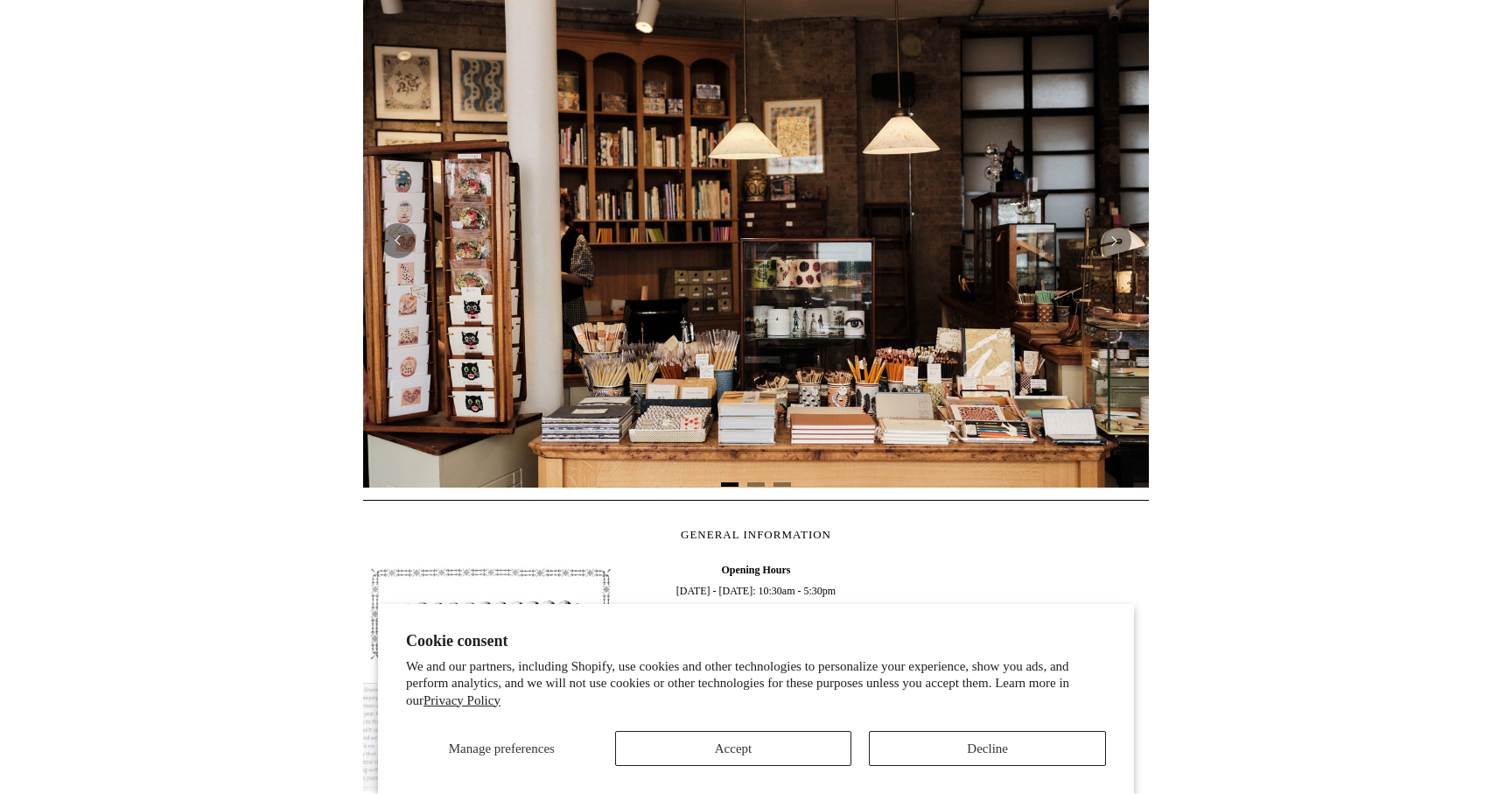
scroll to position [357, 0]
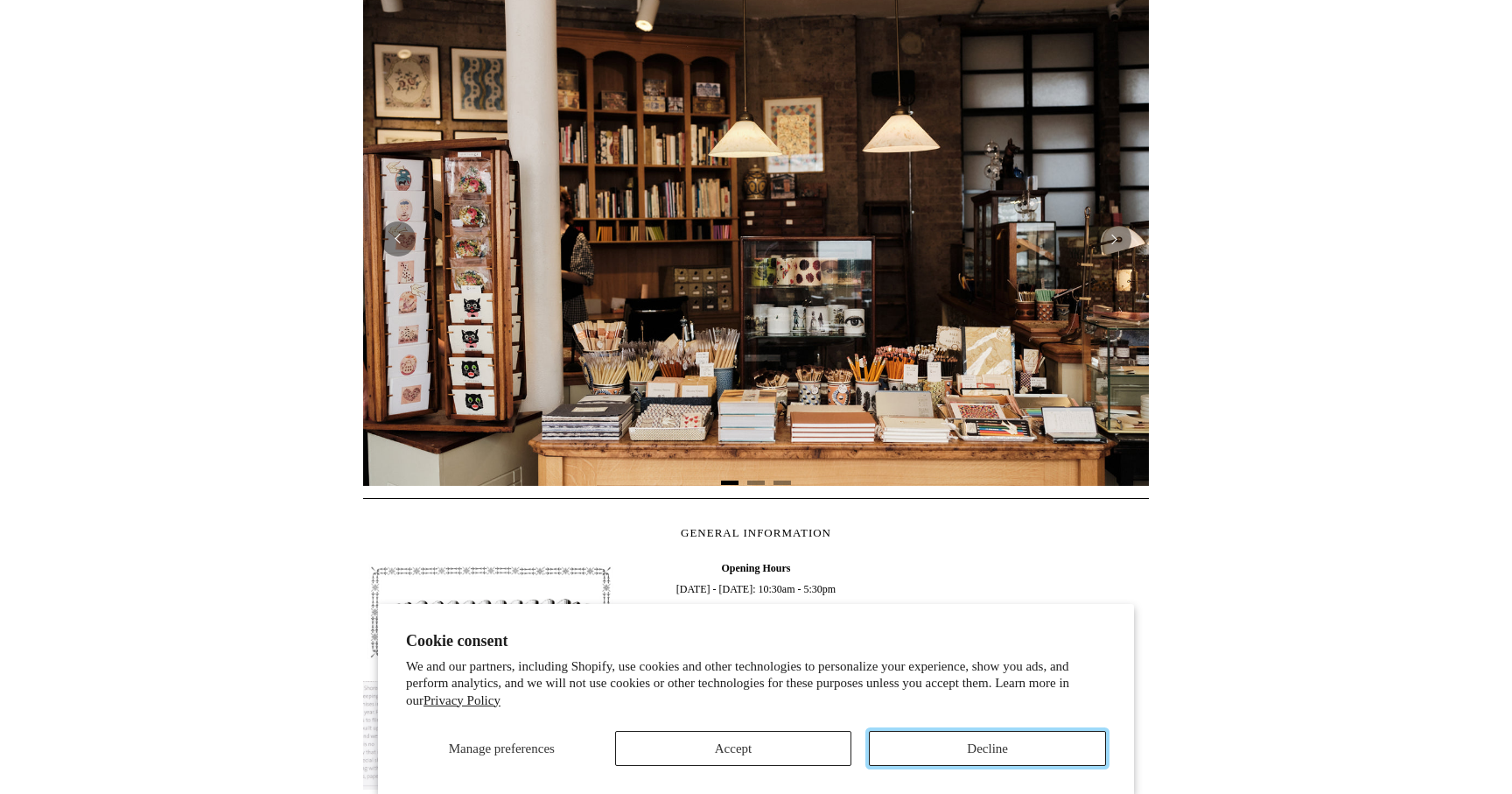
click at [973, 761] on button "Decline" at bounding box center [987, 748] width 237 height 35
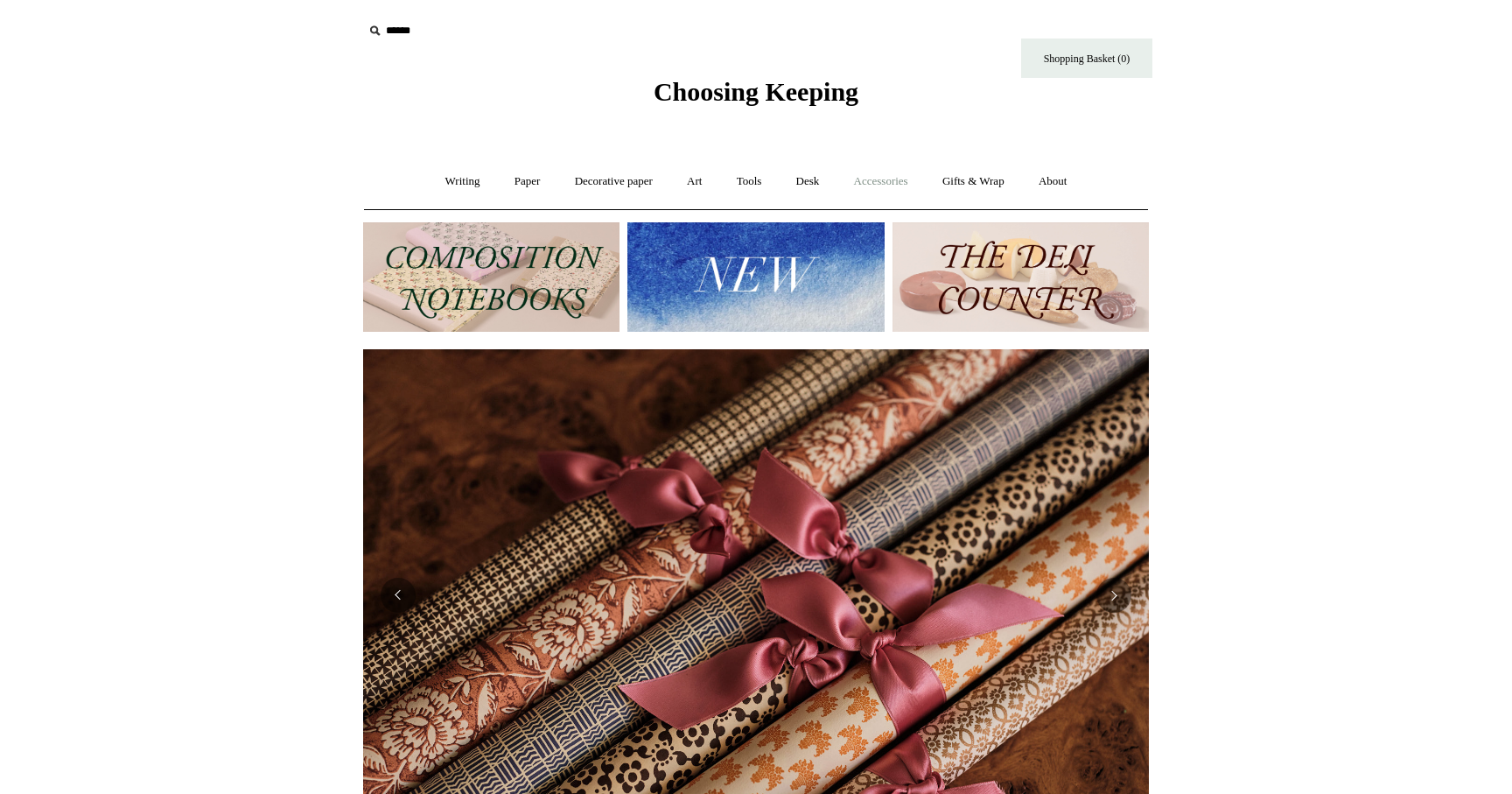
scroll to position [0, 1572]
click at [881, 184] on link "Accessories +" at bounding box center [881, 182] width 86 height 46
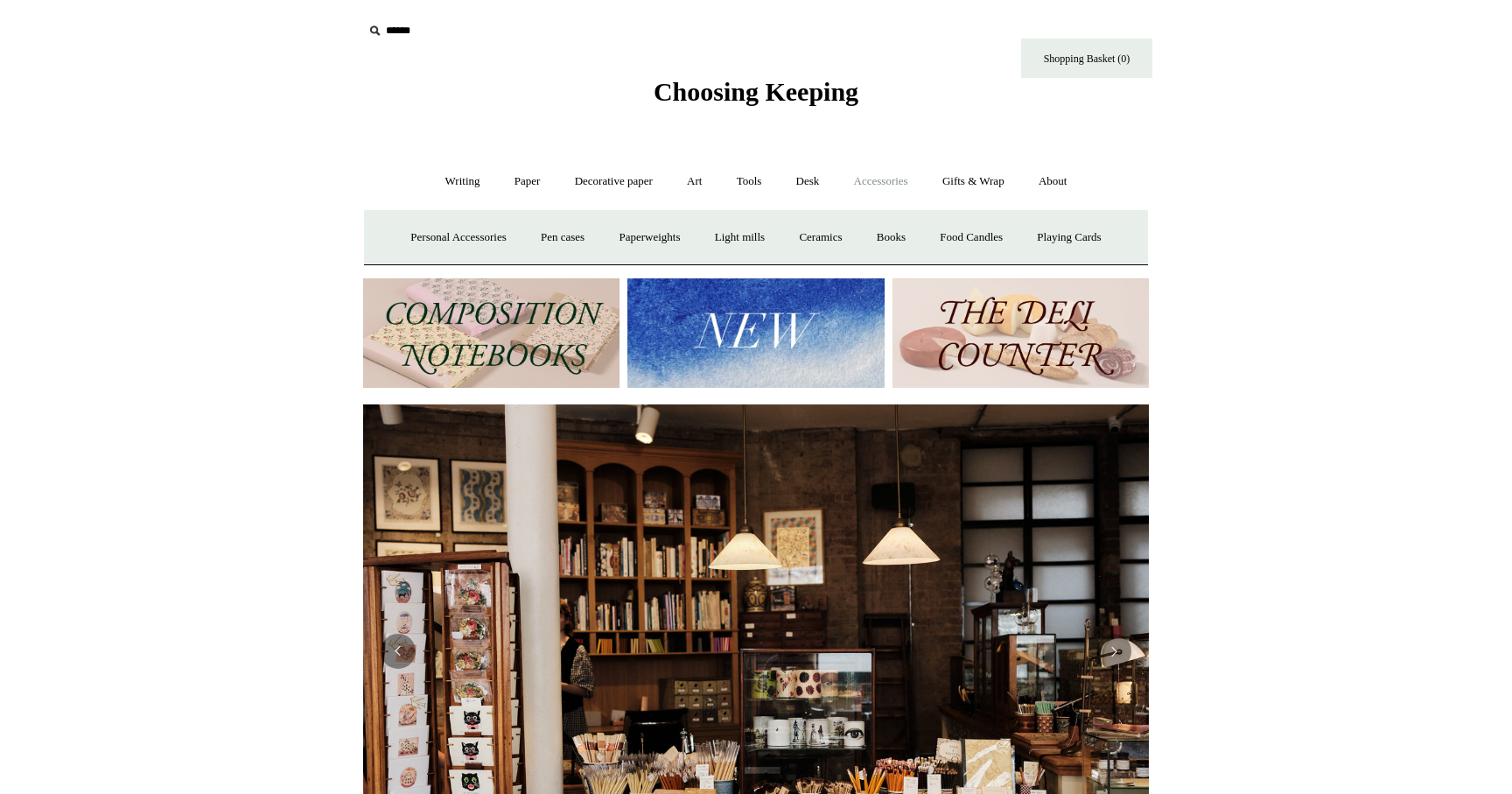
scroll to position [0, 0]
click at [813, 180] on link "Desk +" at bounding box center [807, 182] width 55 height 46
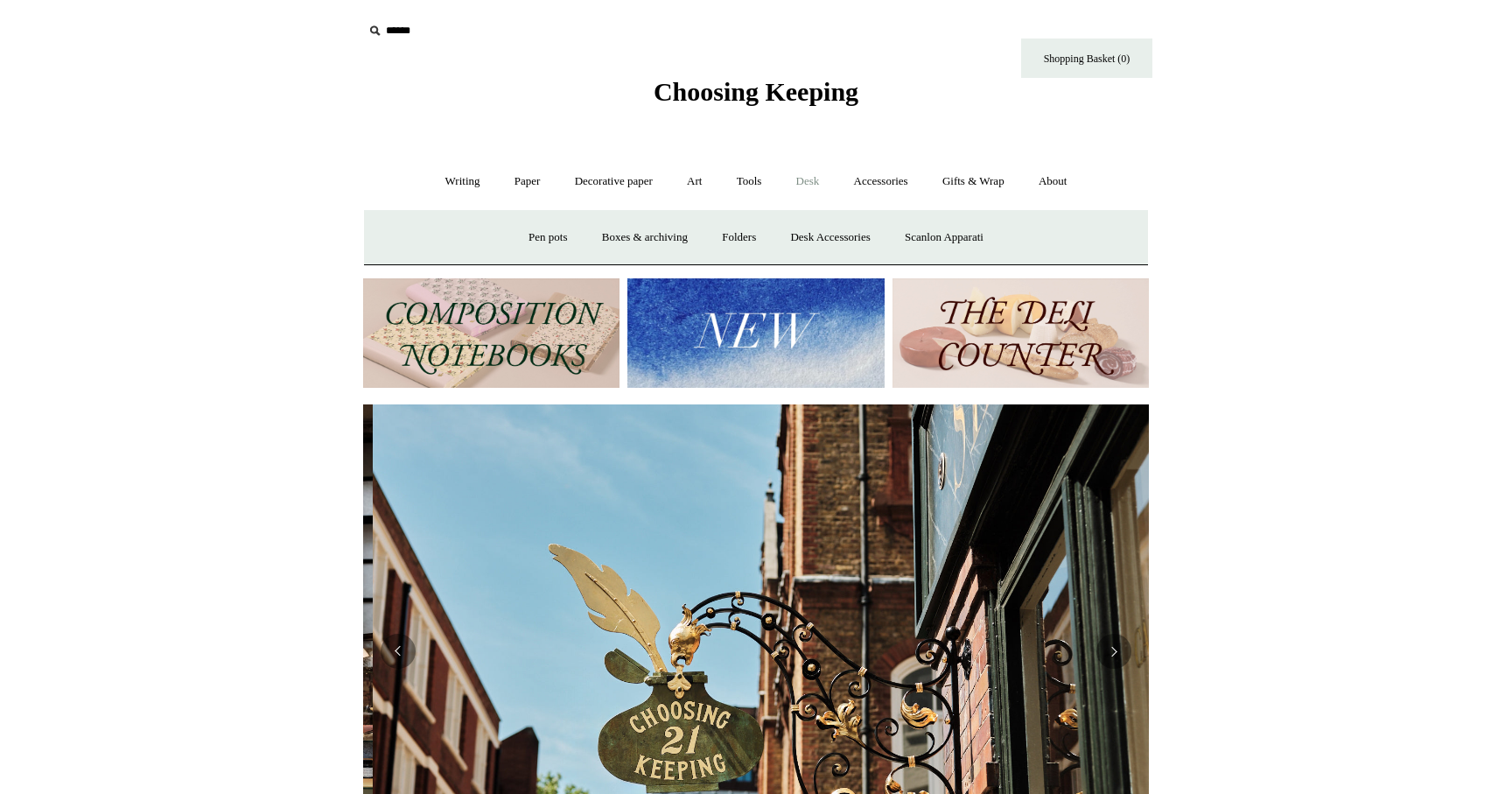
scroll to position [0, 786]
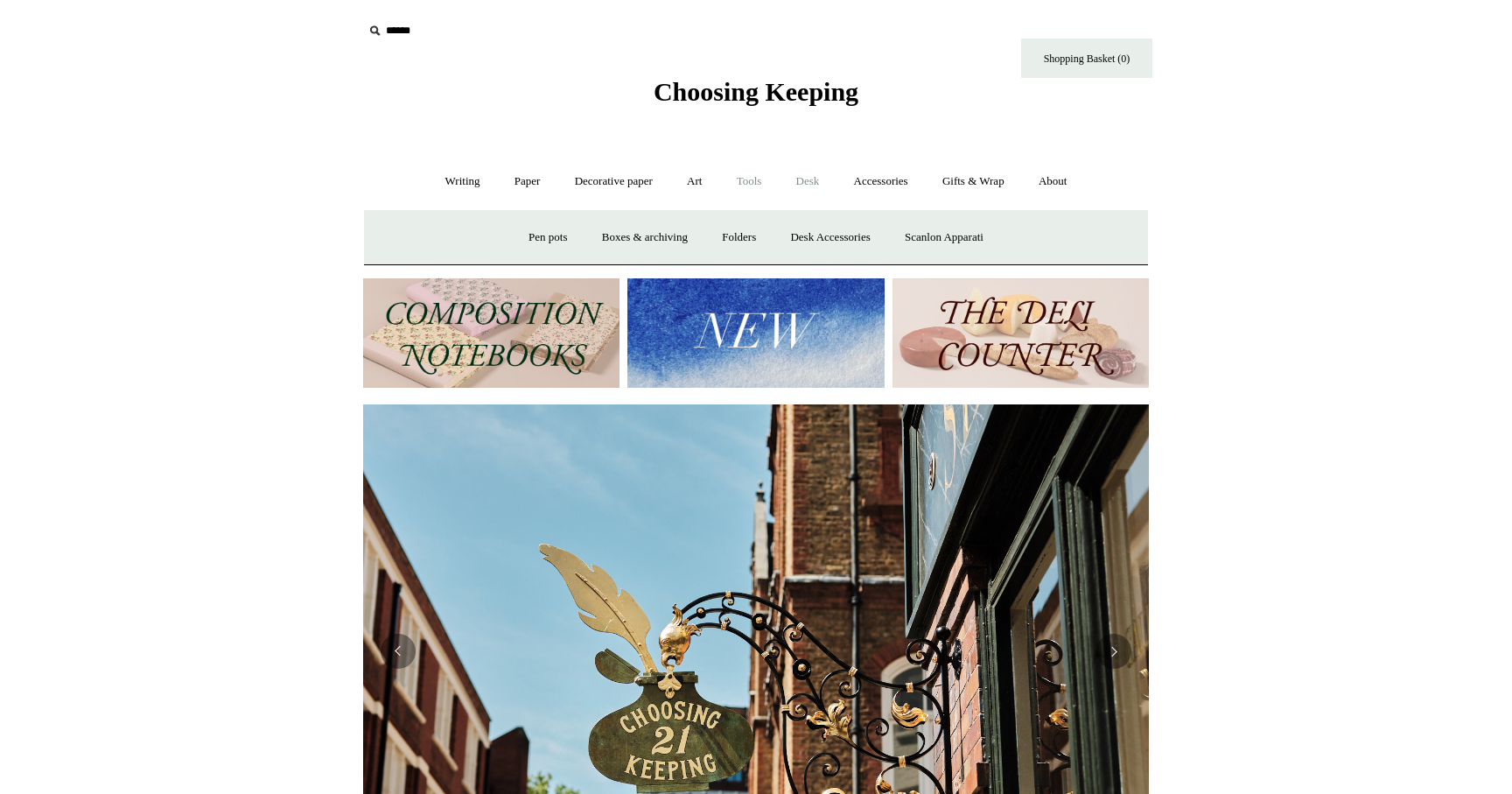
click at [752, 181] on link "Tools +" at bounding box center [749, 182] width 57 height 46
click at [696, 179] on link "Art +" at bounding box center [694, 182] width 46 height 46
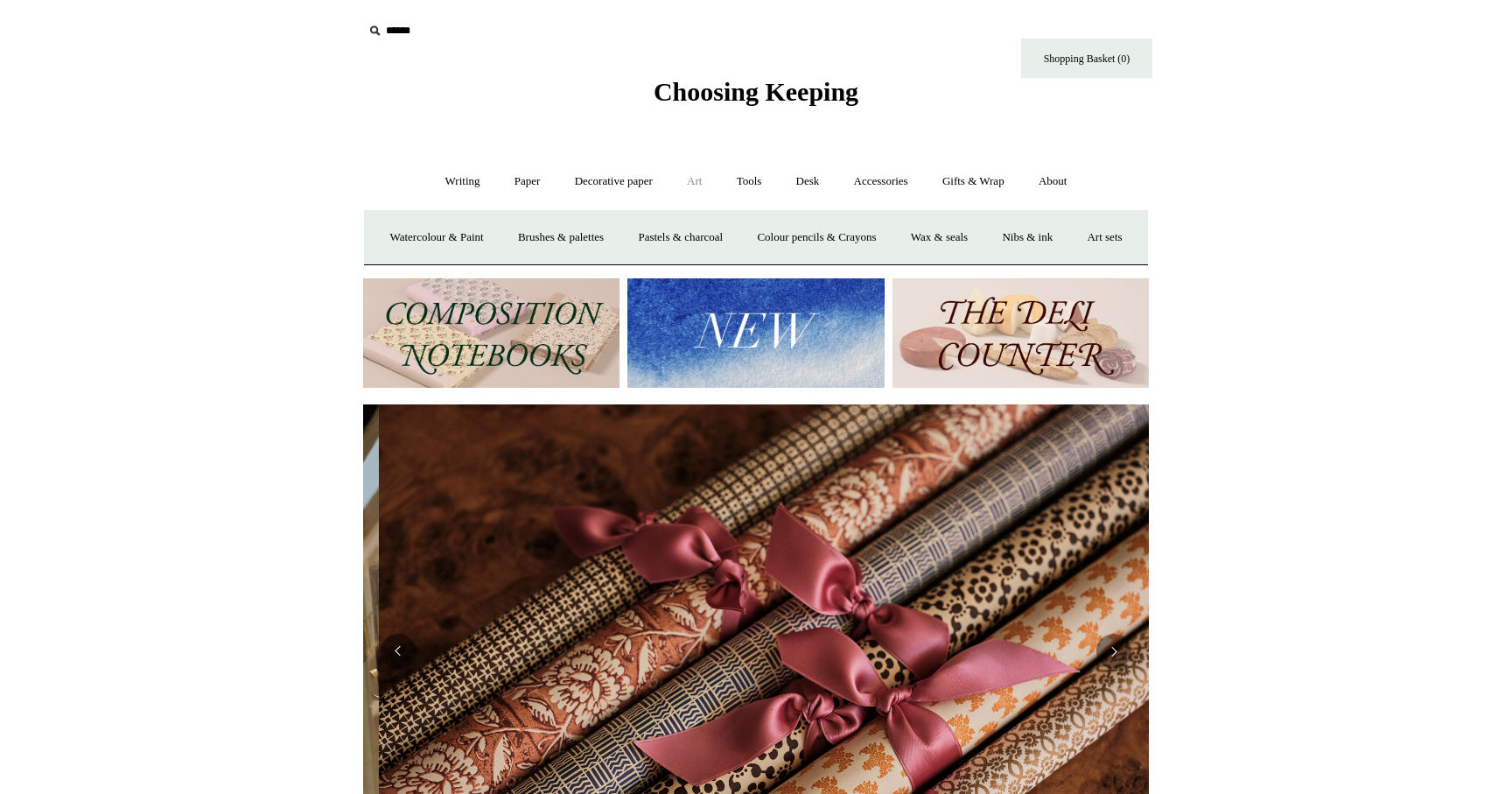
scroll to position [0, 1572]
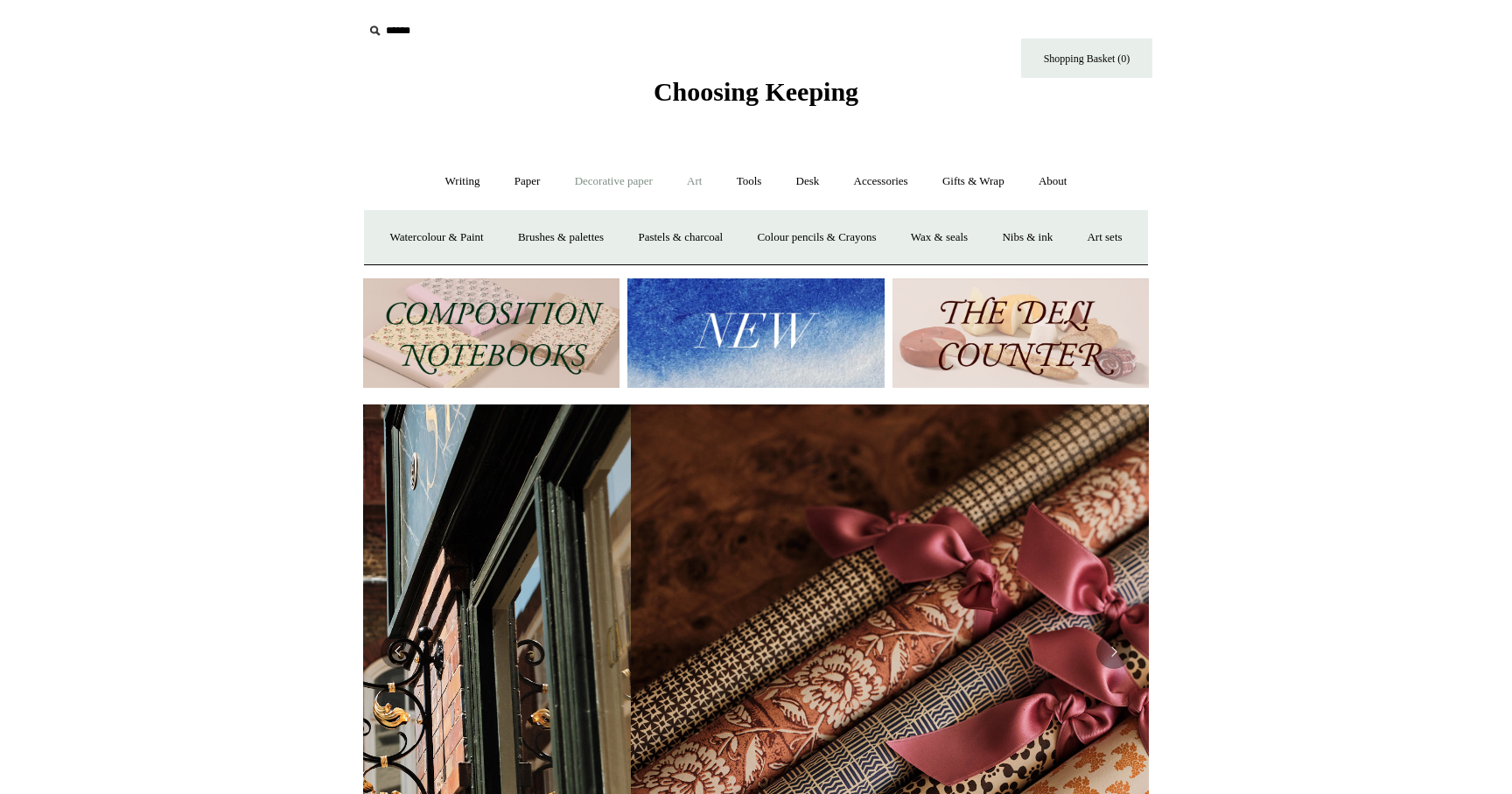
click at [596, 184] on link "Decorative paper +" at bounding box center [614, 182] width 109 height 46
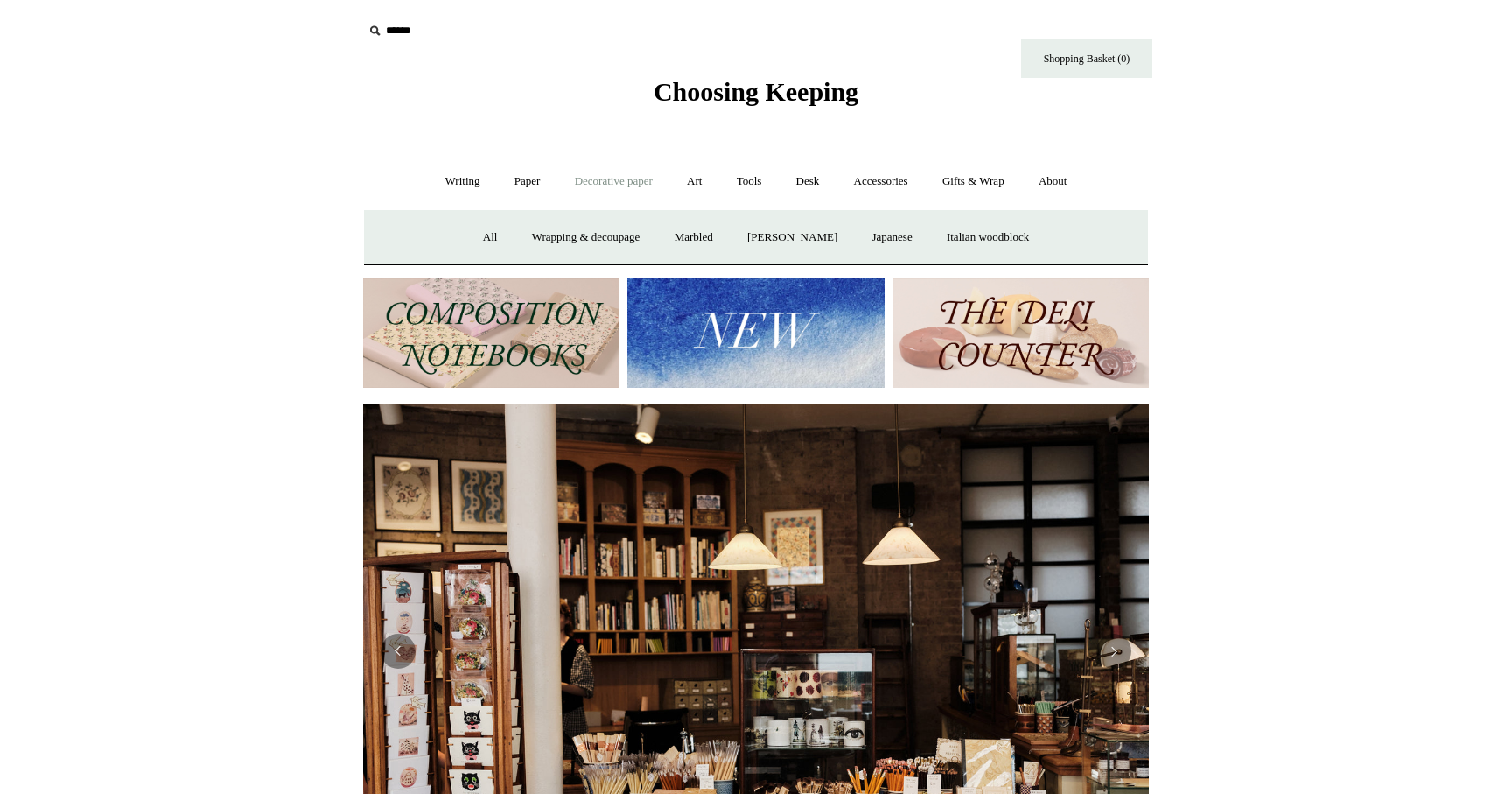
scroll to position [0, 0]
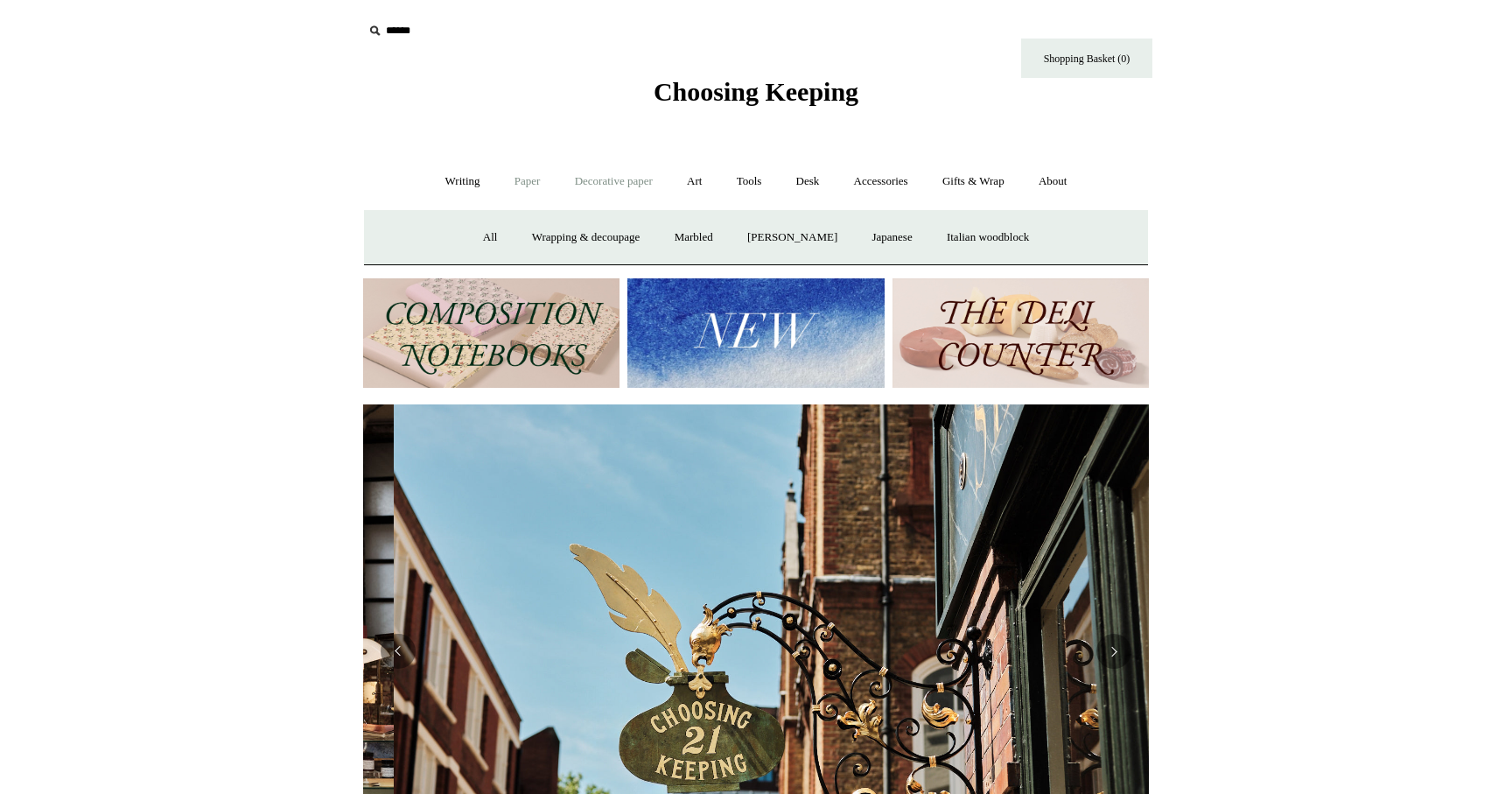
click at [520, 182] on link "Paper +" at bounding box center [528, 182] width 58 height 46
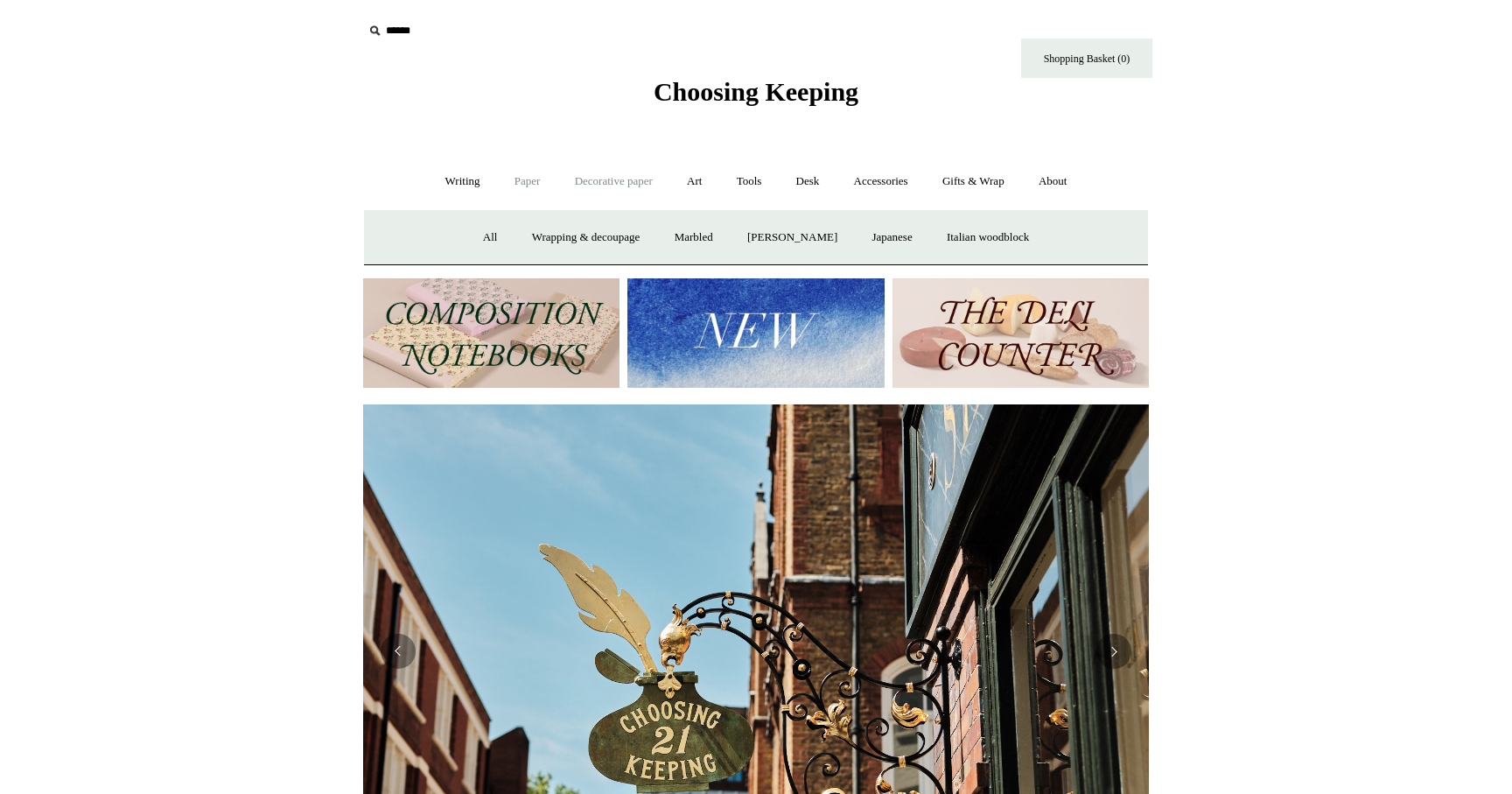
scroll to position [0, 786]
click at [993, 241] on link "Writing paper and envelopes +" at bounding box center [959, 237] width 162 height 46
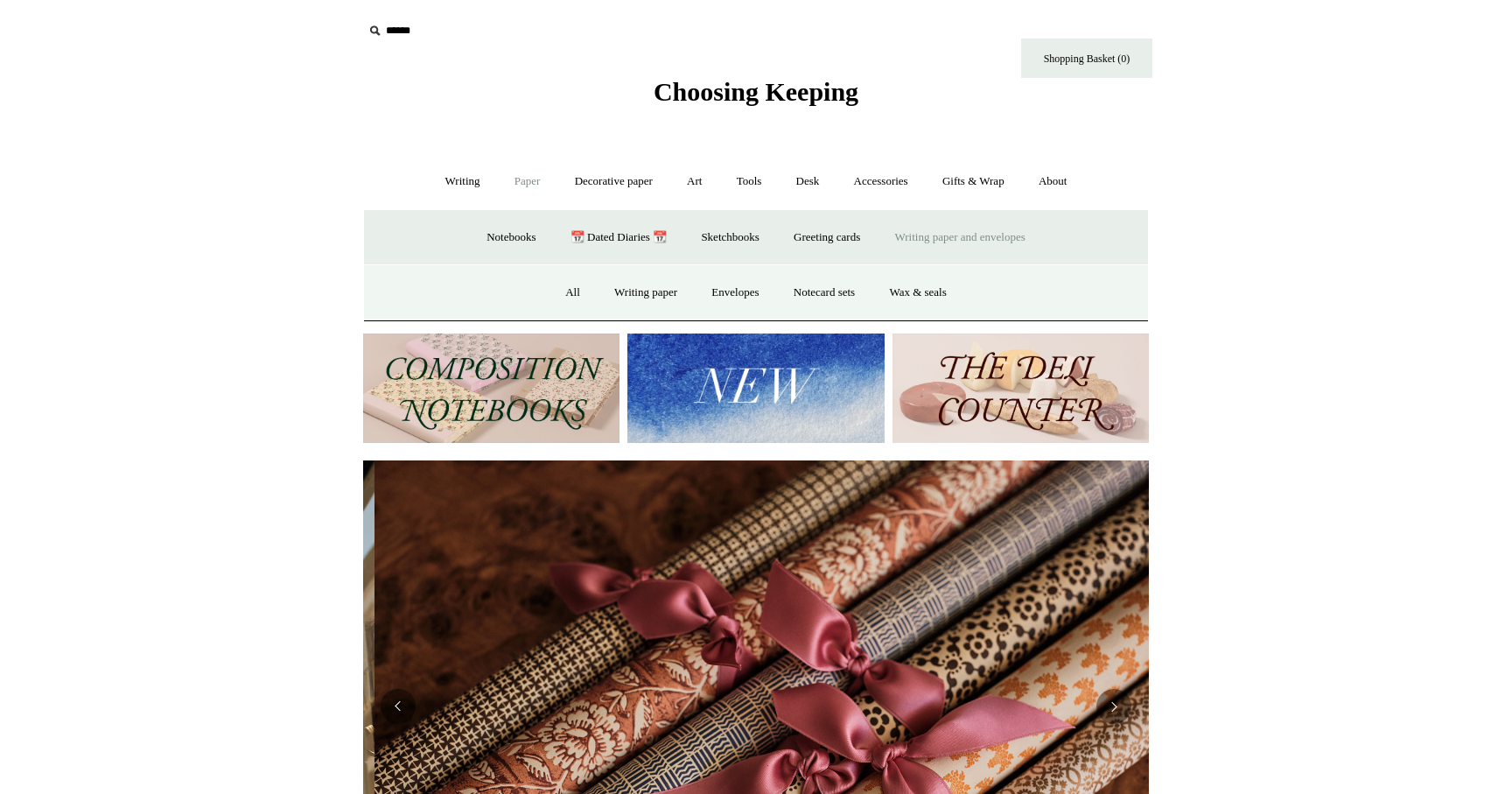
scroll to position [0, 1572]
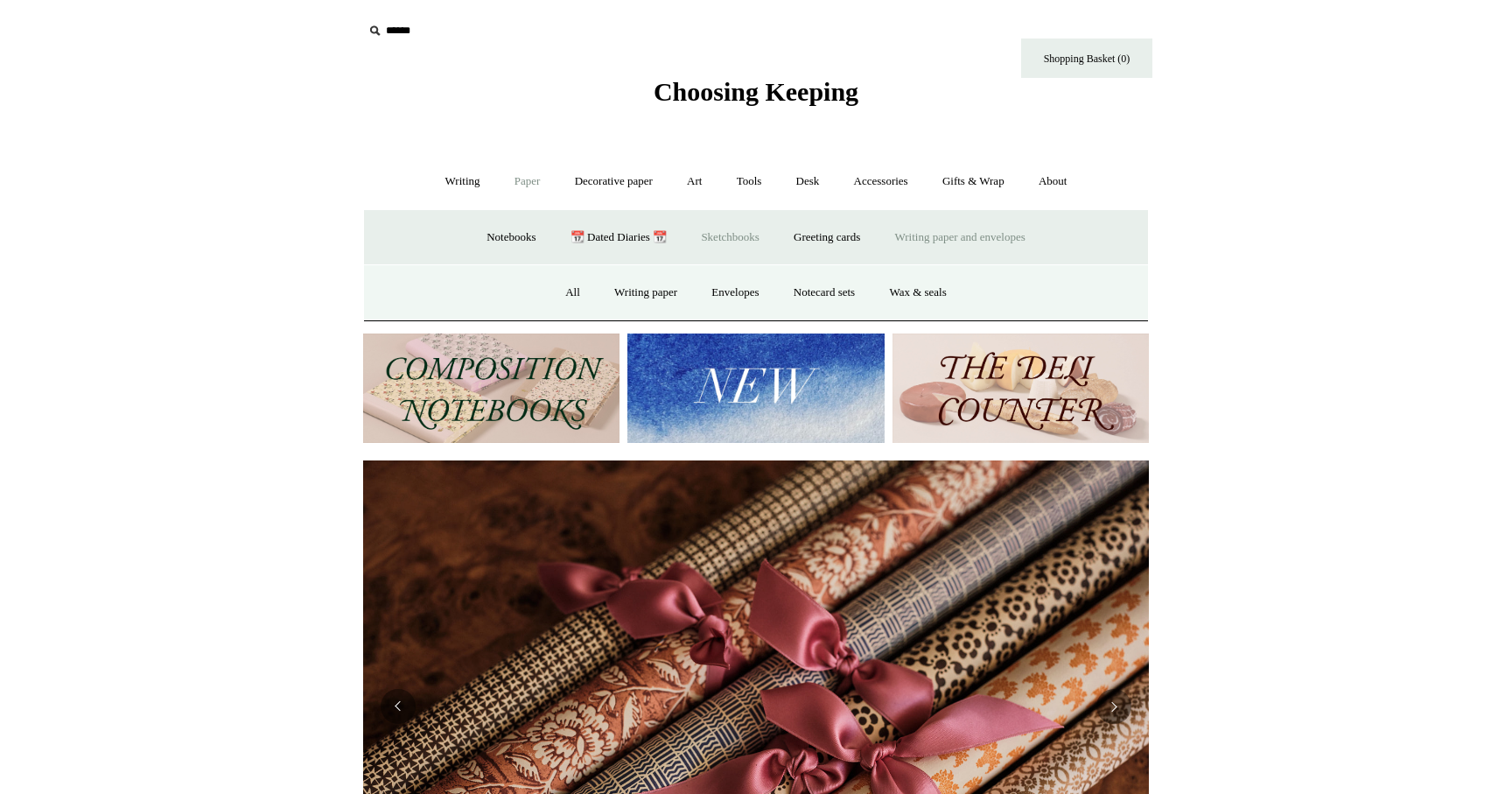
click at [709, 235] on link "Sketchbooks +" at bounding box center [730, 237] width 89 height 46
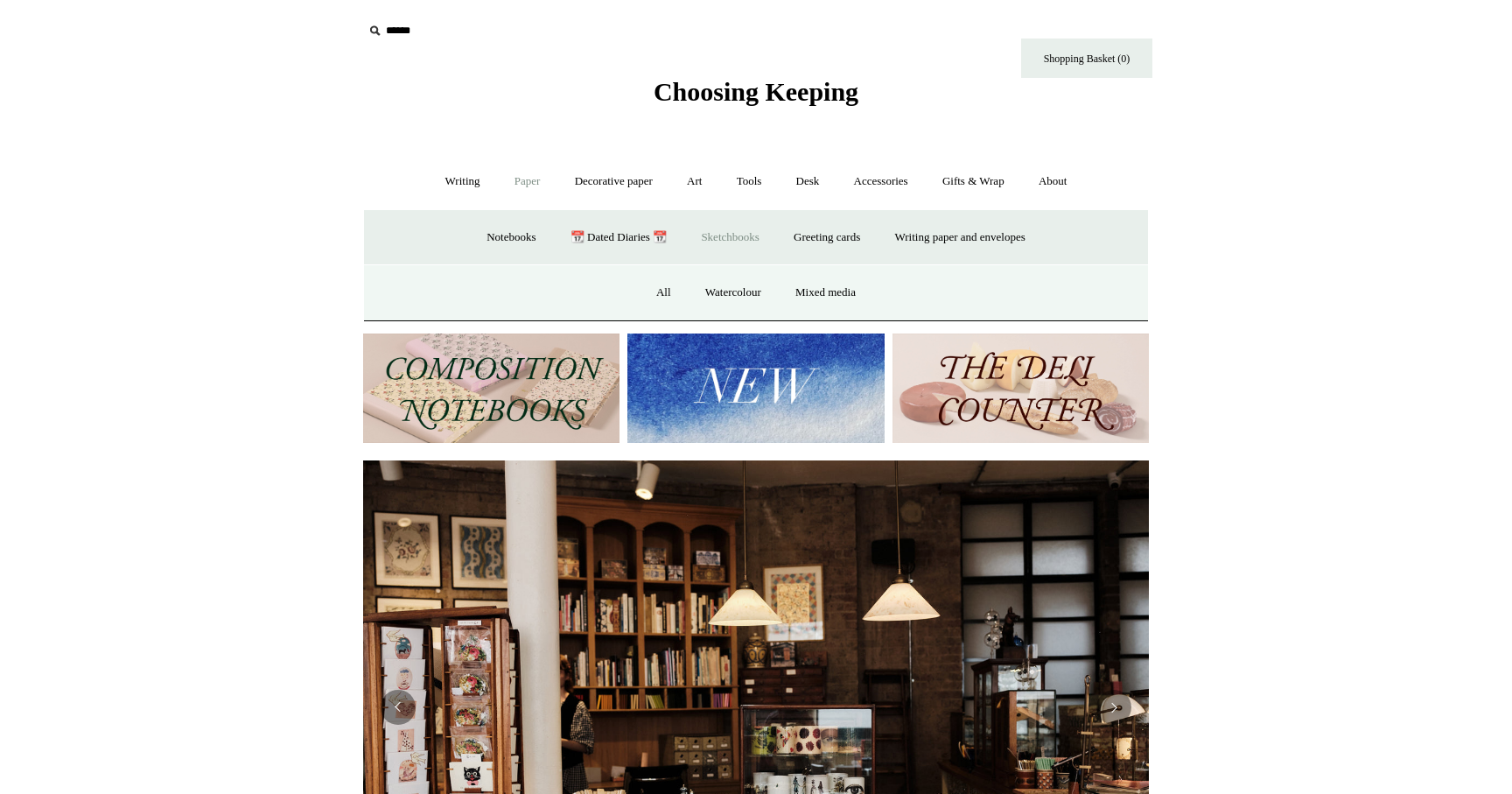
scroll to position [0, 0]
click at [653, 298] on link "All" at bounding box center [664, 292] width 46 height 46
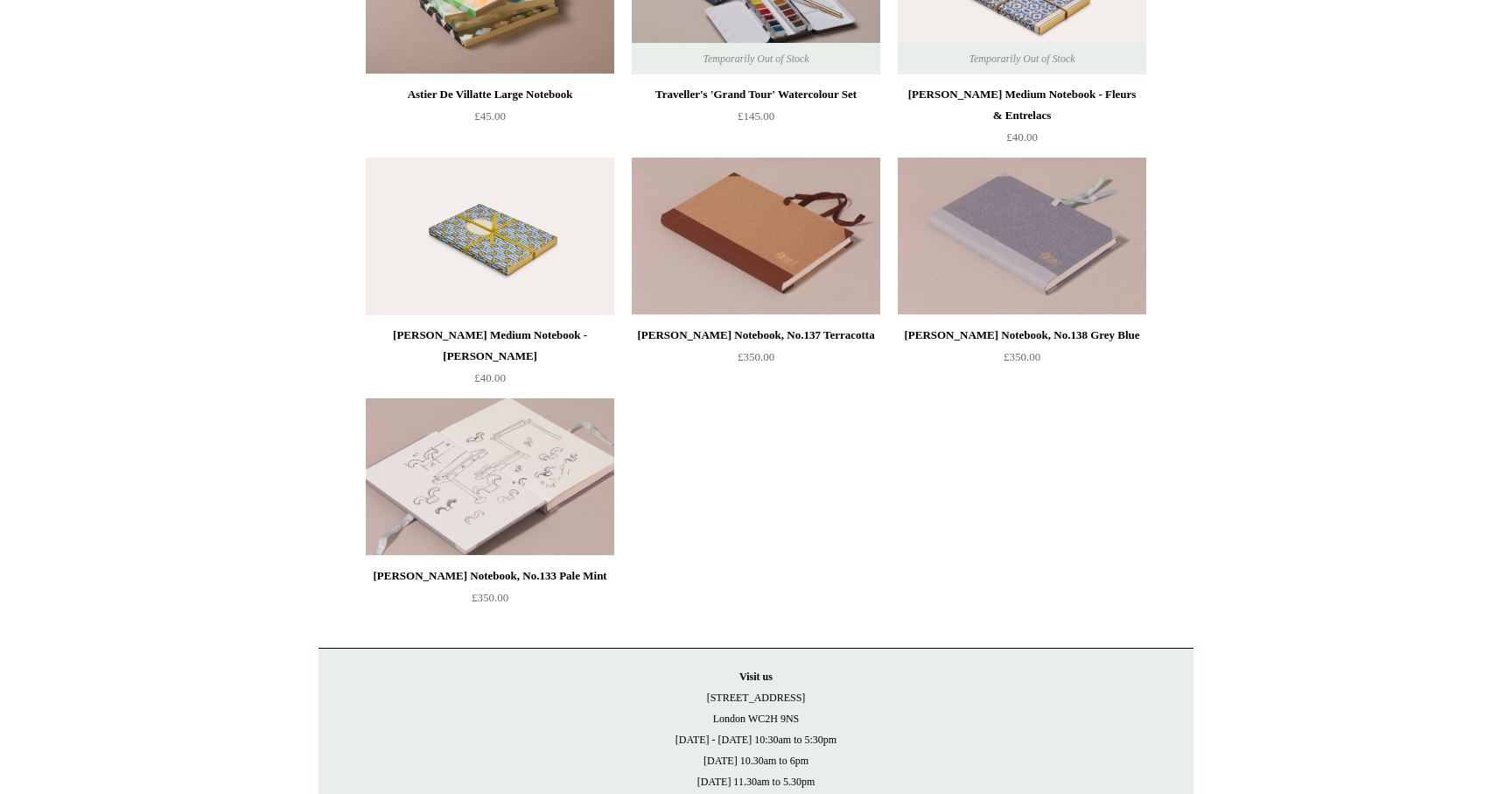
scroll to position [2224, 0]
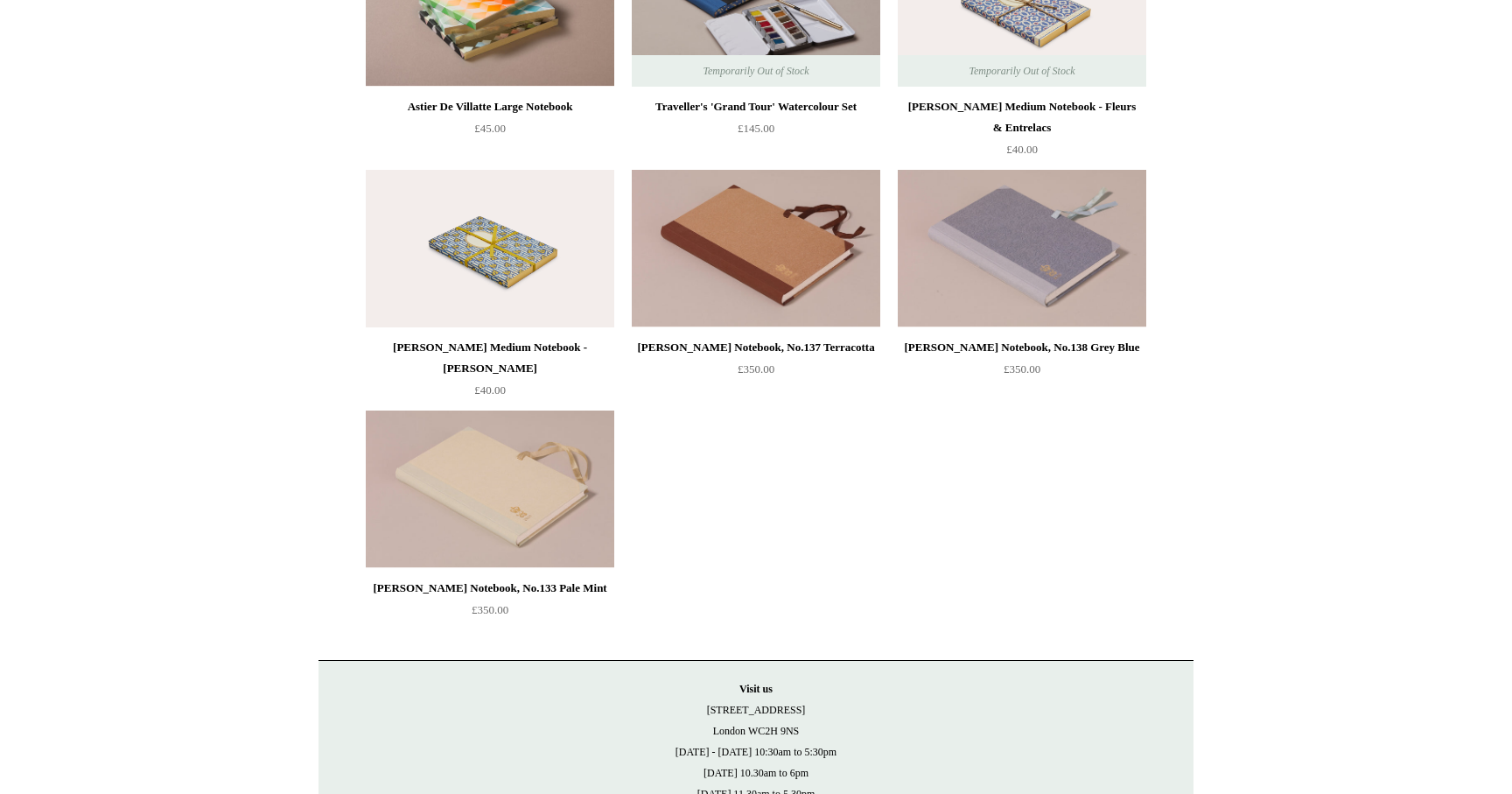
click at [520, 271] on img at bounding box center [490, 248] width 249 height 158
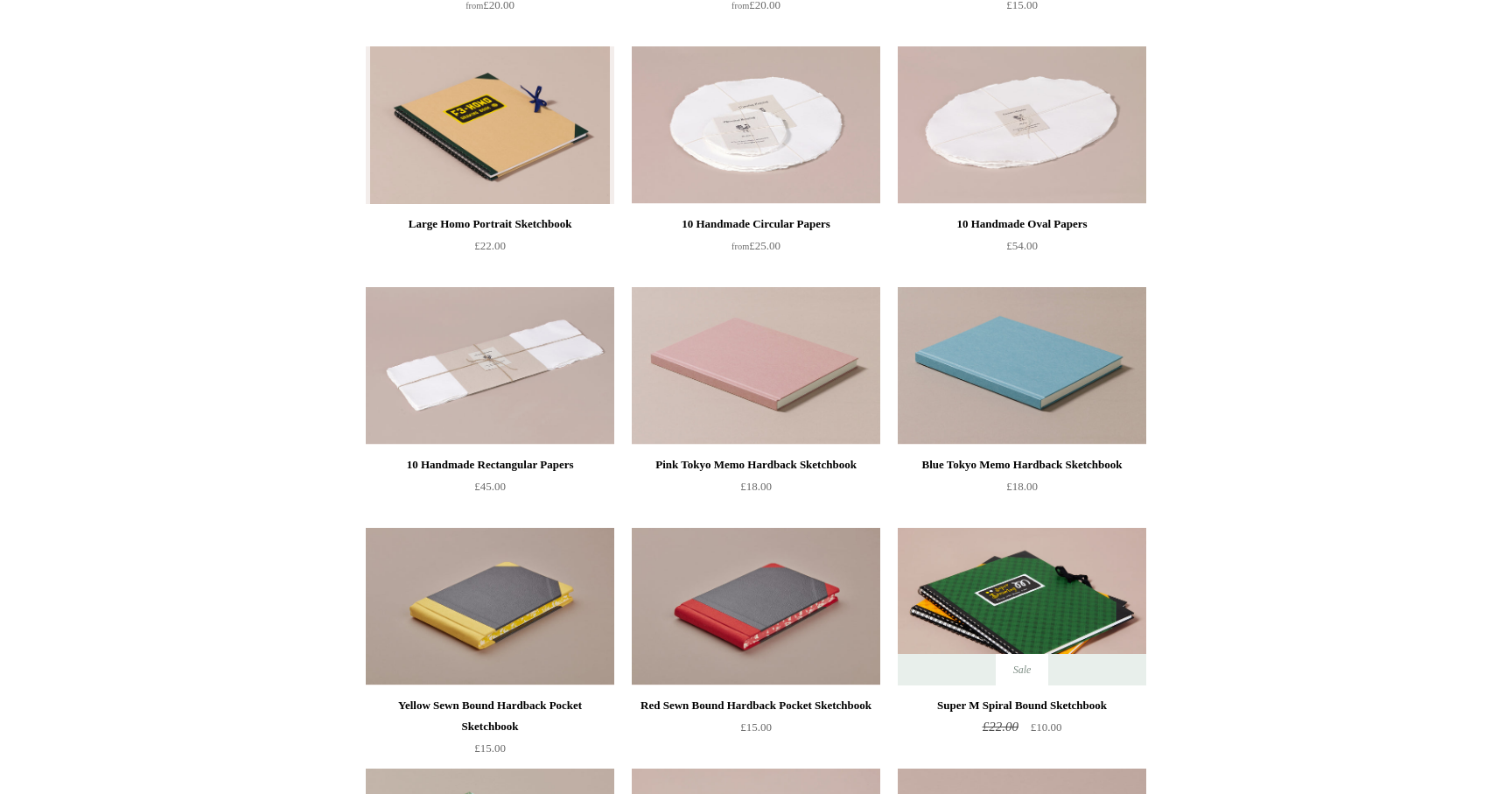
scroll to position [421, 0]
click at [555, 586] on img at bounding box center [490, 607] width 249 height 158
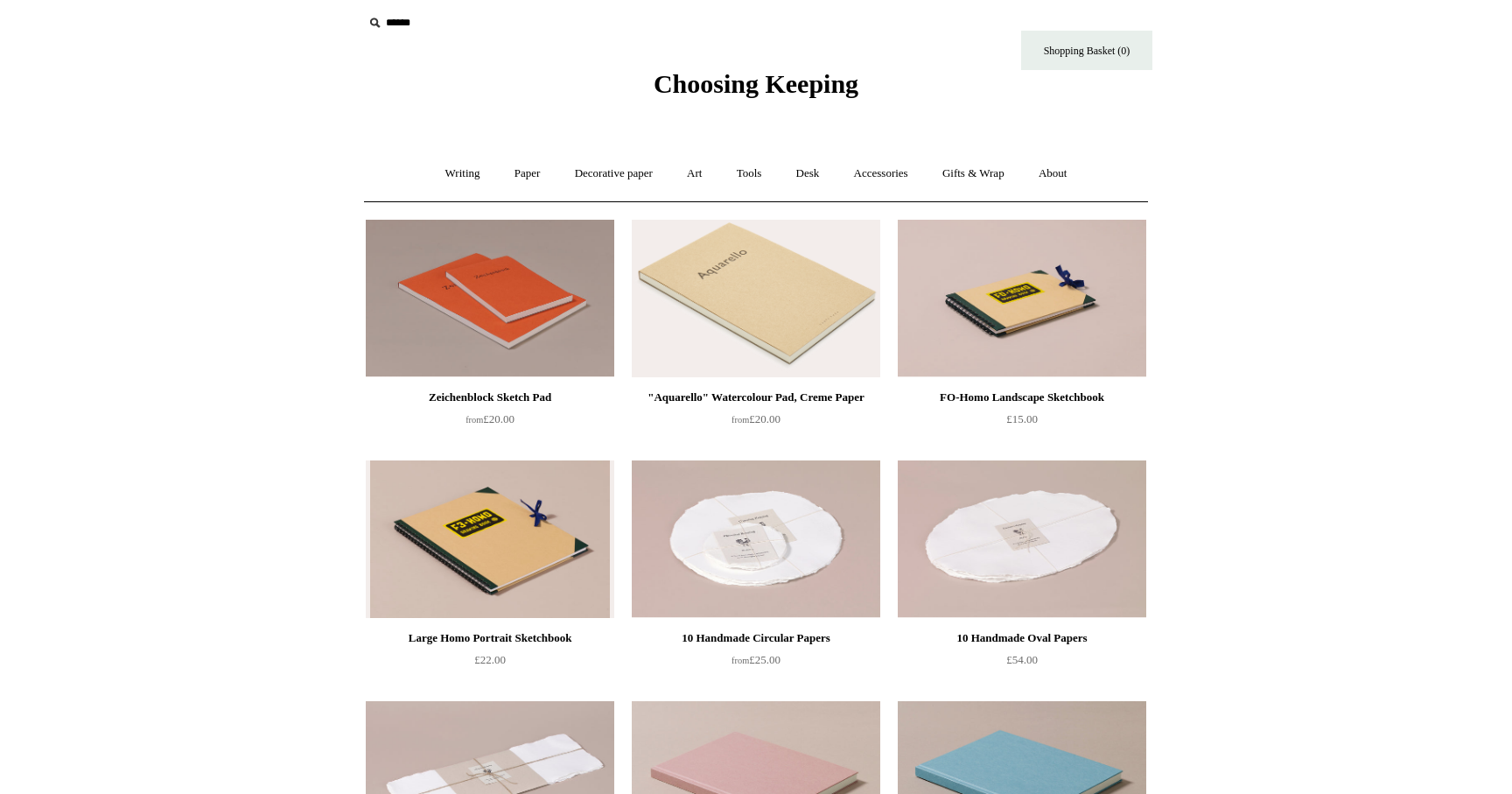
scroll to position [0, 0]
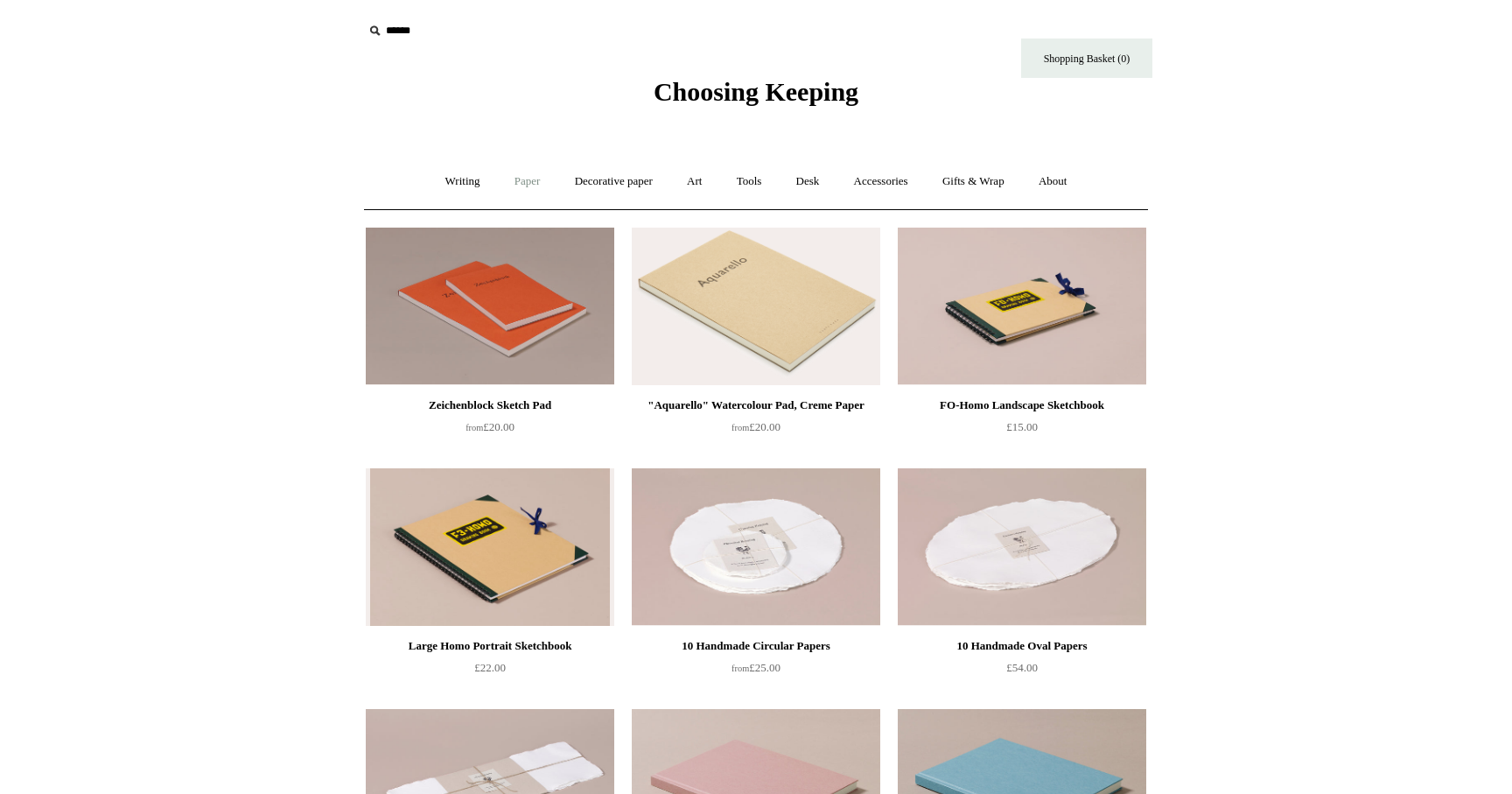
click at [519, 178] on link "Paper +" at bounding box center [528, 182] width 58 height 46
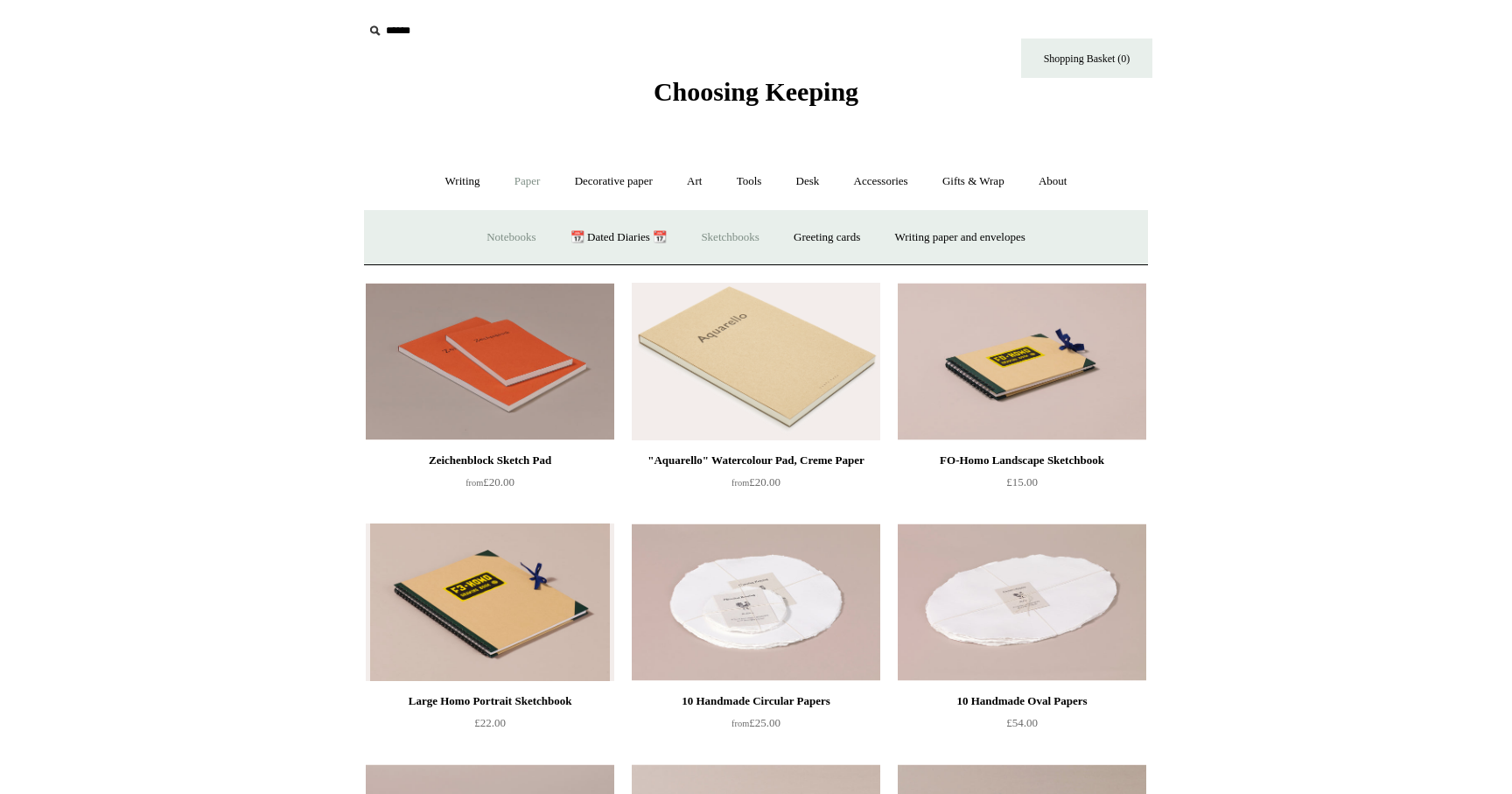
click at [494, 240] on link "Notebooks +" at bounding box center [510, 237] width 80 height 46
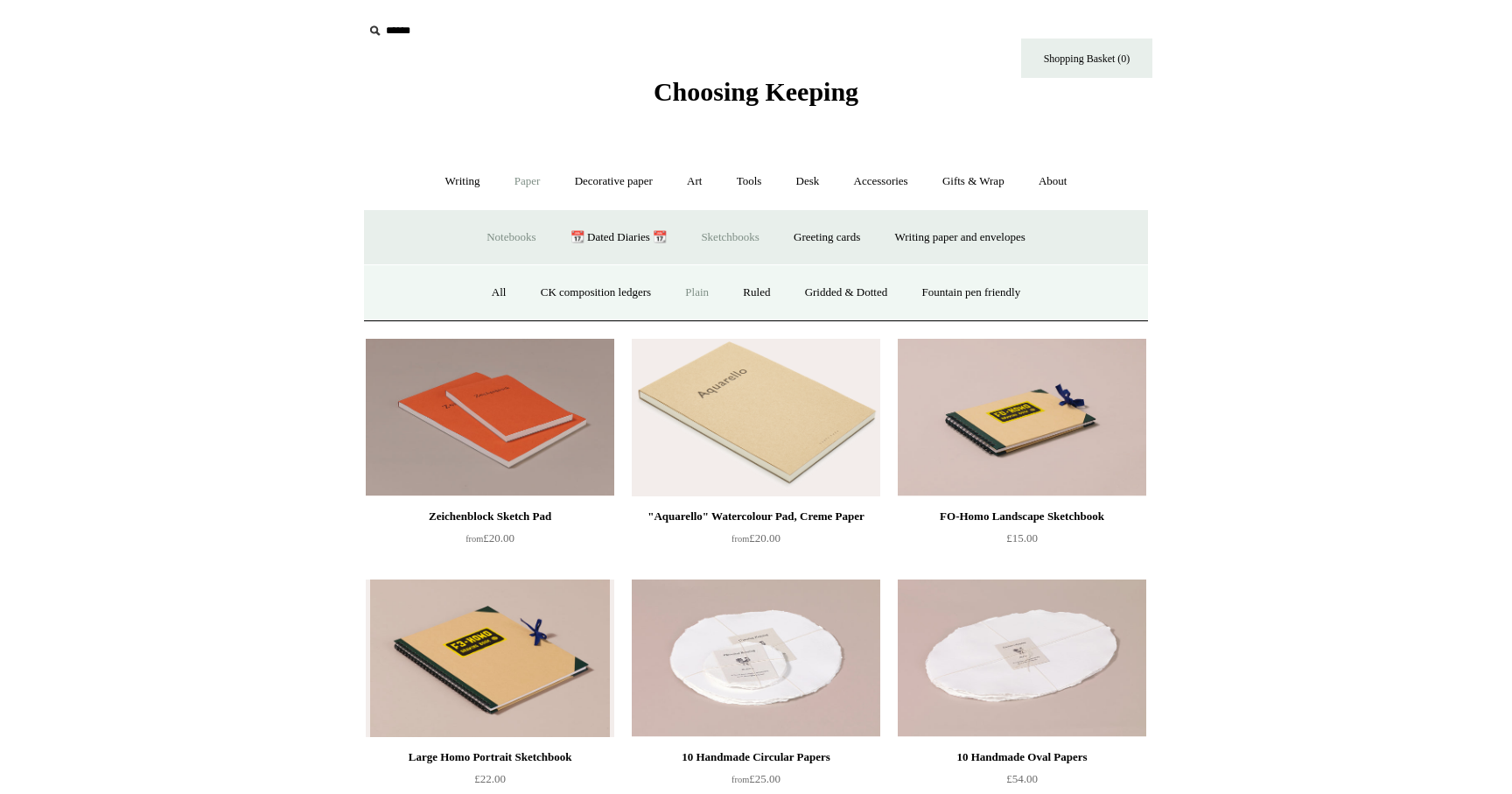
click at [689, 290] on link "Plain" at bounding box center [697, 292] width 55 height 46
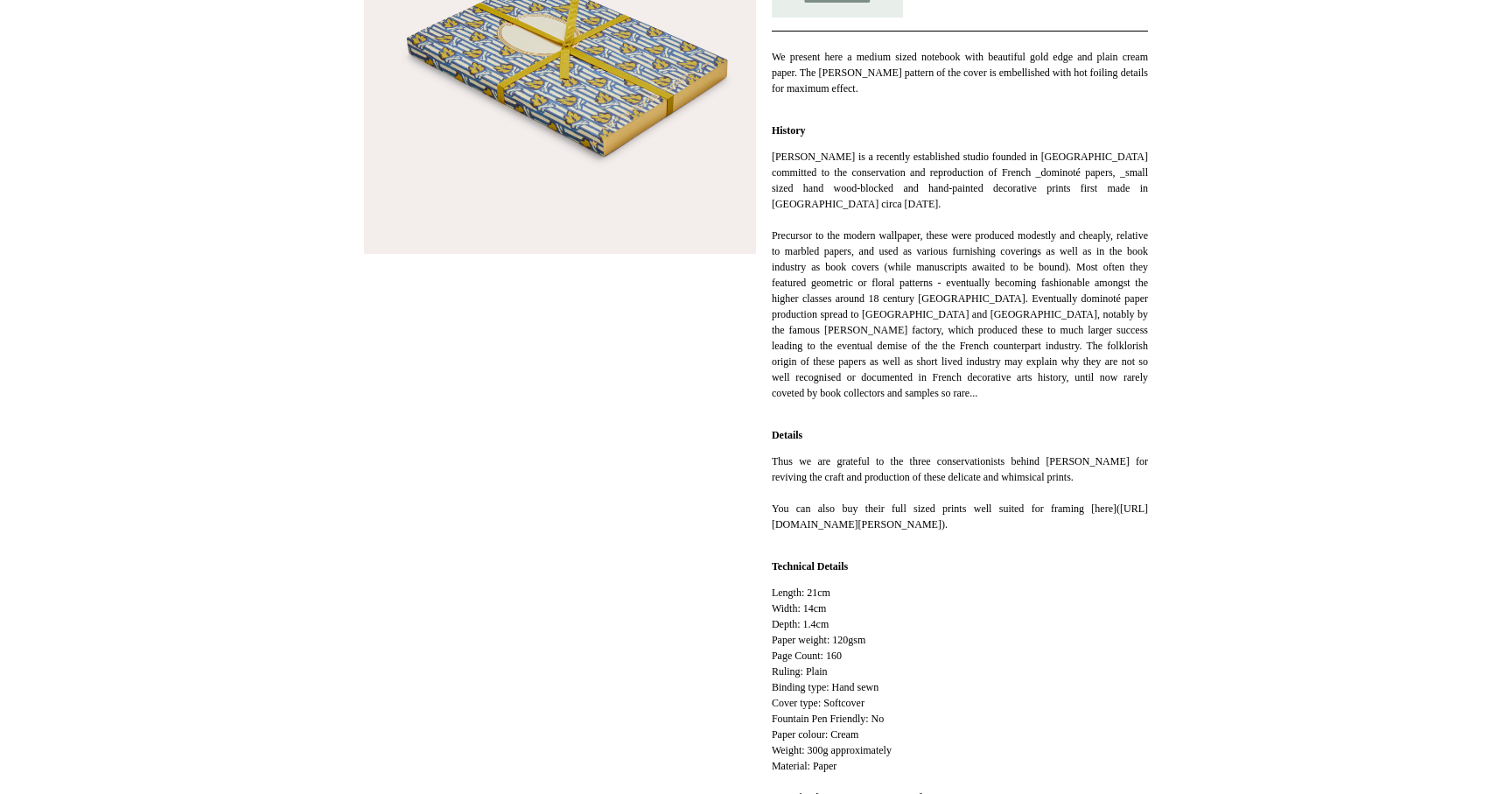
scroll to position [465, 0]
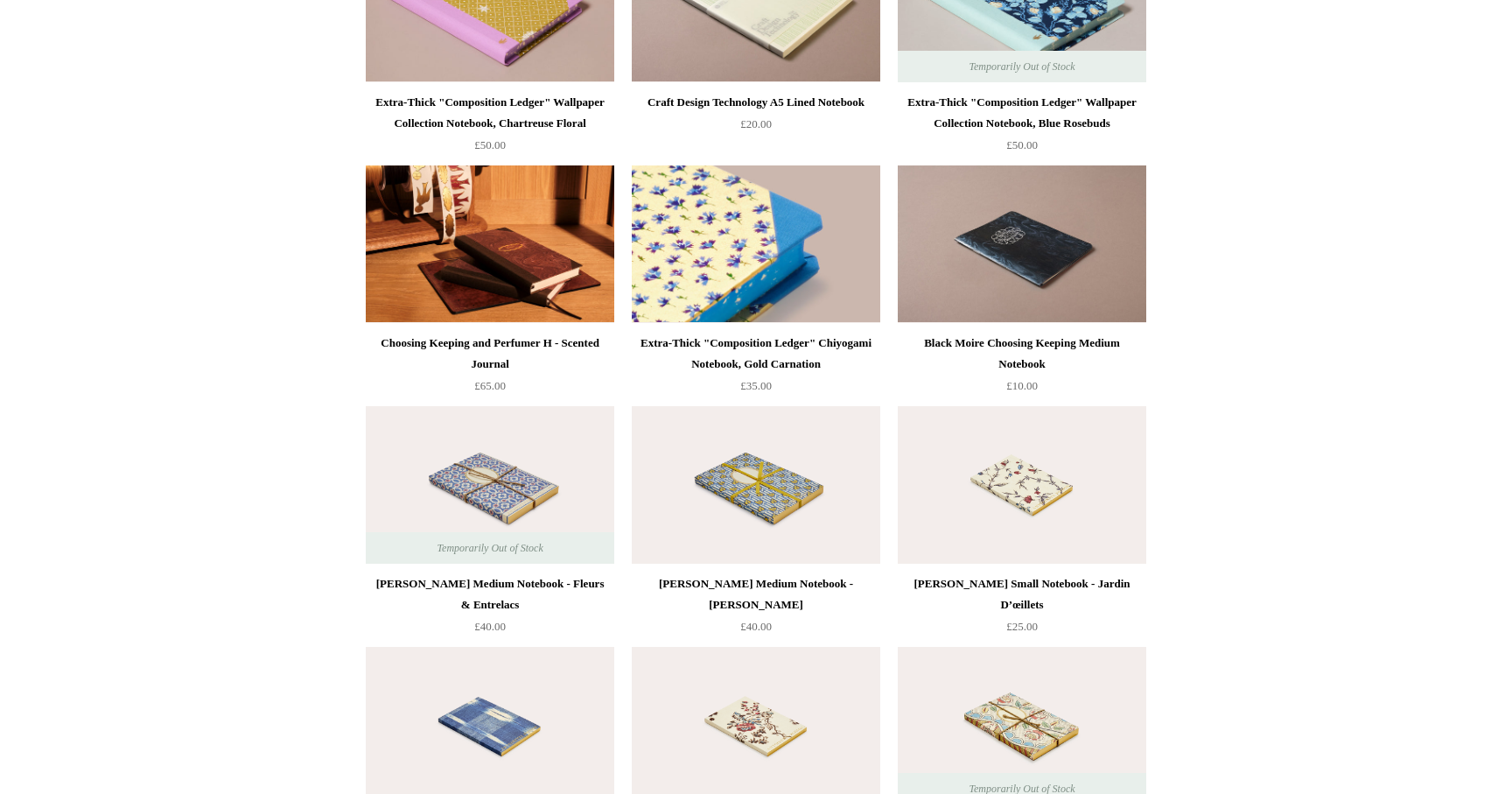
scroll to position [4416, 0]
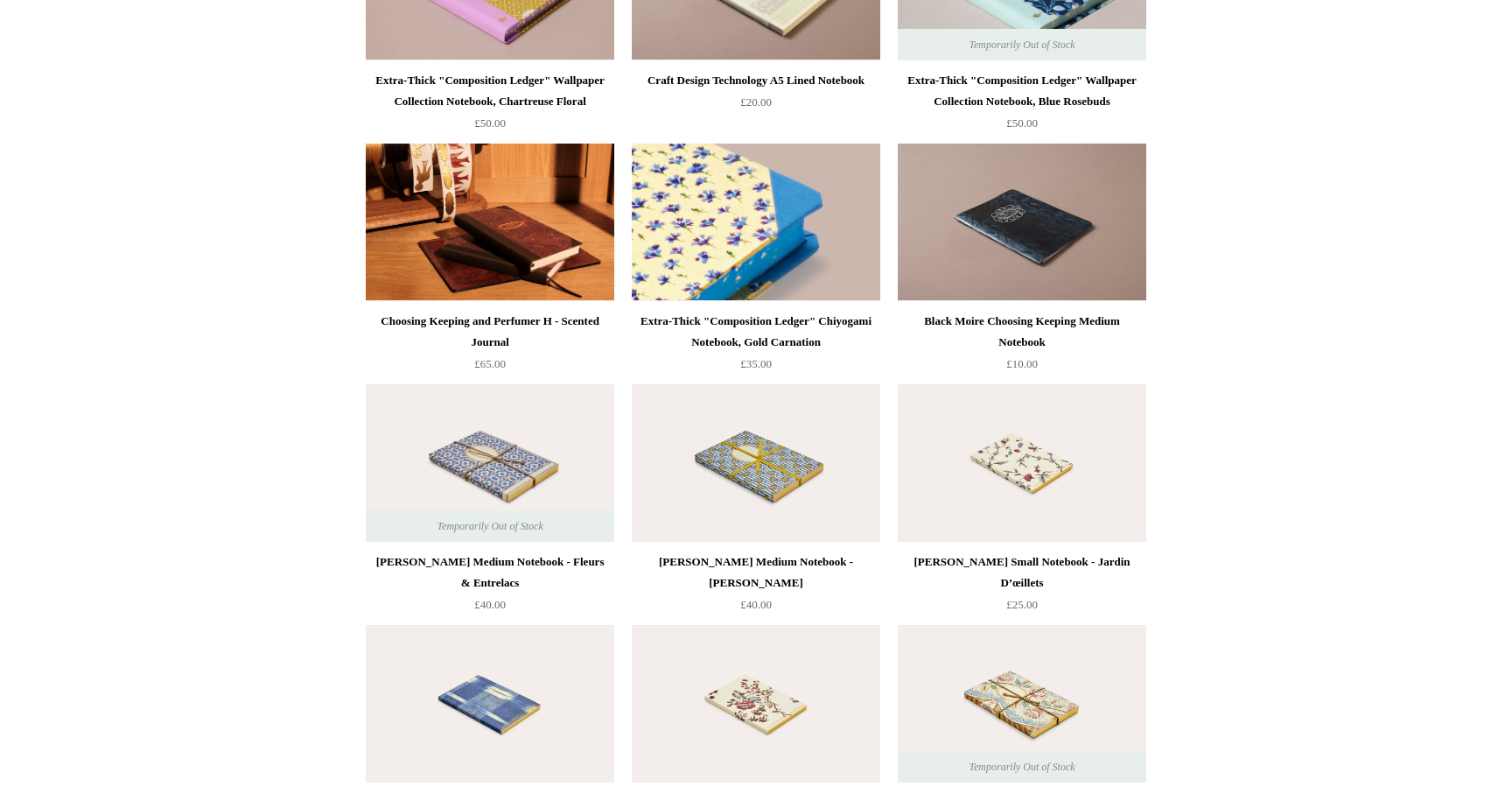
click at [754, 255] on img at bounding box center [756, 222] width 249 height 158
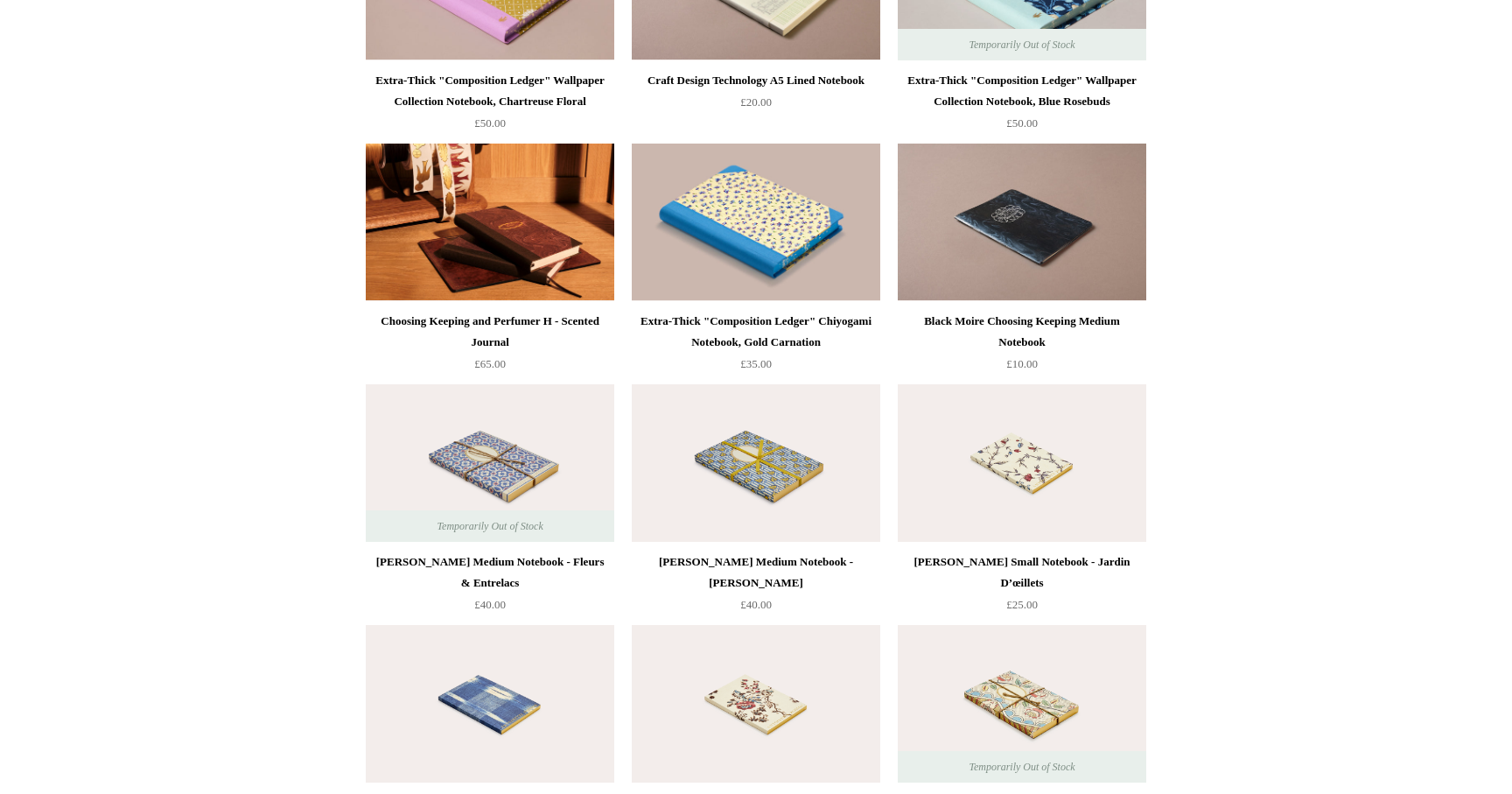
click at [1084, 451] on img at bounding box center [1021, 463] width 249 height 158
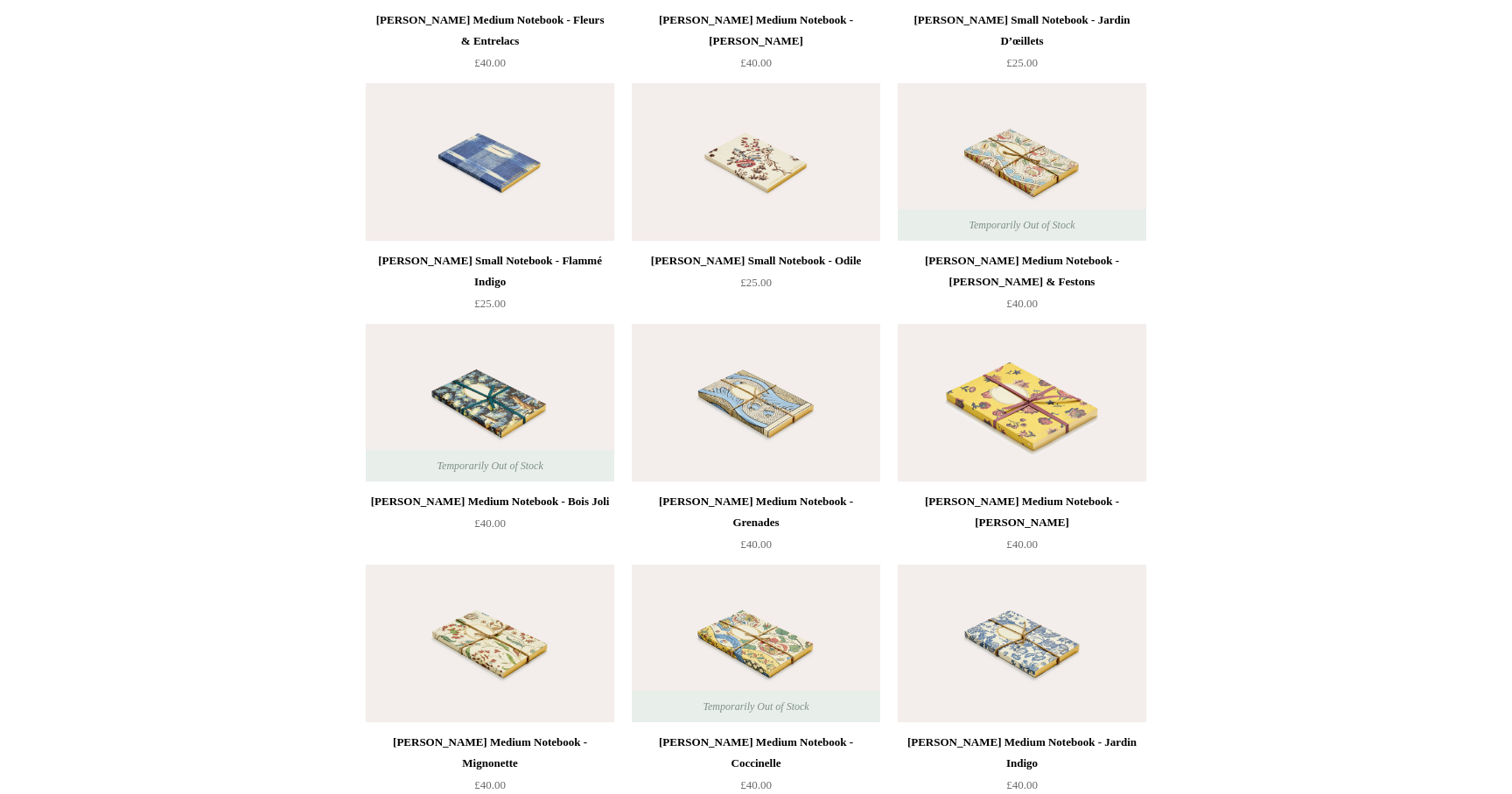
scroll to position [4960, 0]
click at [1021, 161] on img at bounding box center [1021, 161] width 249 height 158
click at [760, 394] on img at bounding box center [756, 402] width 249 height 158
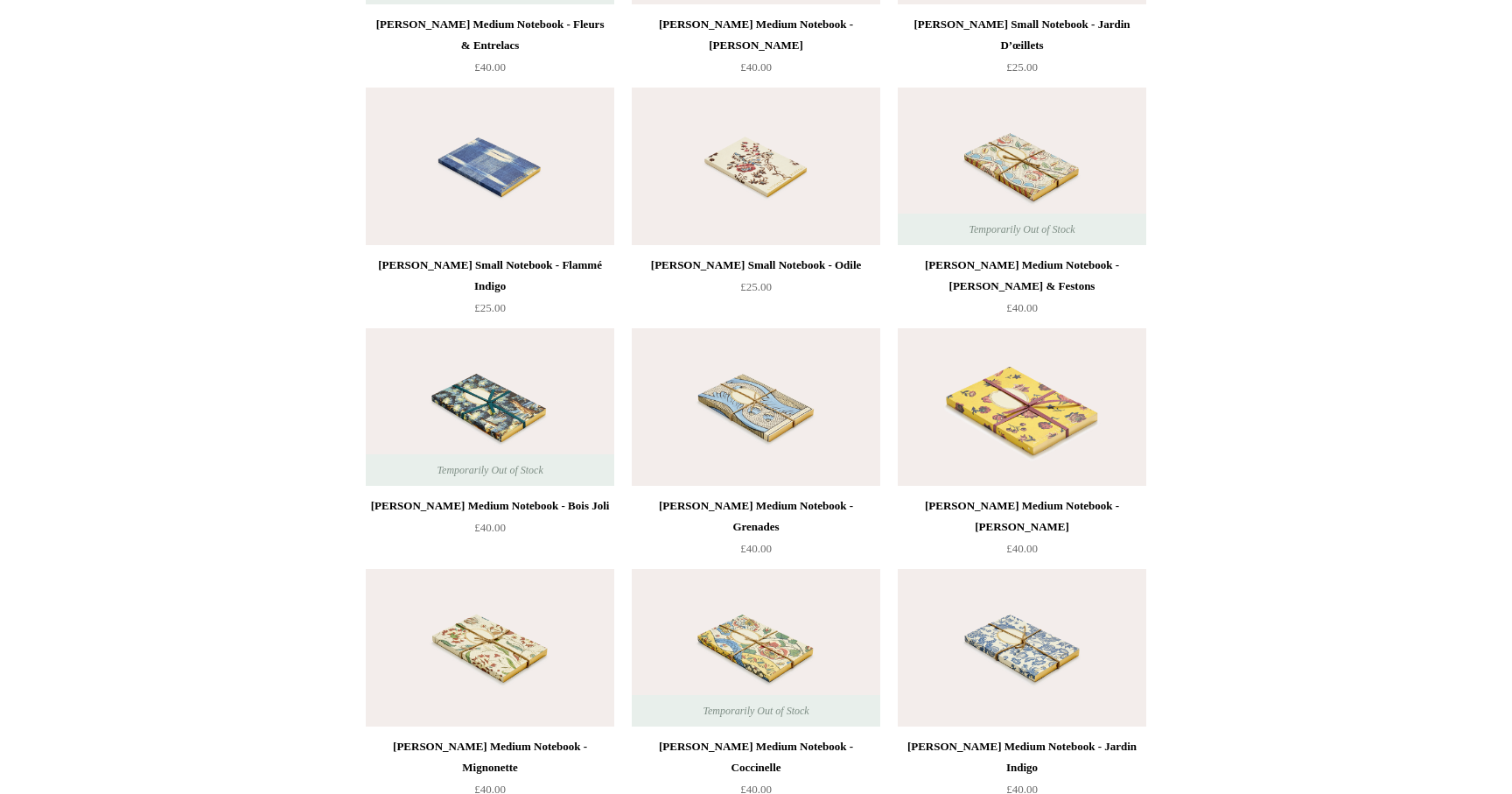
scroll to position [4950, 0]
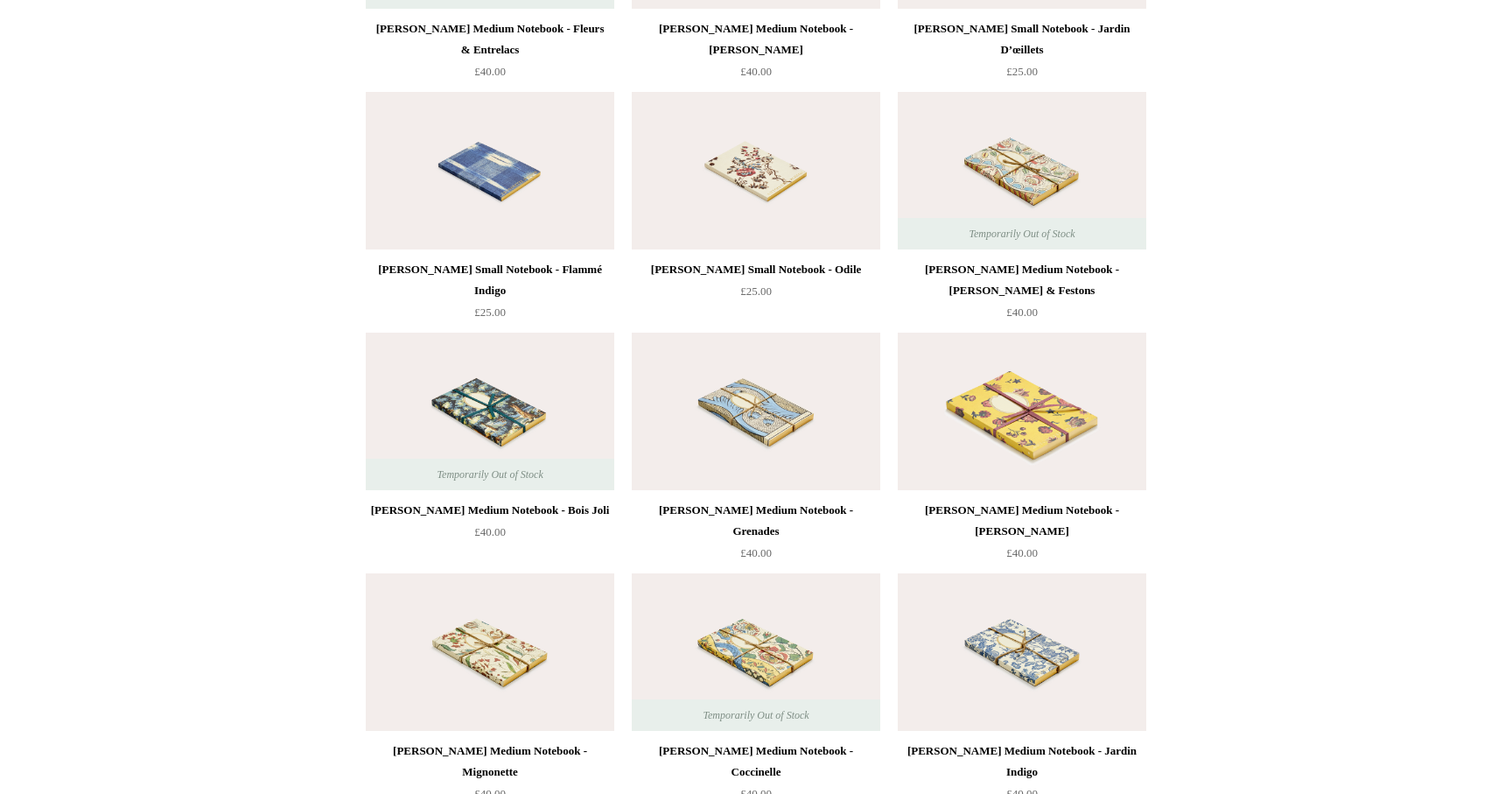
click at [481, 197] on img at bounding box center [490, 170] width 249 height 158
click at [757, 168] on img at bounding box center [756, 170] width 249 height 158
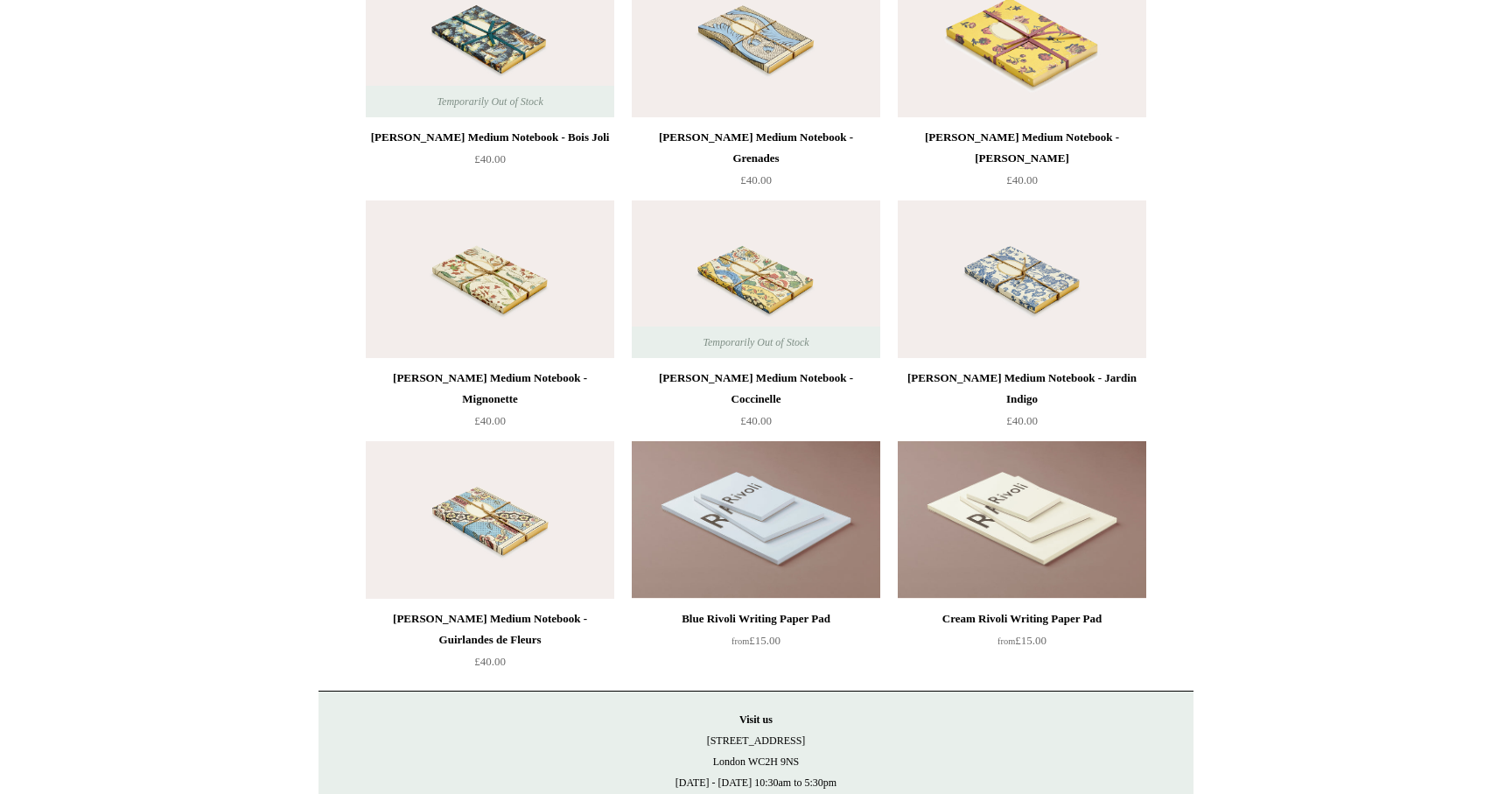
scroll to position [5439, 0]
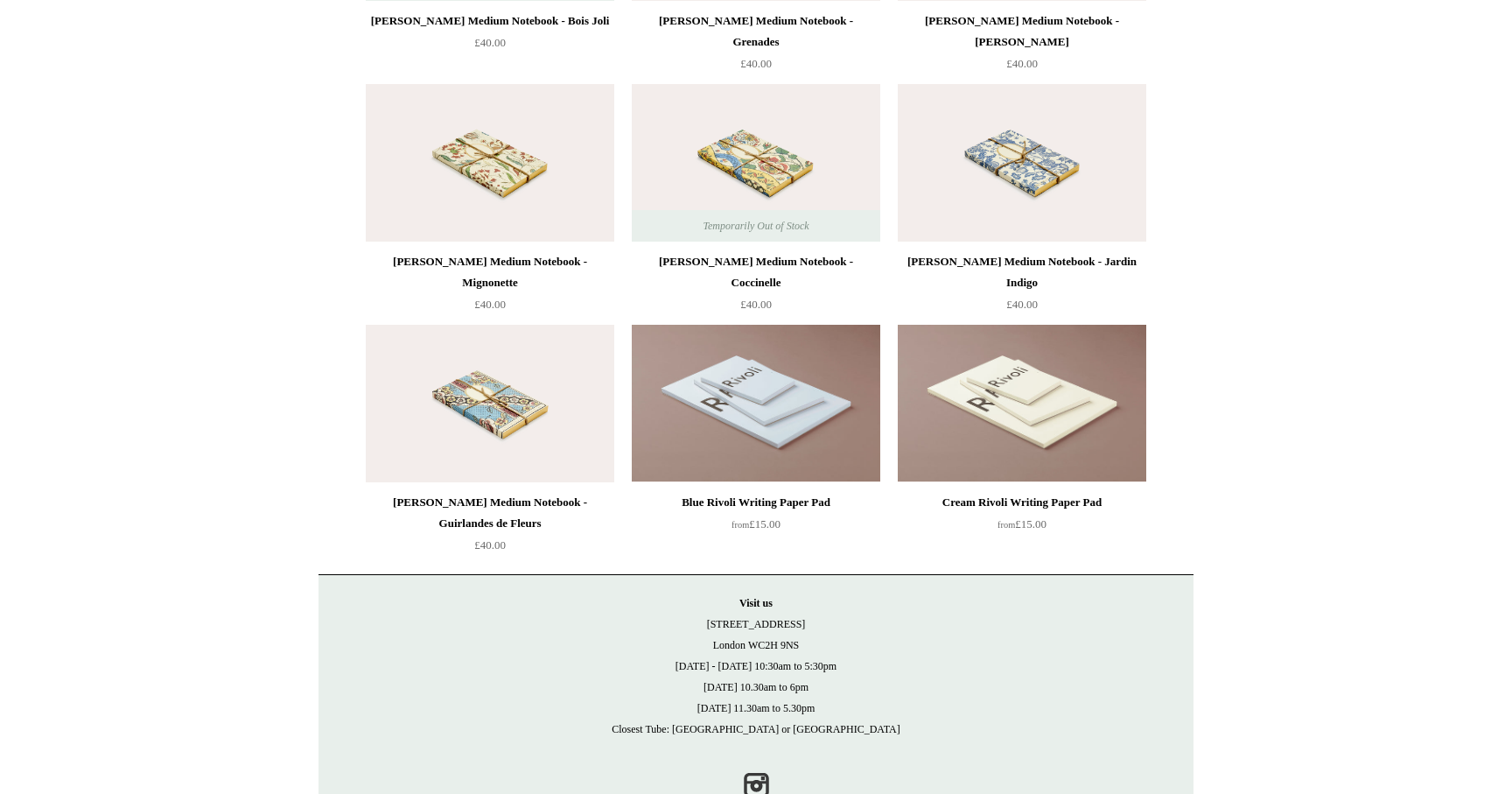
click at [437, 170] on img at bounding box center [490, 163] width 249 height 158
click at [1063, 170] on img at bounding box center [1021, 163] width 249 height 158
click at [503, 382] on img at bounding box center [490, 403] width 249 height 158
click at [451, 141] on img at bounding box center [490, 163] width 249 height 158
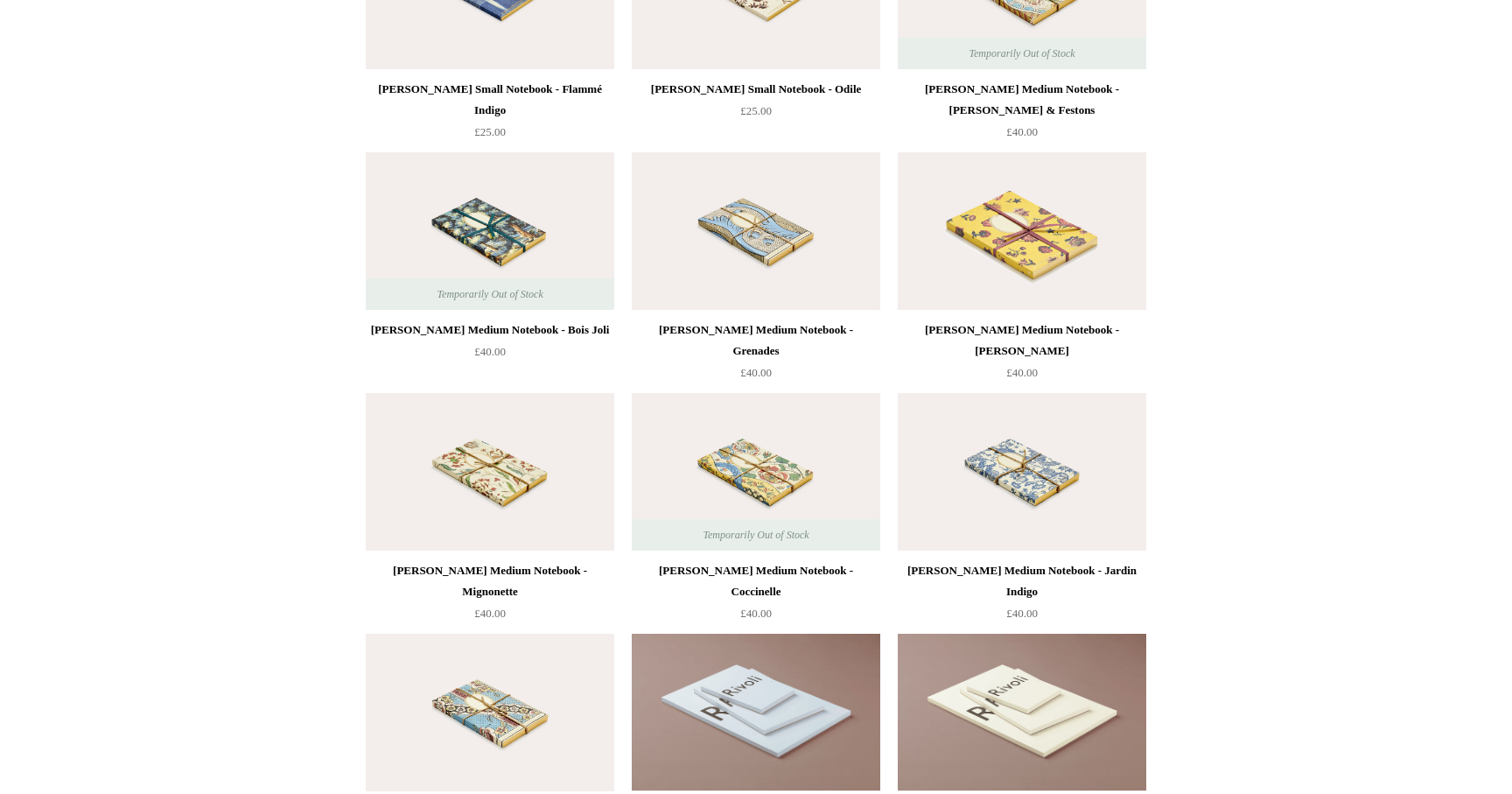
scroll to position [5129, 0]
click at [527, 190] on img at bounding box center [490, 231] width 249 height 158
click at [1038, 456] on img at bounding box center [1021, 473] width 249 height 158
click at [481, 470] on img at bounding box center [490, 473] width 249 height 158
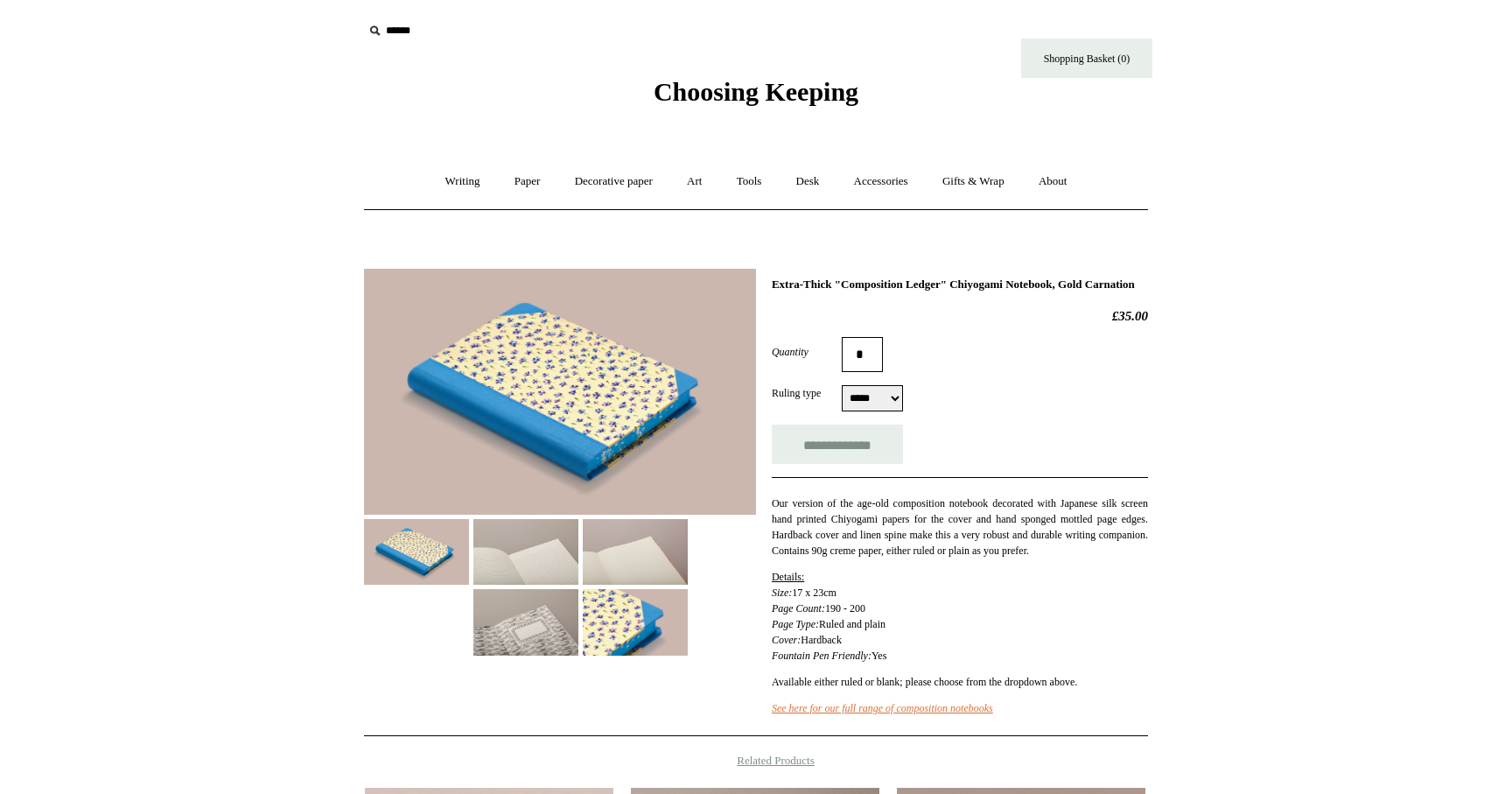
click at [520, 564] on img at bounding box center [526, 552] width 105 height 66
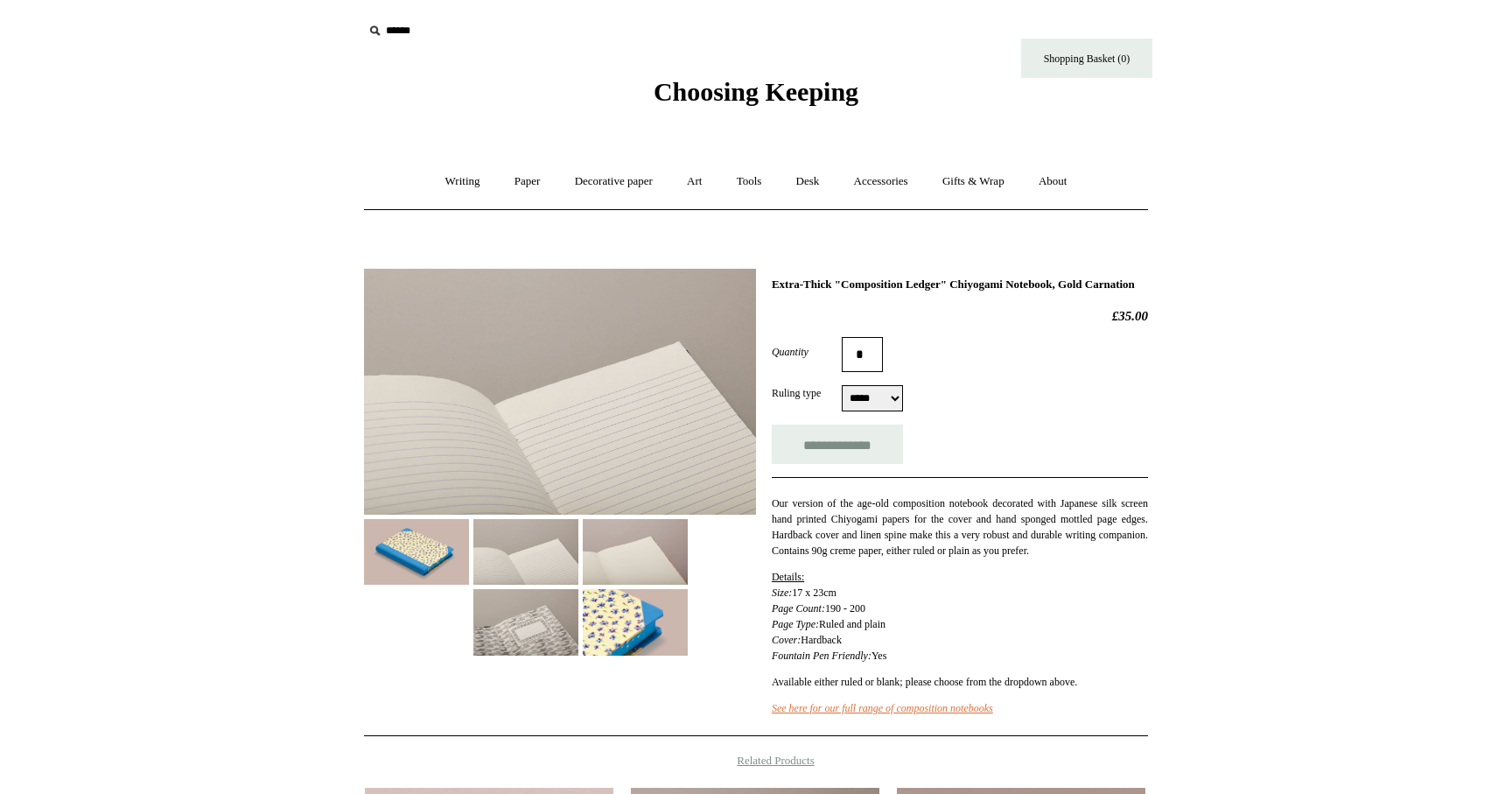
click at [643, 550] on img at bounding box center [635, 552] width 105 height 66
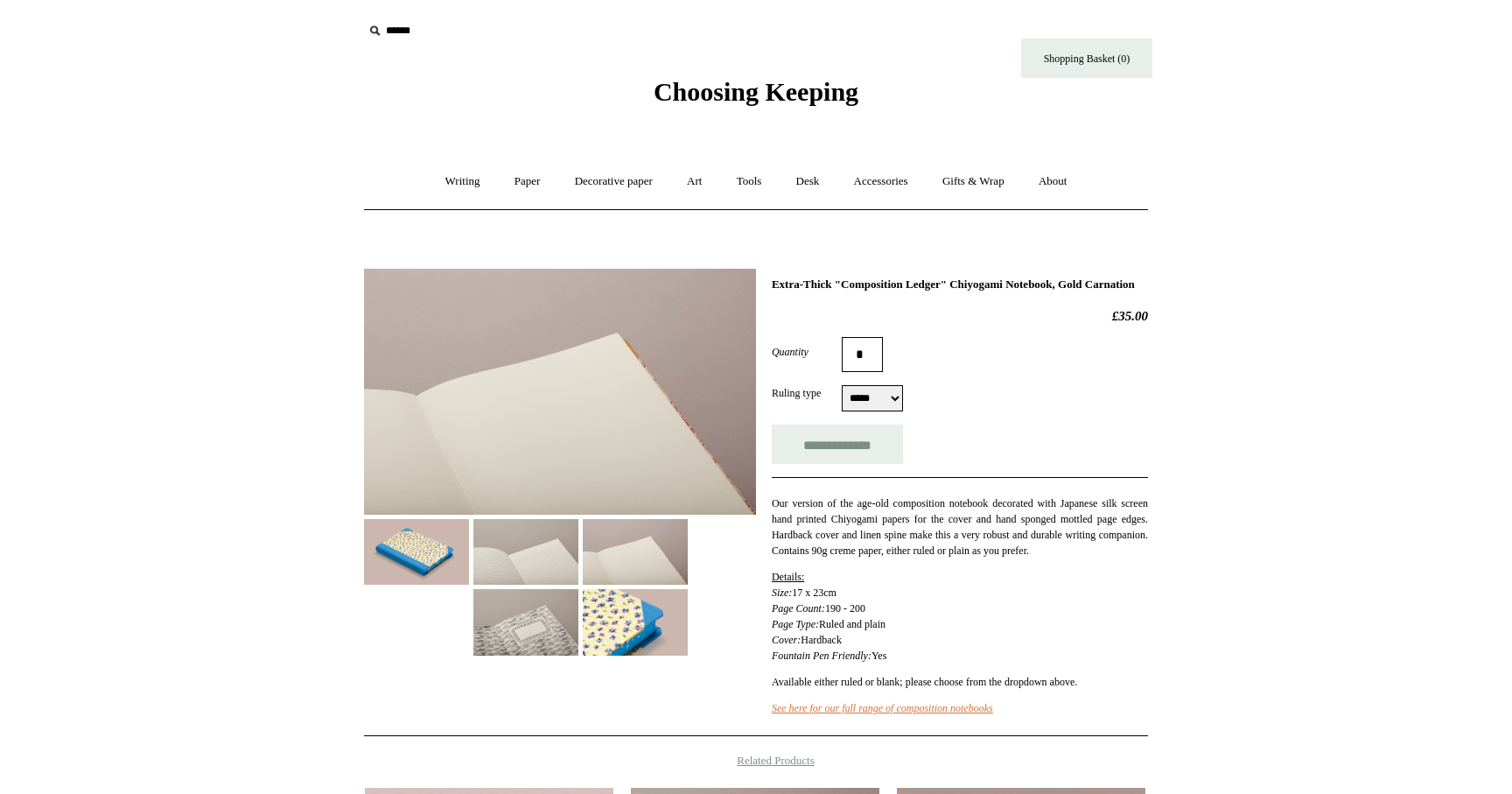
click at [520, 623] on img at bounding box center [526, 622] width 105 height 66
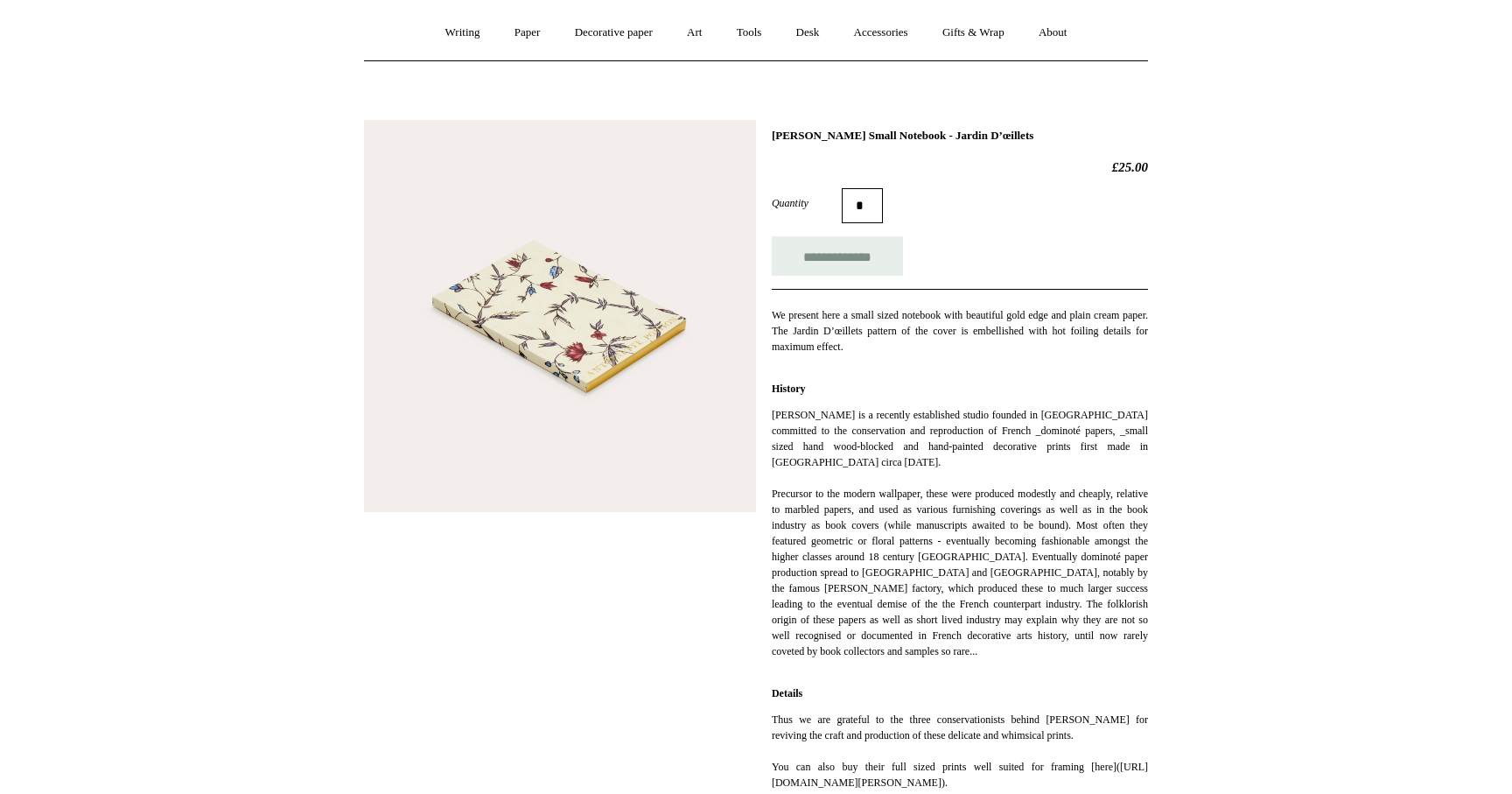
scroll to position [141, 0]
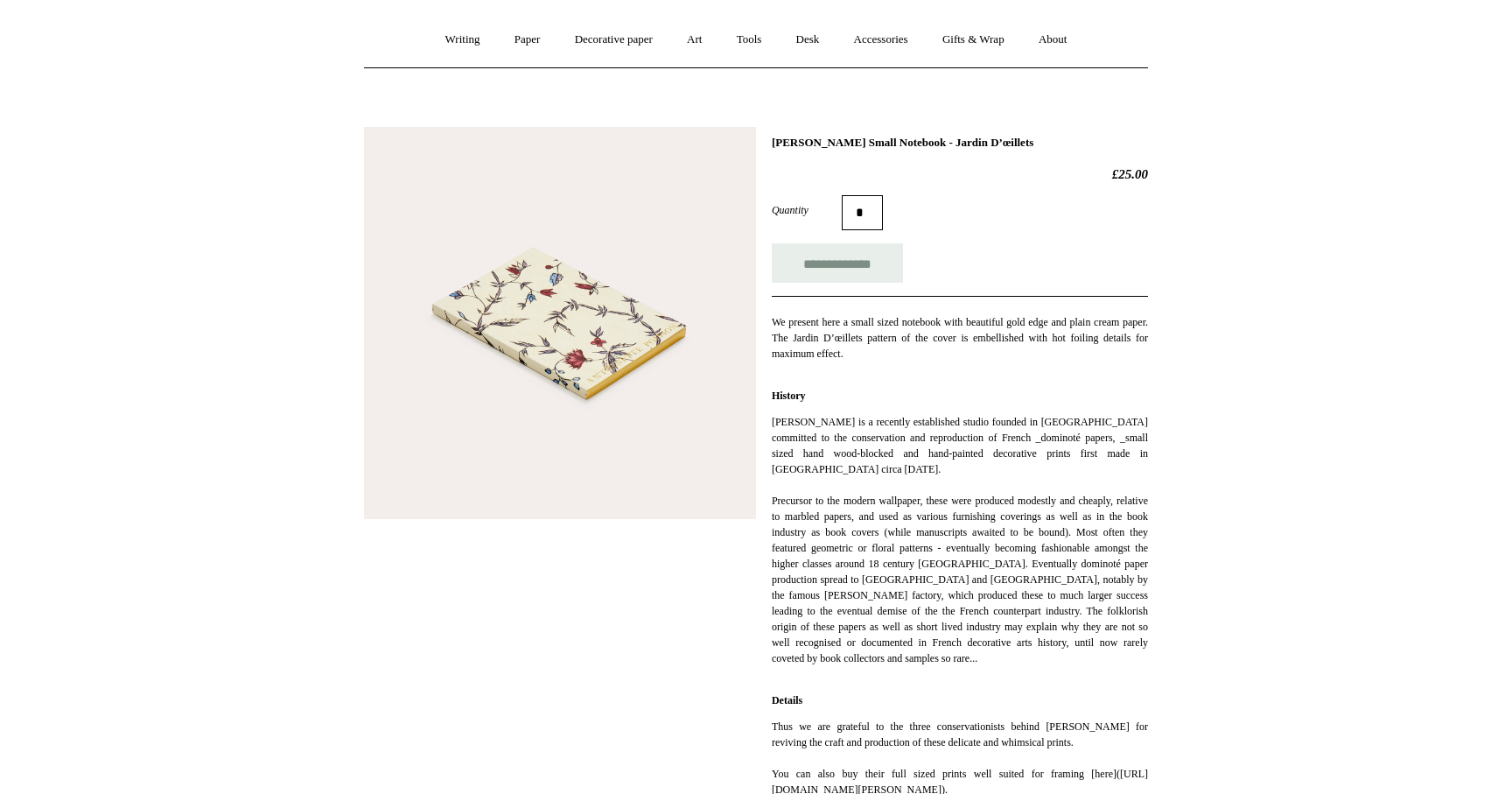
click at [611, 291] on img at bounding box center [559, 322] width 392 height 392
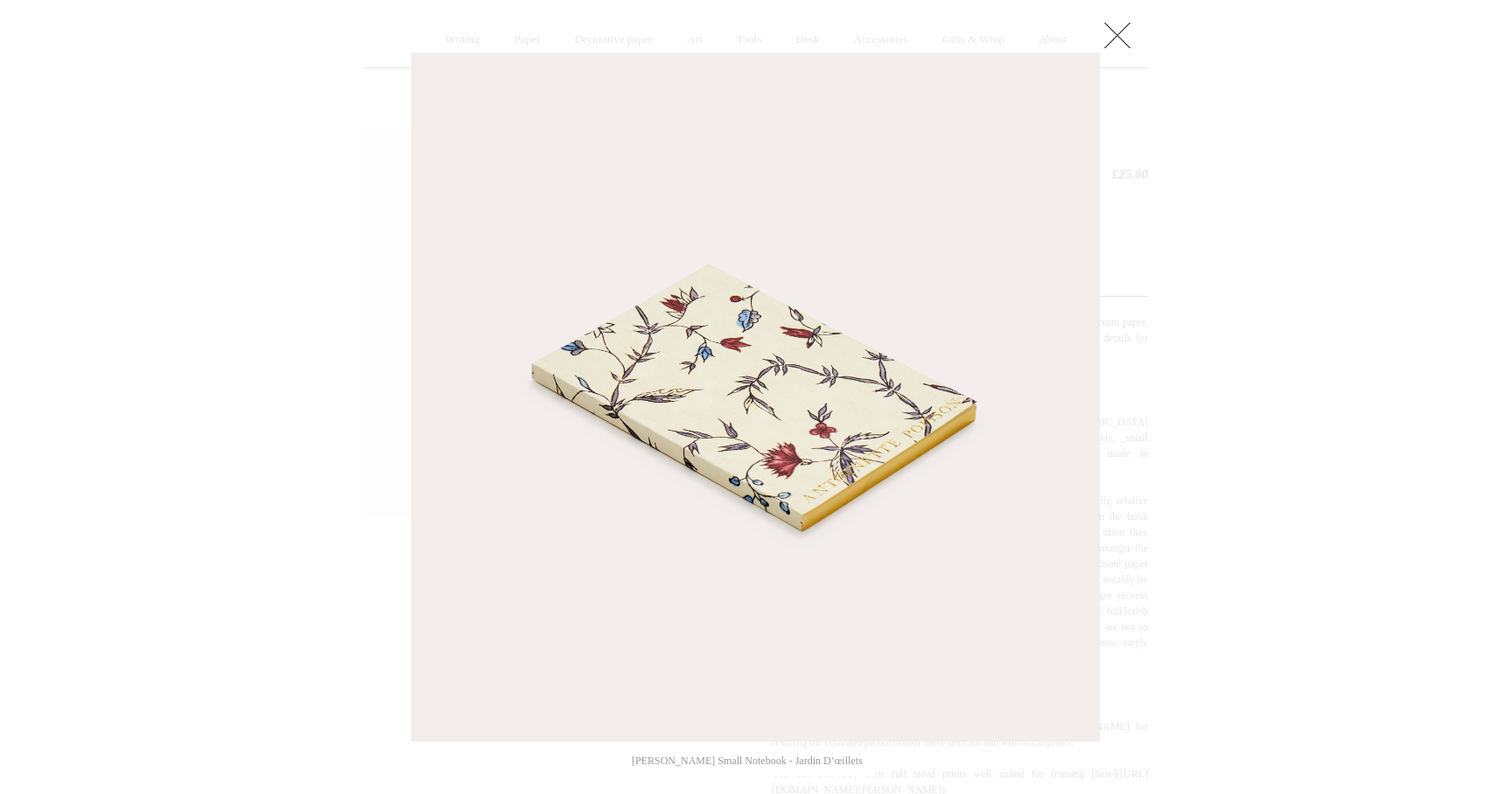
click at [1121, 33] on link at bounding box center [1117, 35] width 35 height 35
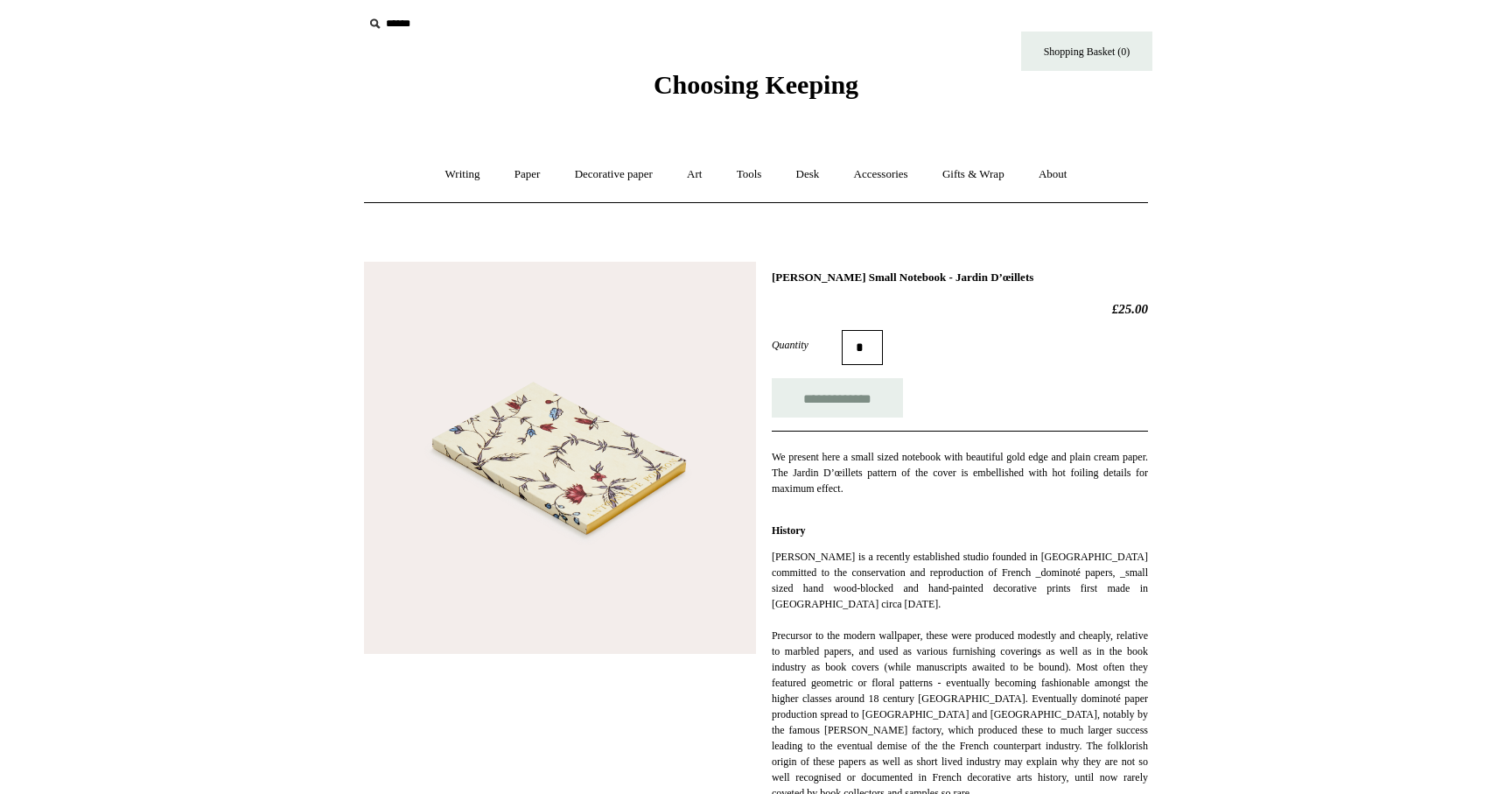
scroll to position [0, 0]
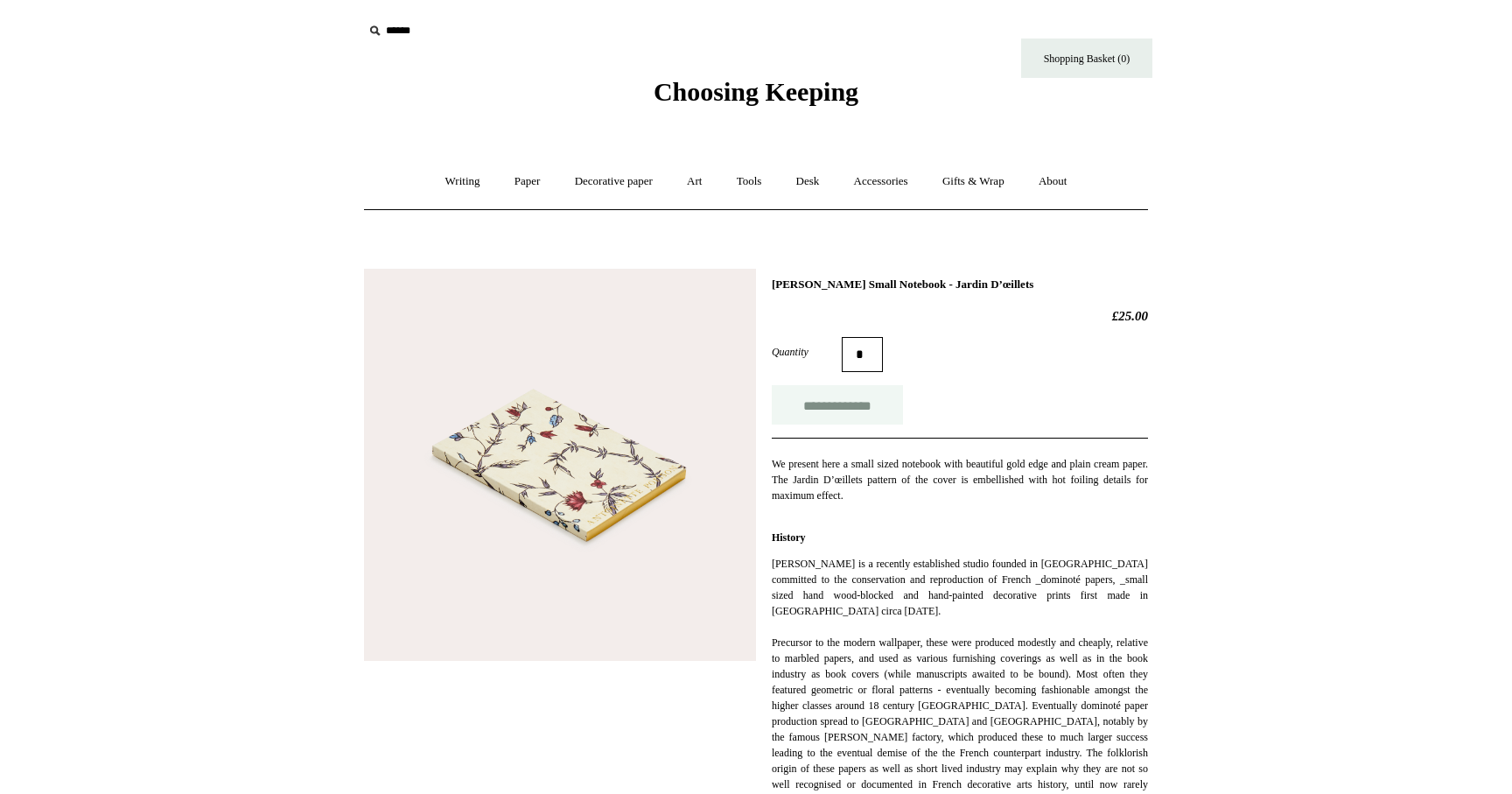
click at [832, 413] on input "**********" at bounding box center [837, 405] width 132 height 40
type input "**********"
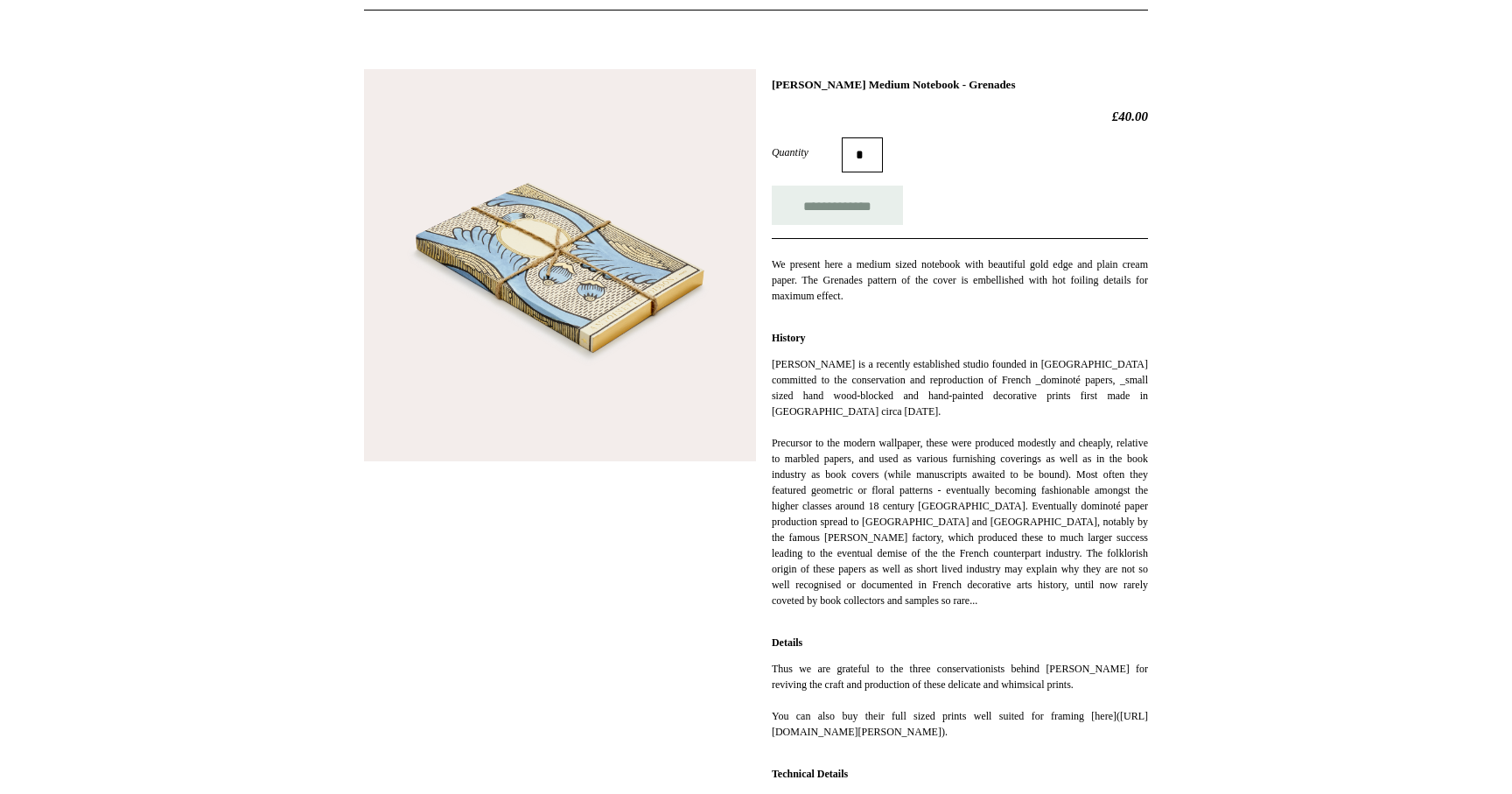
scroll to position [198, 0]
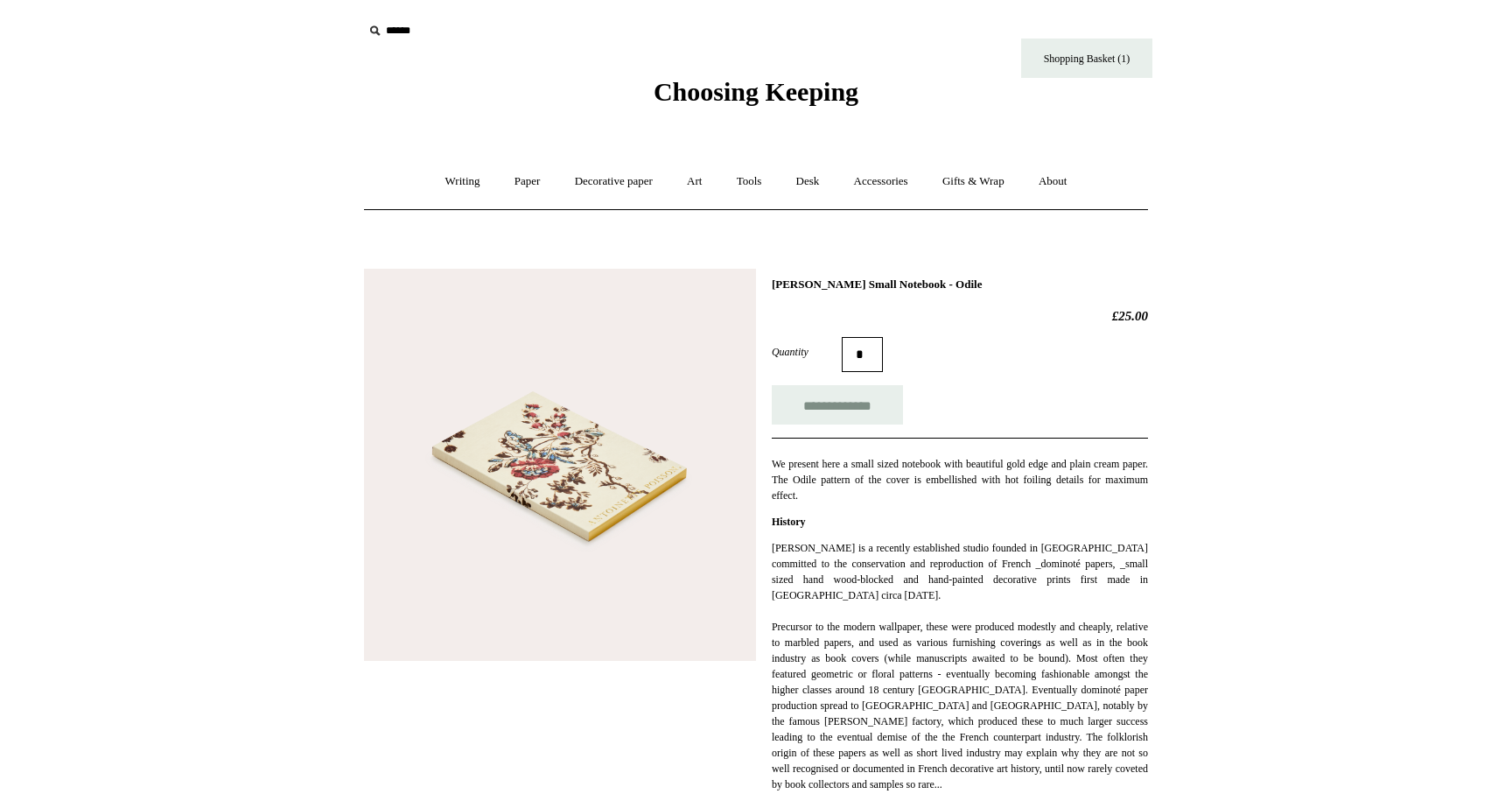
click at [555, 483] on img at bounding box center [559, 465] width 392 height 392
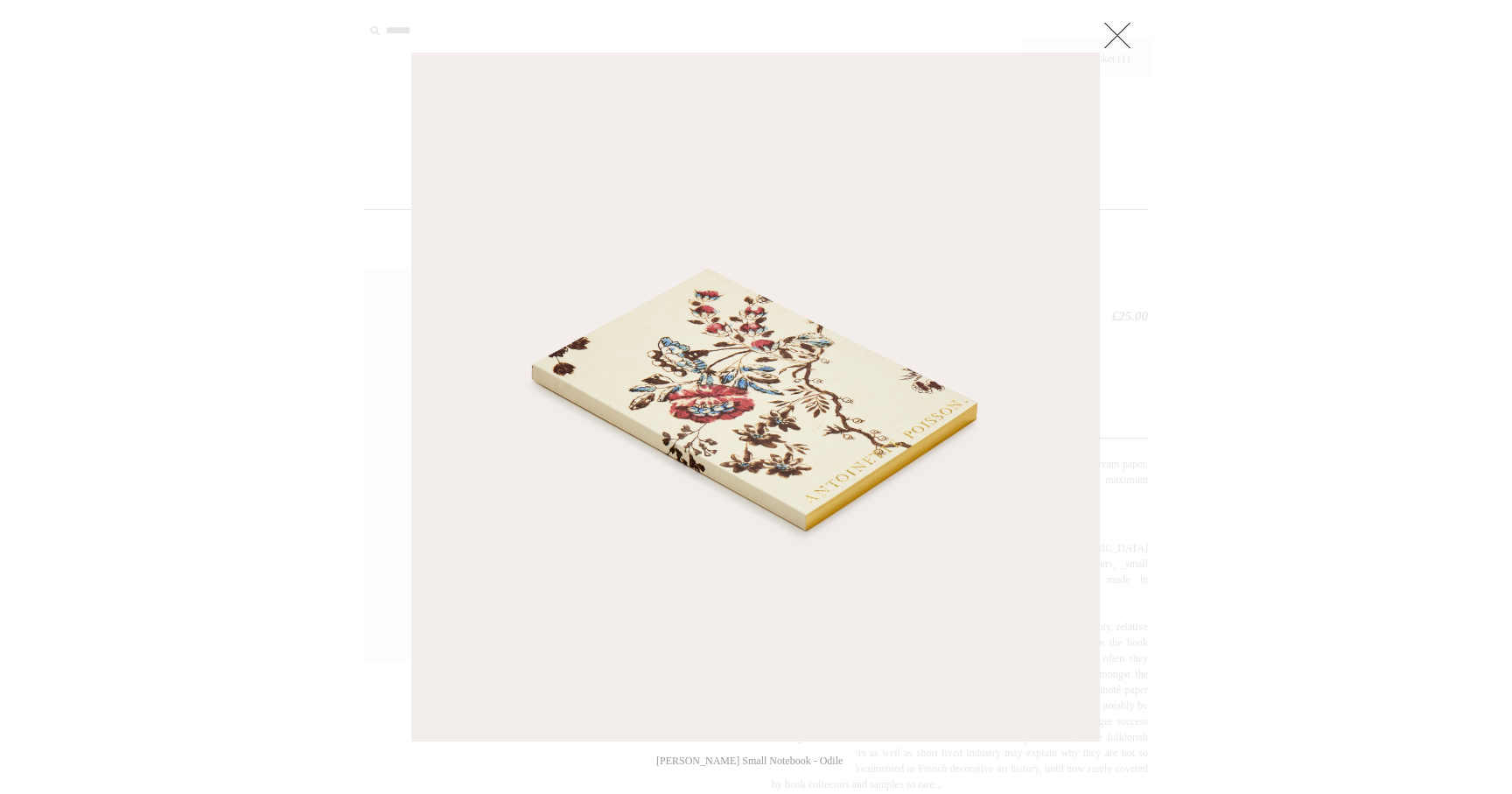
click at [1114, 30] on link at bounding box center [1117, 35] width 35 height 35
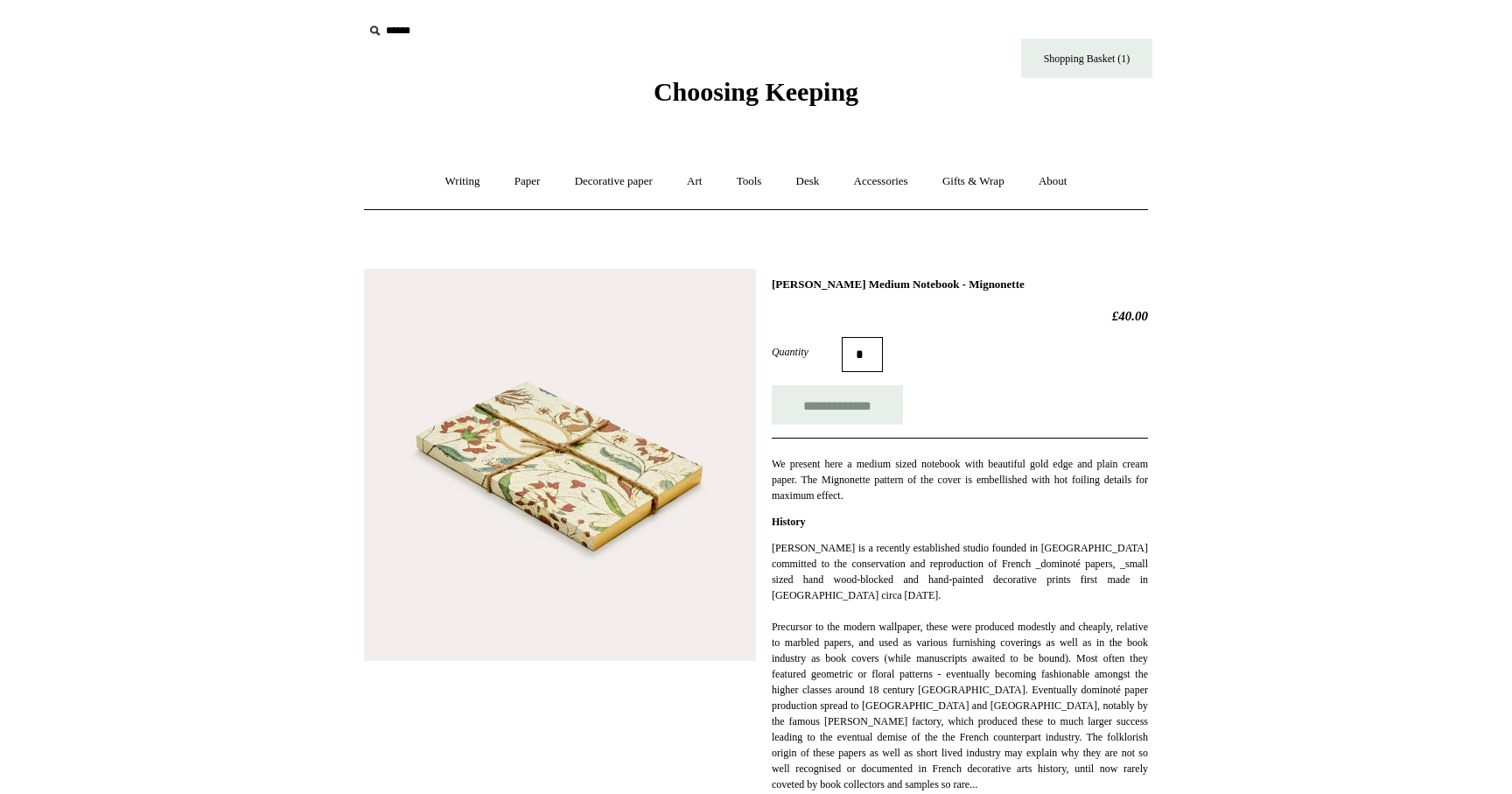
click at [559, 487] on img at bounding box center [559, 465] width 392 height 392
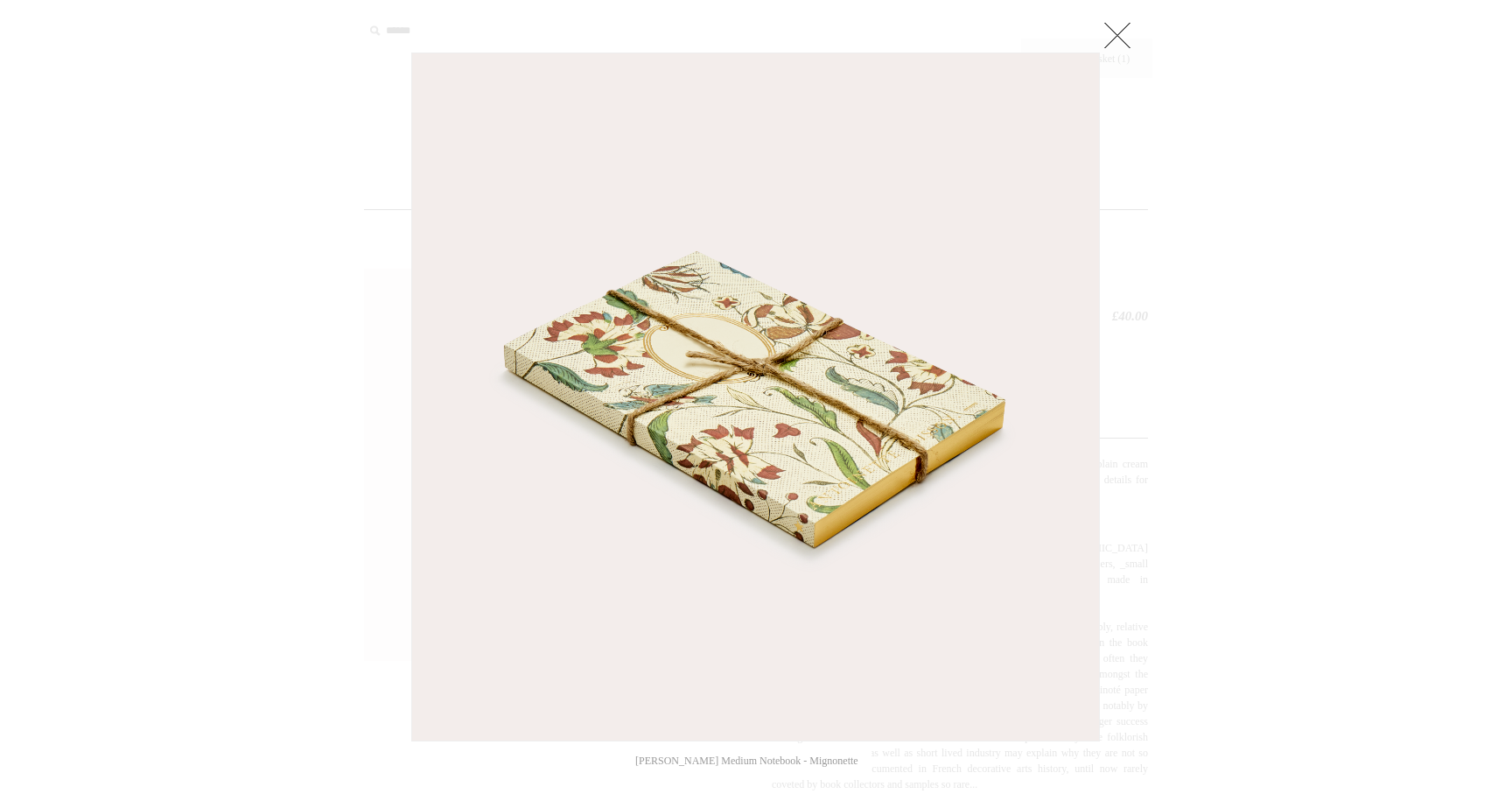
click at [1117, 33] on link at bounding box center [1117, 35] width 35 height 35
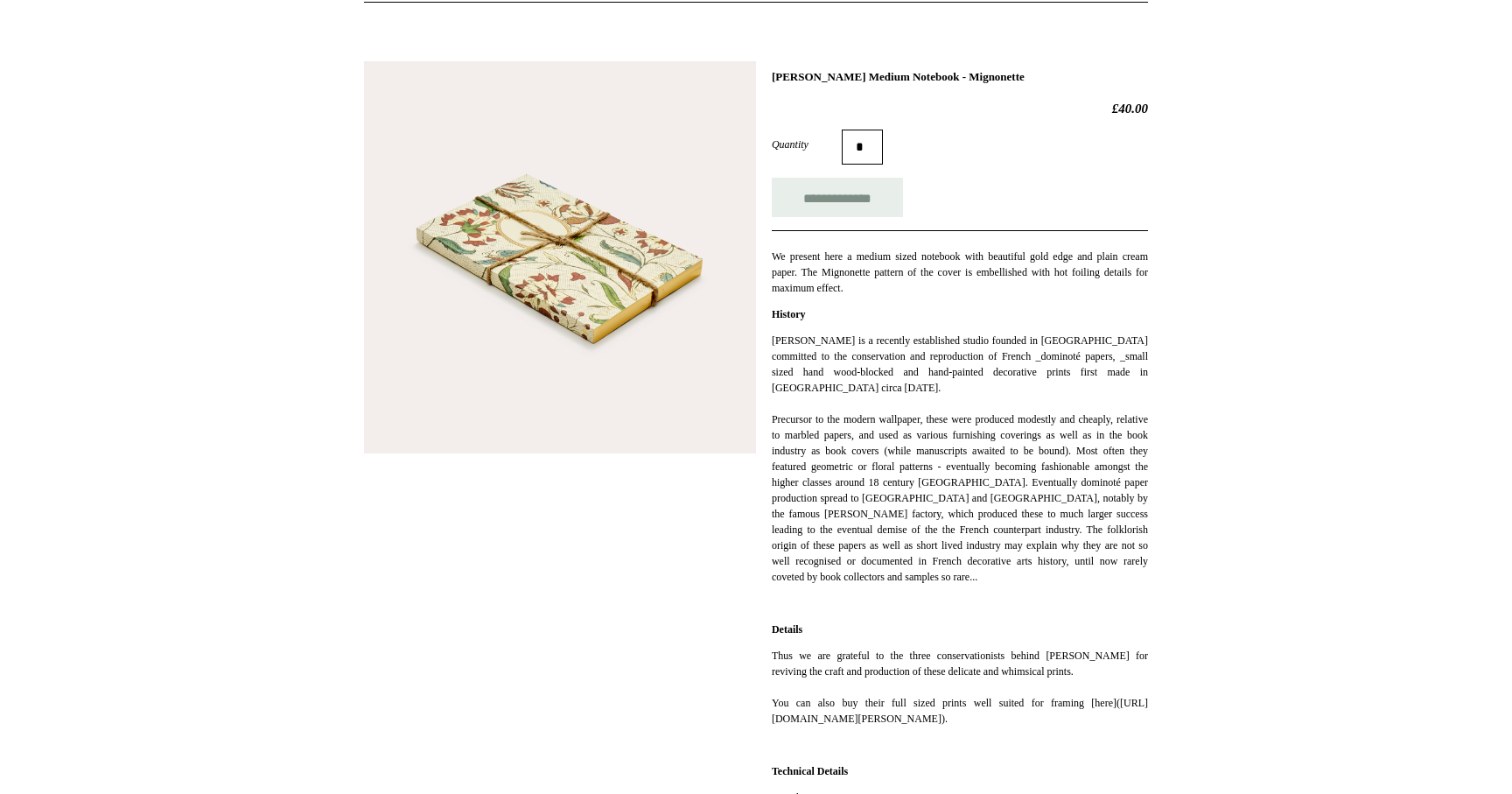
scroll to position [205, 0]
click at [808, 205] on input "**********" at bounding box center [837, 198] width 132 height 40
type input "**********"
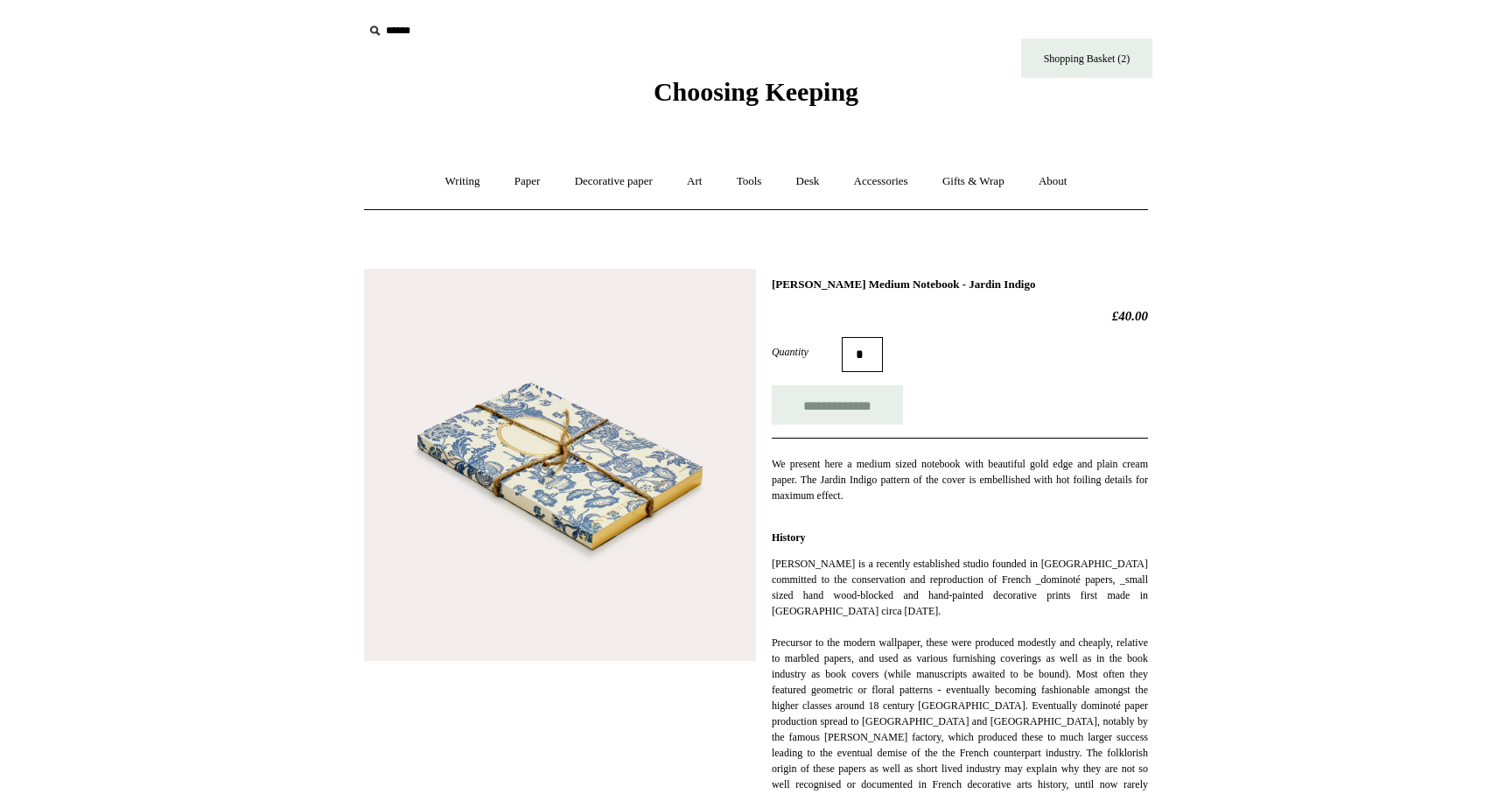
click at [588, 448] on img at bounding box center [559, 465] width 392 height 392
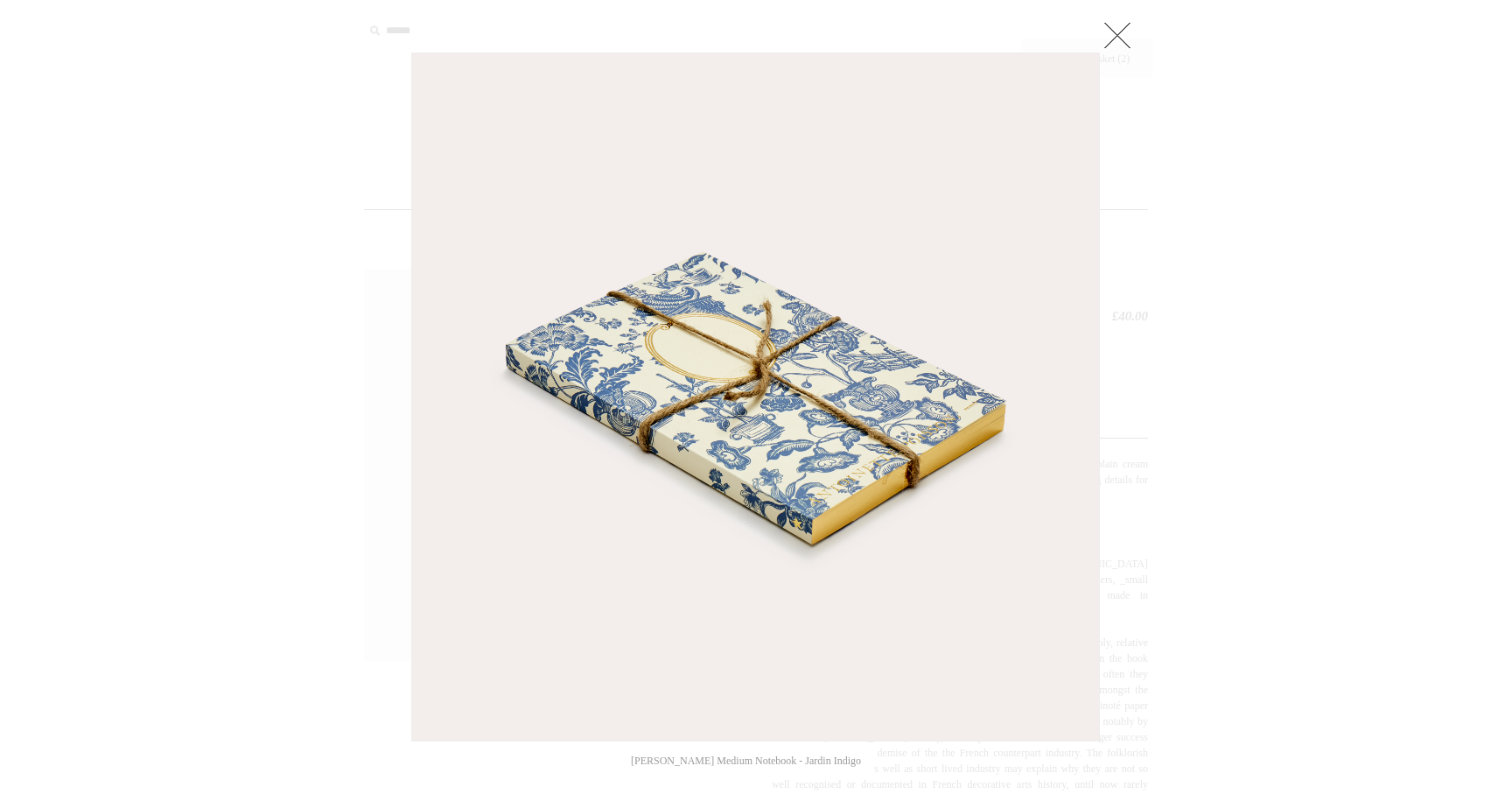
click at [1101, 41] on link at bounding box center [1117, 35] width 35 height 35
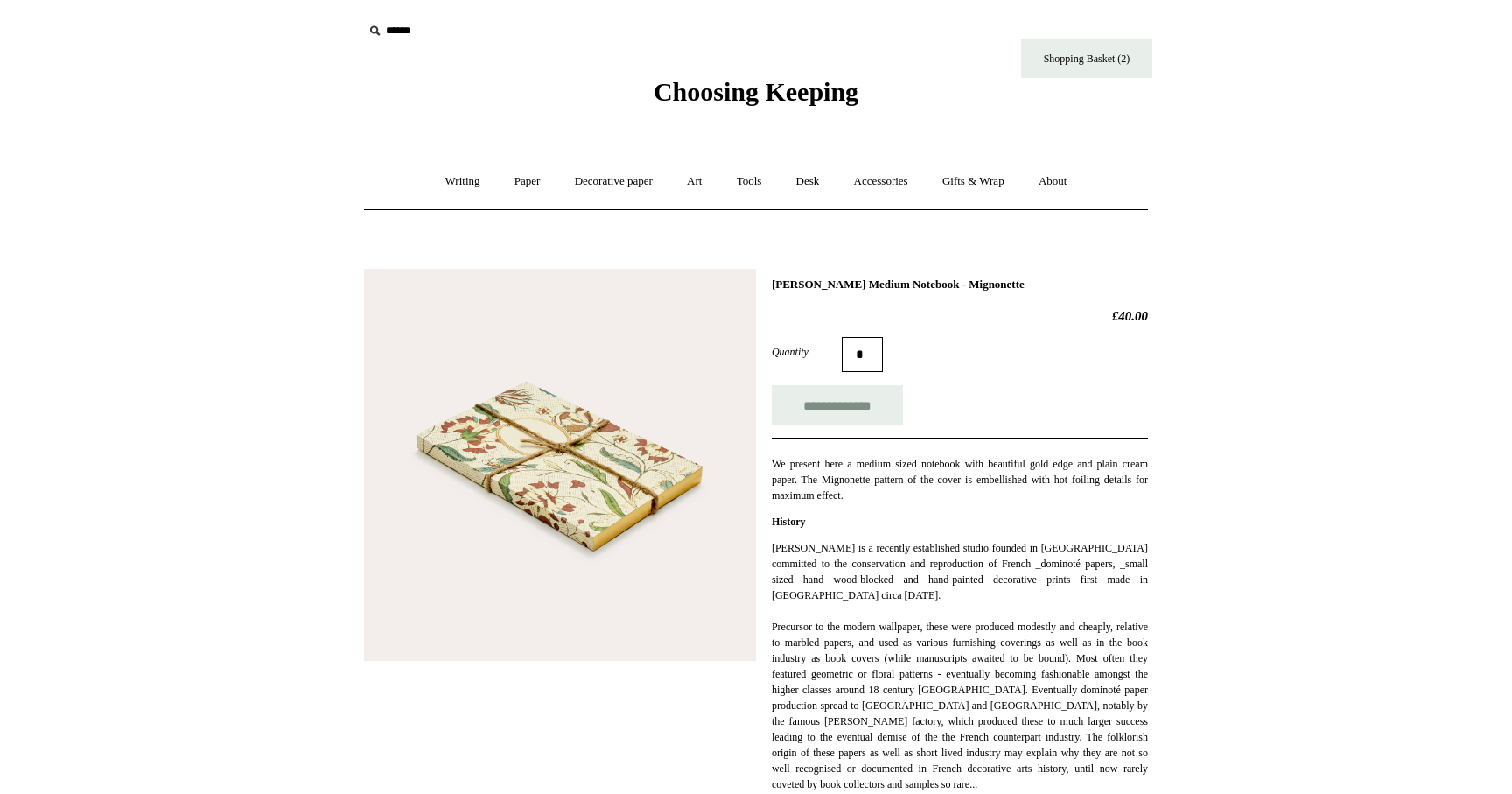
click at [583, 459] on img at bounding box center [559, 465] width 392 height 392
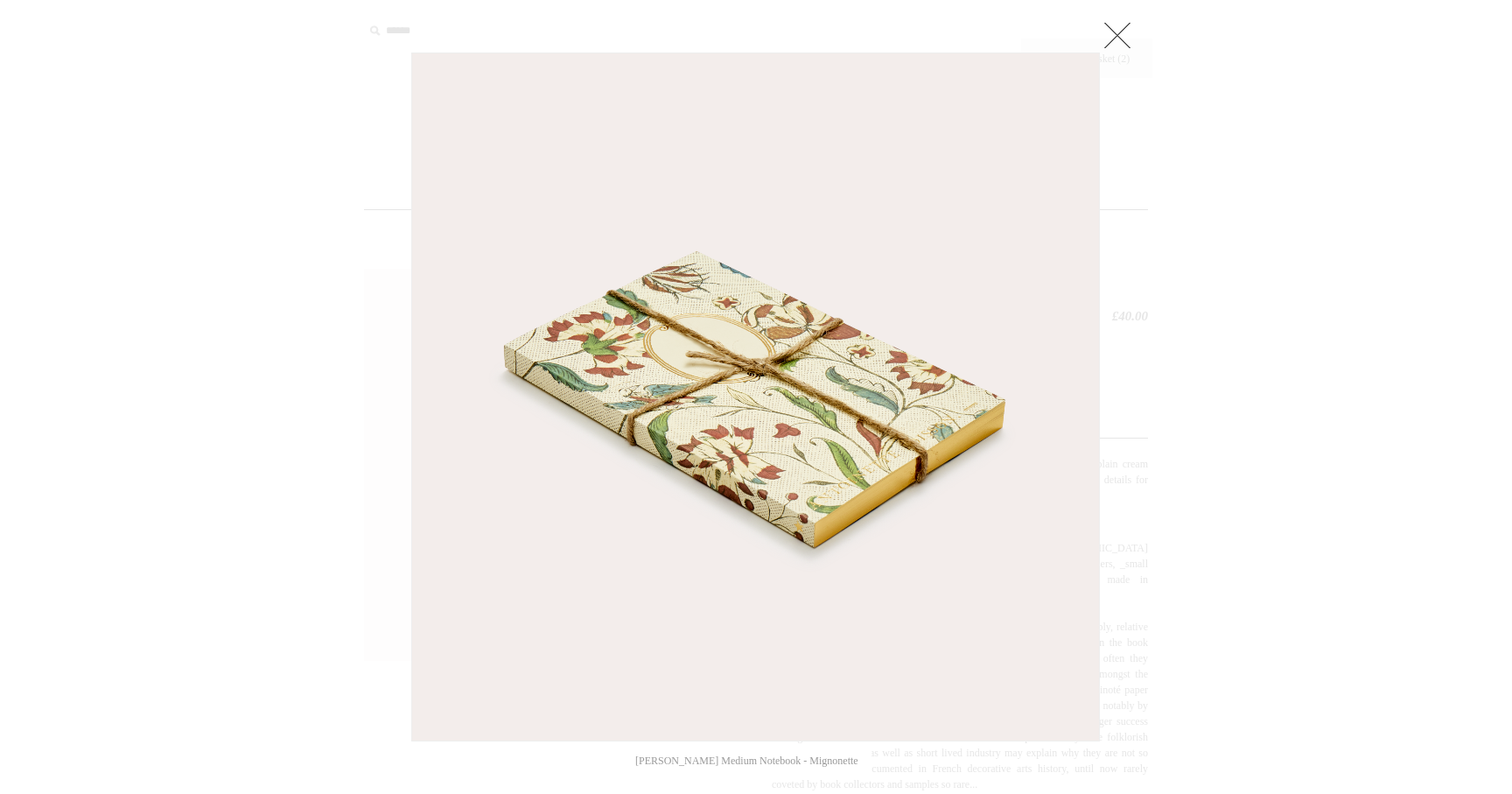
click at [1119, 27] on link at bounding box center [1117, 35] width 35 height 35
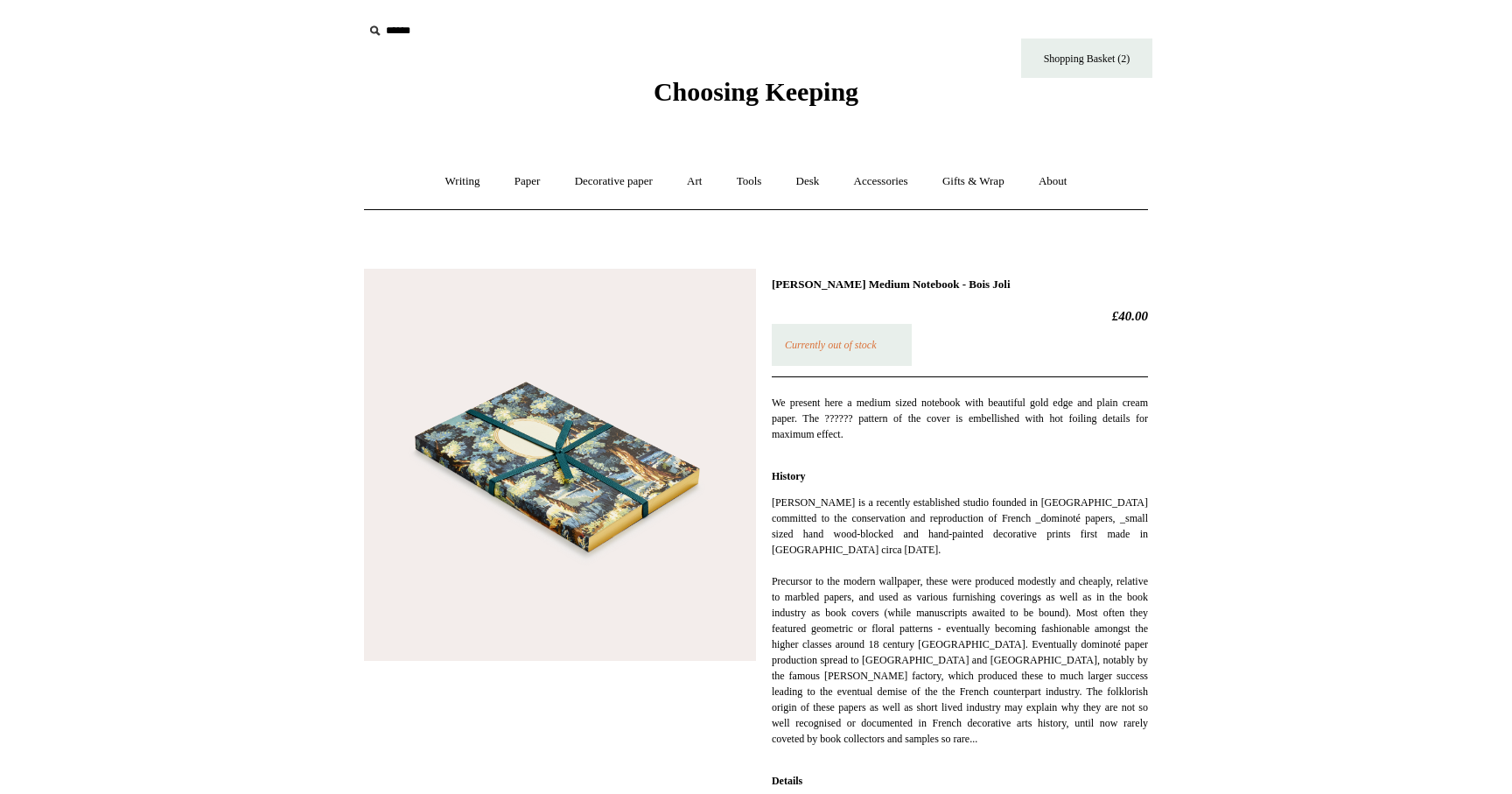
click at [626, 463] on img at bounding box center [559, 465] width 392 height 392
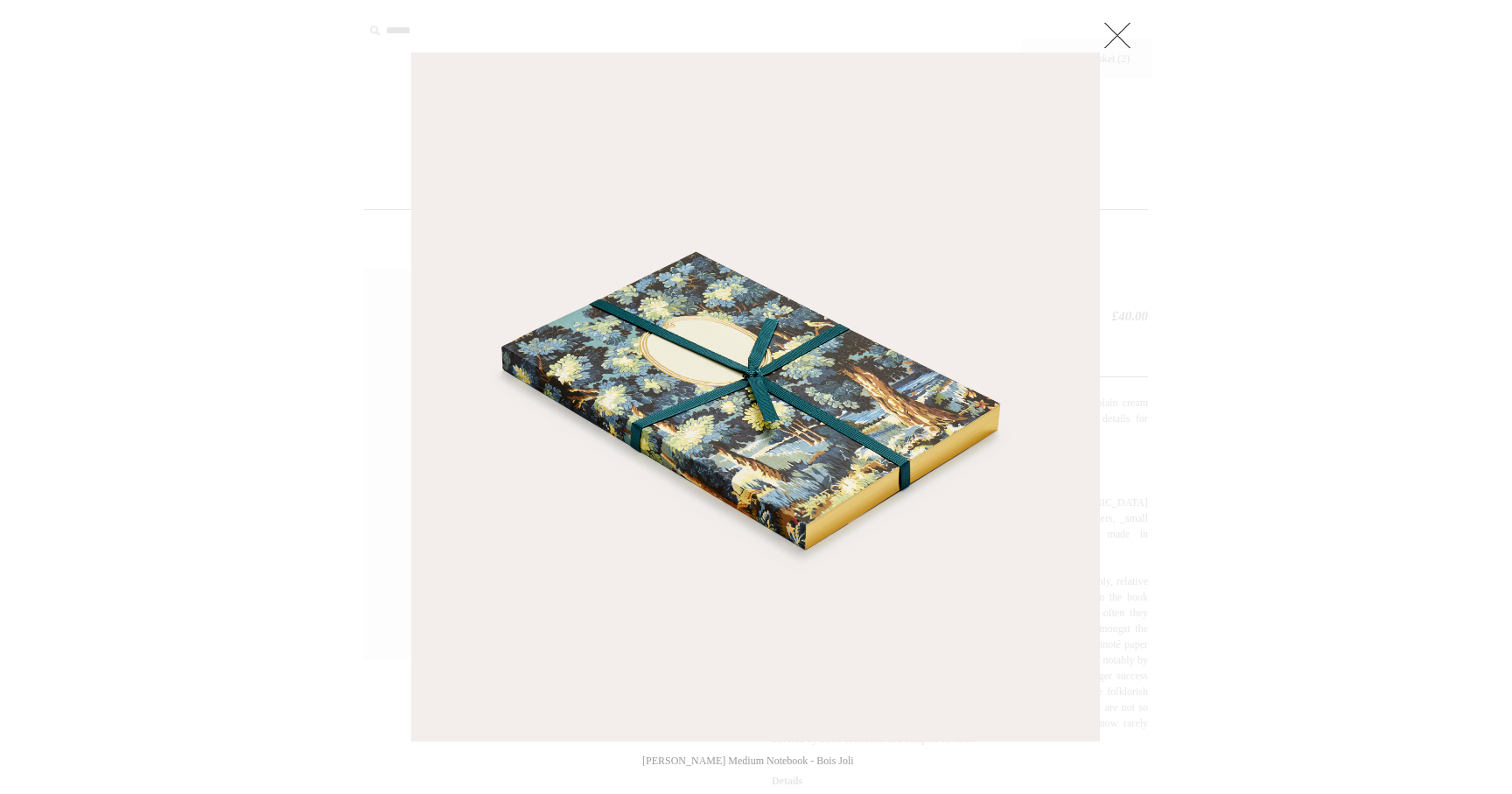
click at [1116, 40] on link at bounding box center [1117, 35] width 35 height 35
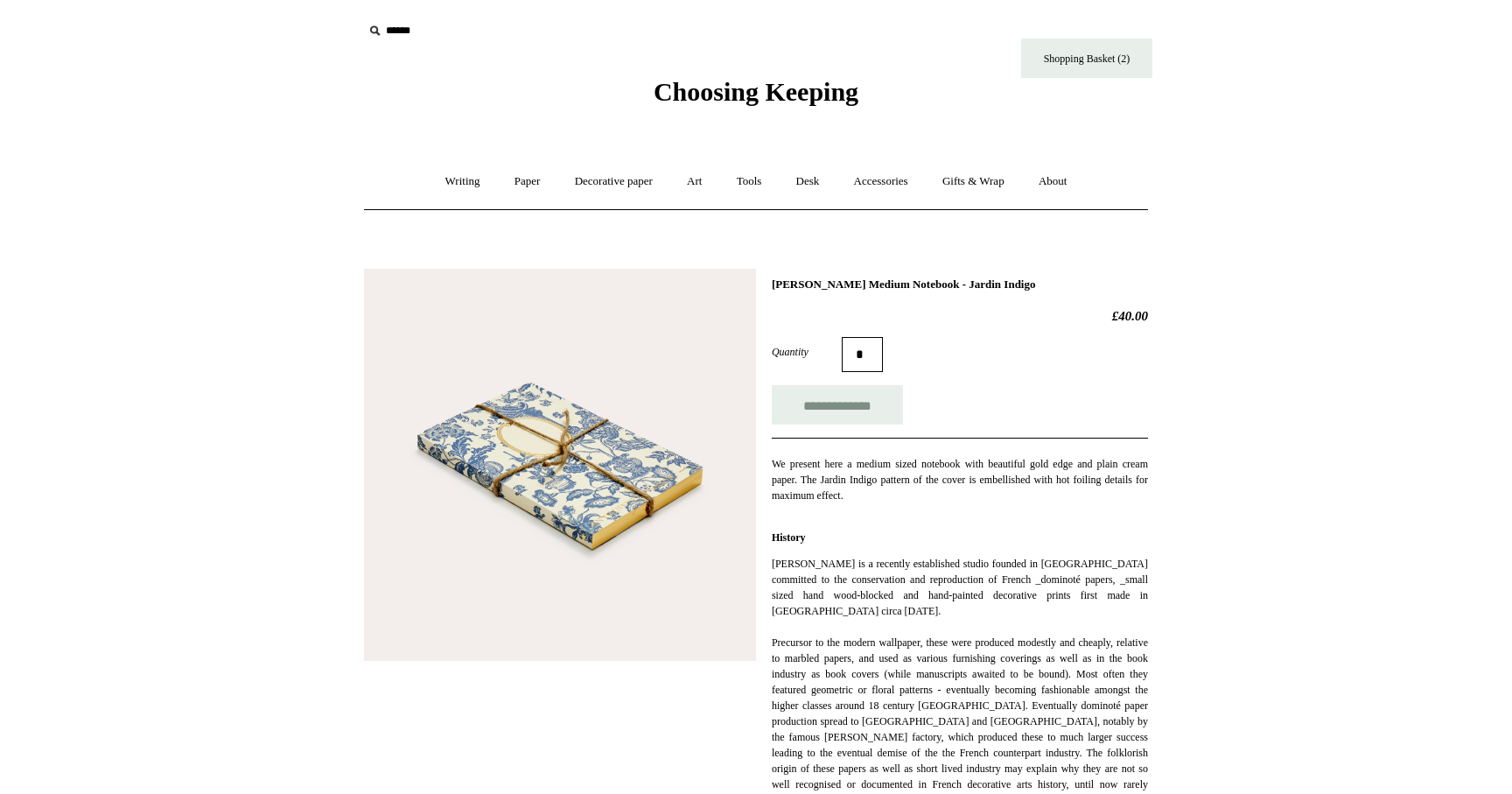
click at [523, 435] on img at bounding box center [559, 465] width 392 height 392
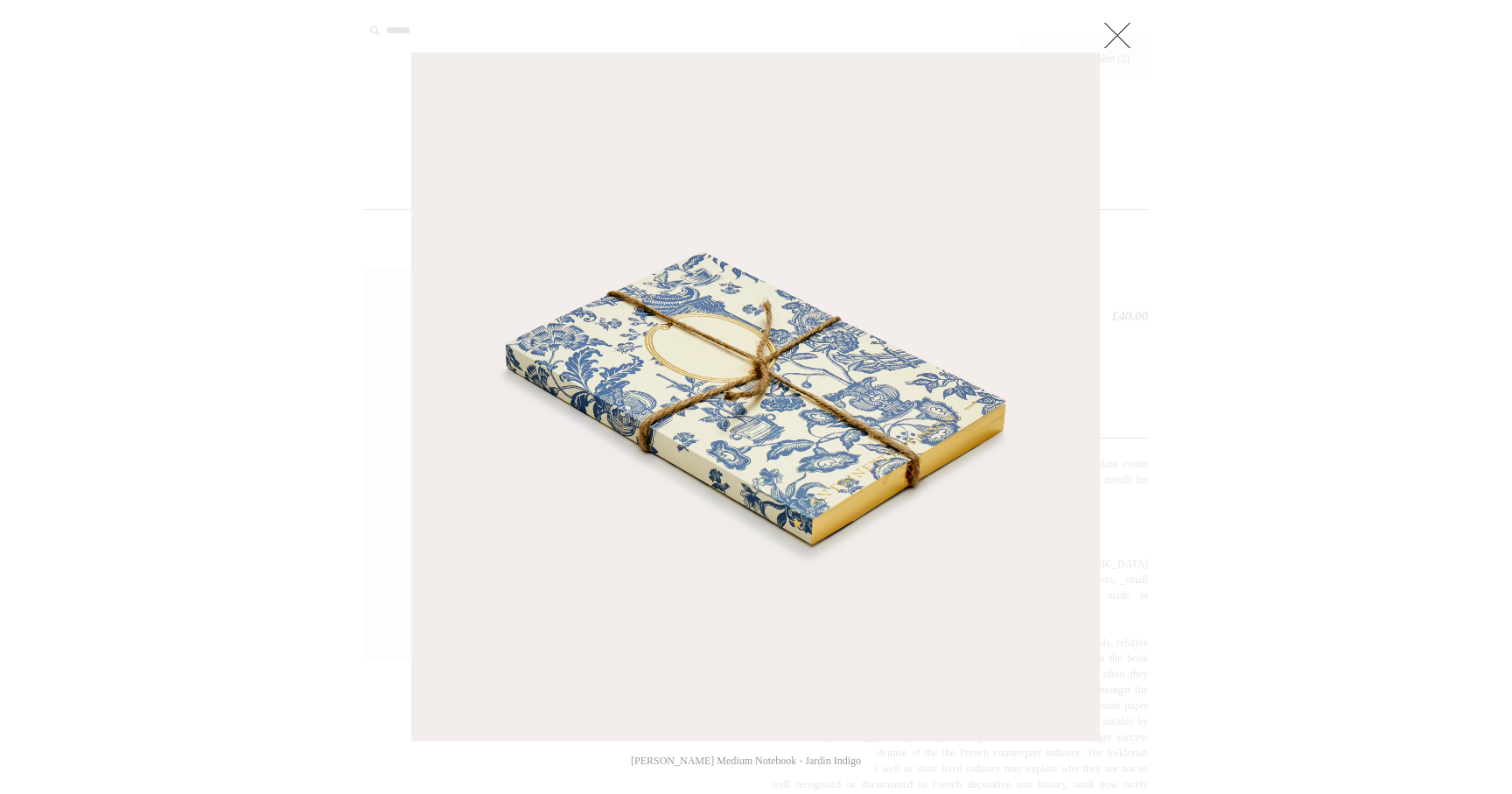
click at [1113, 25] on link at bounding box center [1117, 35] width 35 height 35
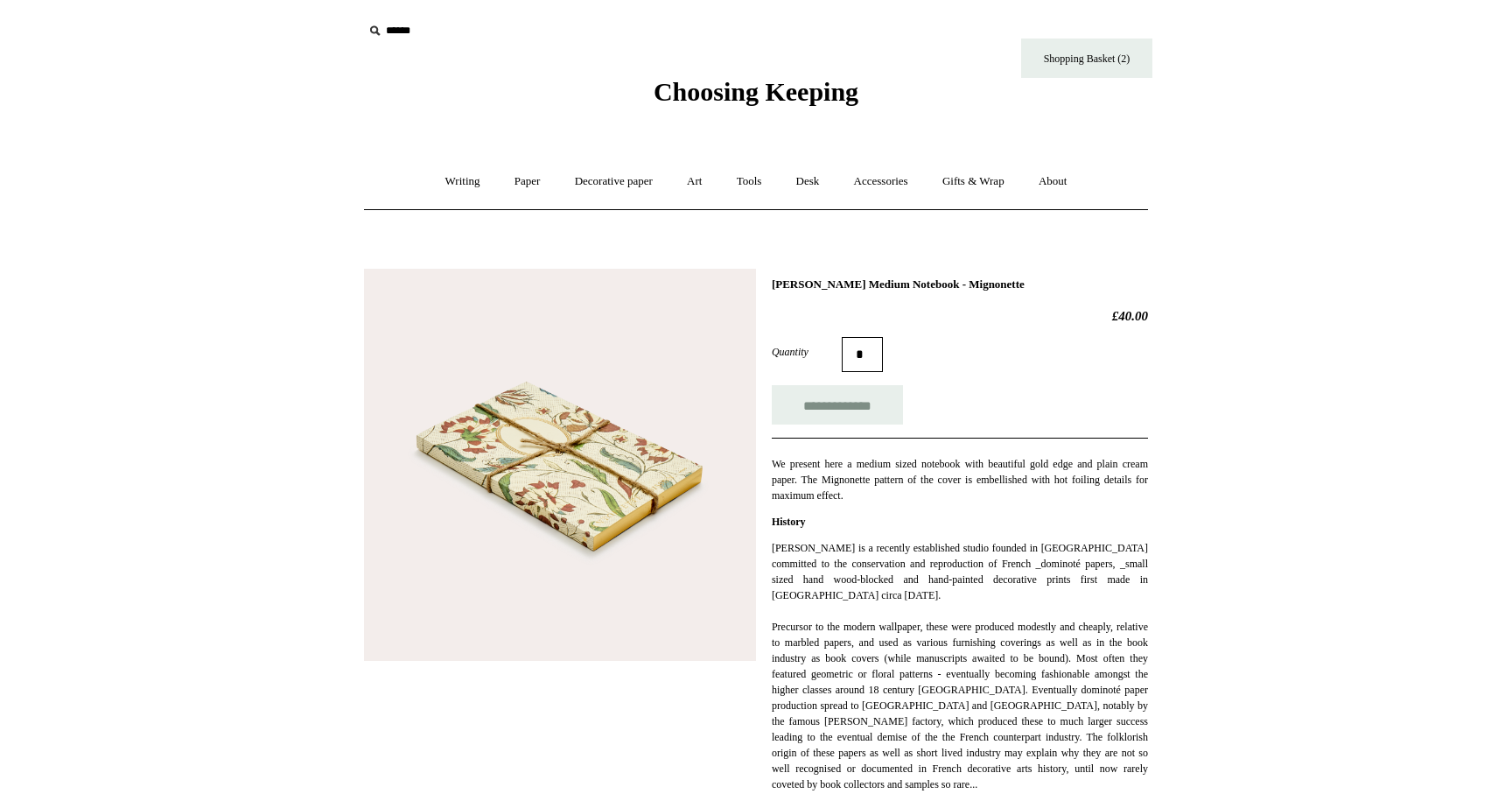
click at [505, 473] on img at bounding box center [559, 465] width 392 height 392
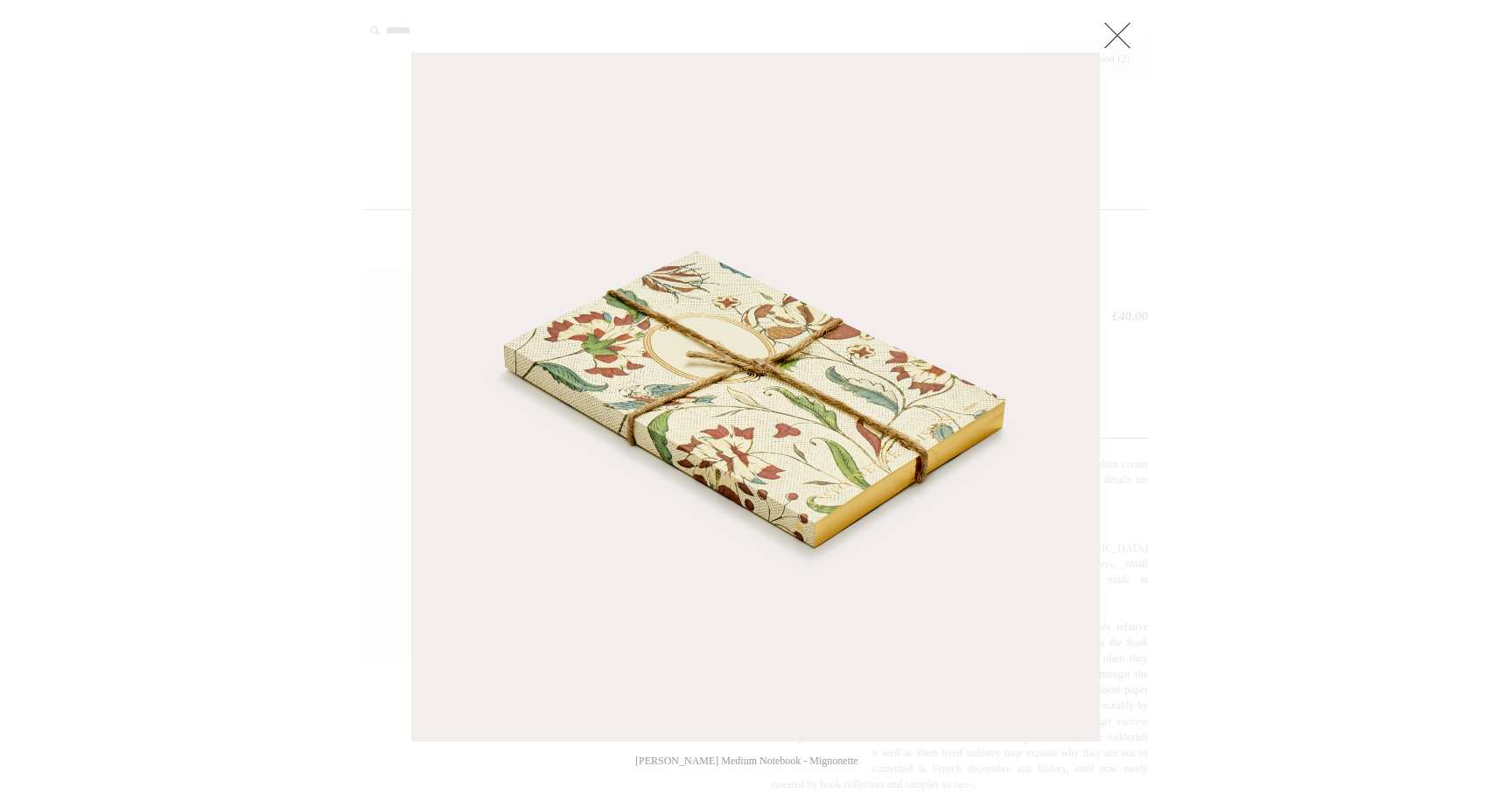
click at [1116, 36] on link at bounding box center [1117, 35] width 35 height 35
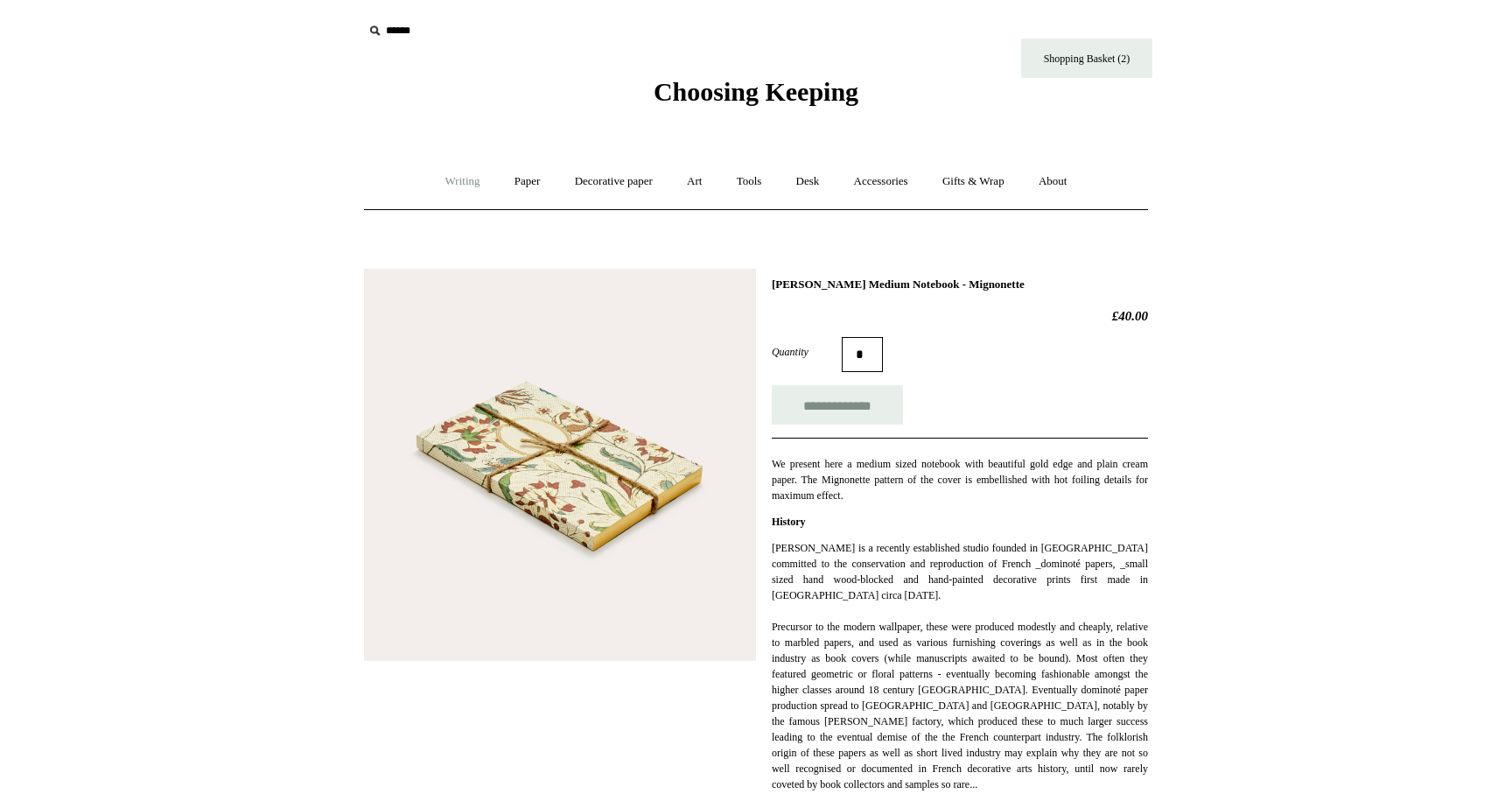
click at [456, 184] on link "Writing +" at bounding box center [463, 182] width 67 height 46
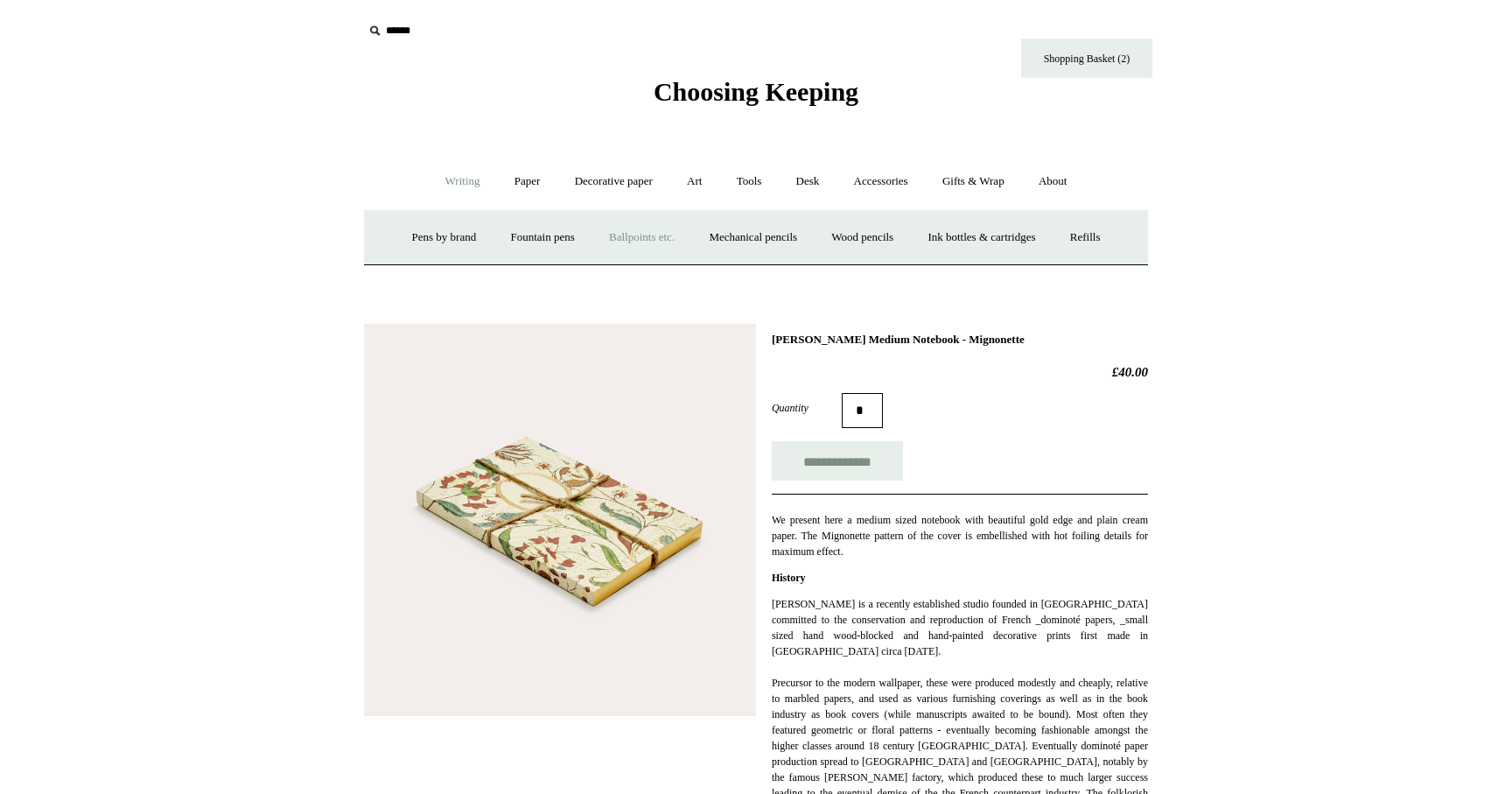
click at [630, 234] on link "Ballpoints etc. +" at bounding box center [642, 237] width 97 height 46
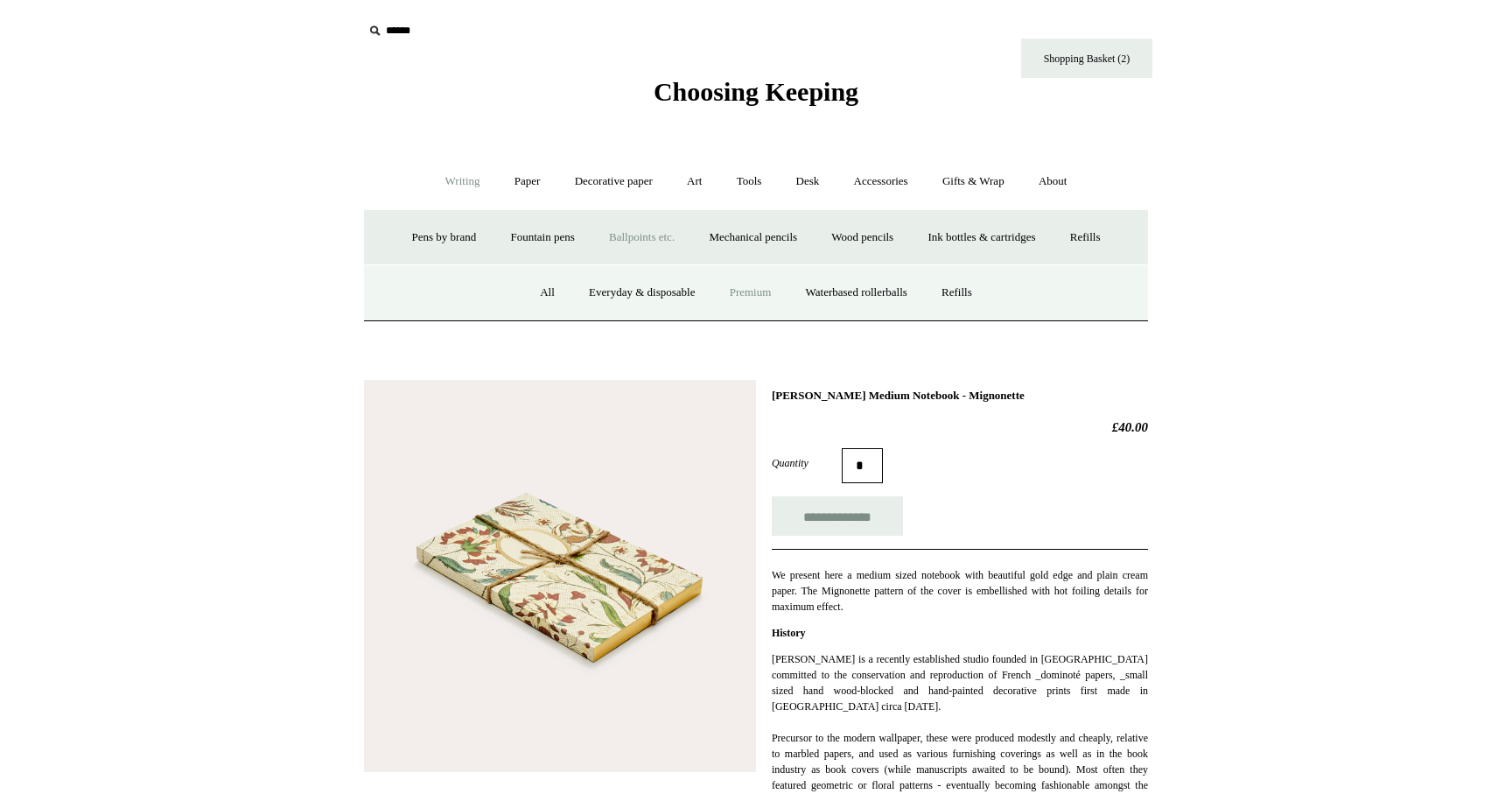
click at [757, 297] on link "Premium" at bounding box center [751, 292] width 74 height 46
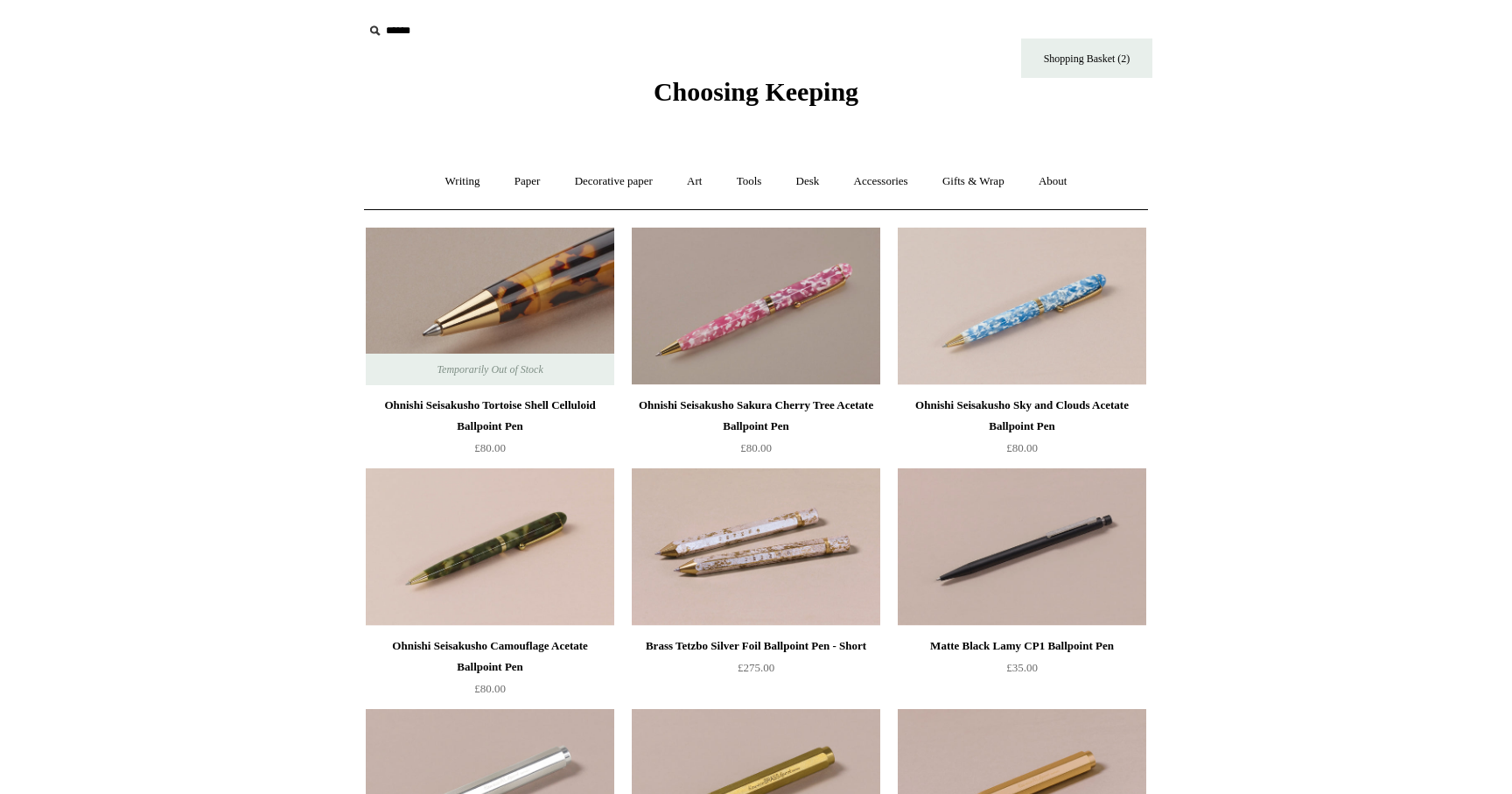
click at [499, 283] on img at bounding box center [490, 306] width 249 height 158
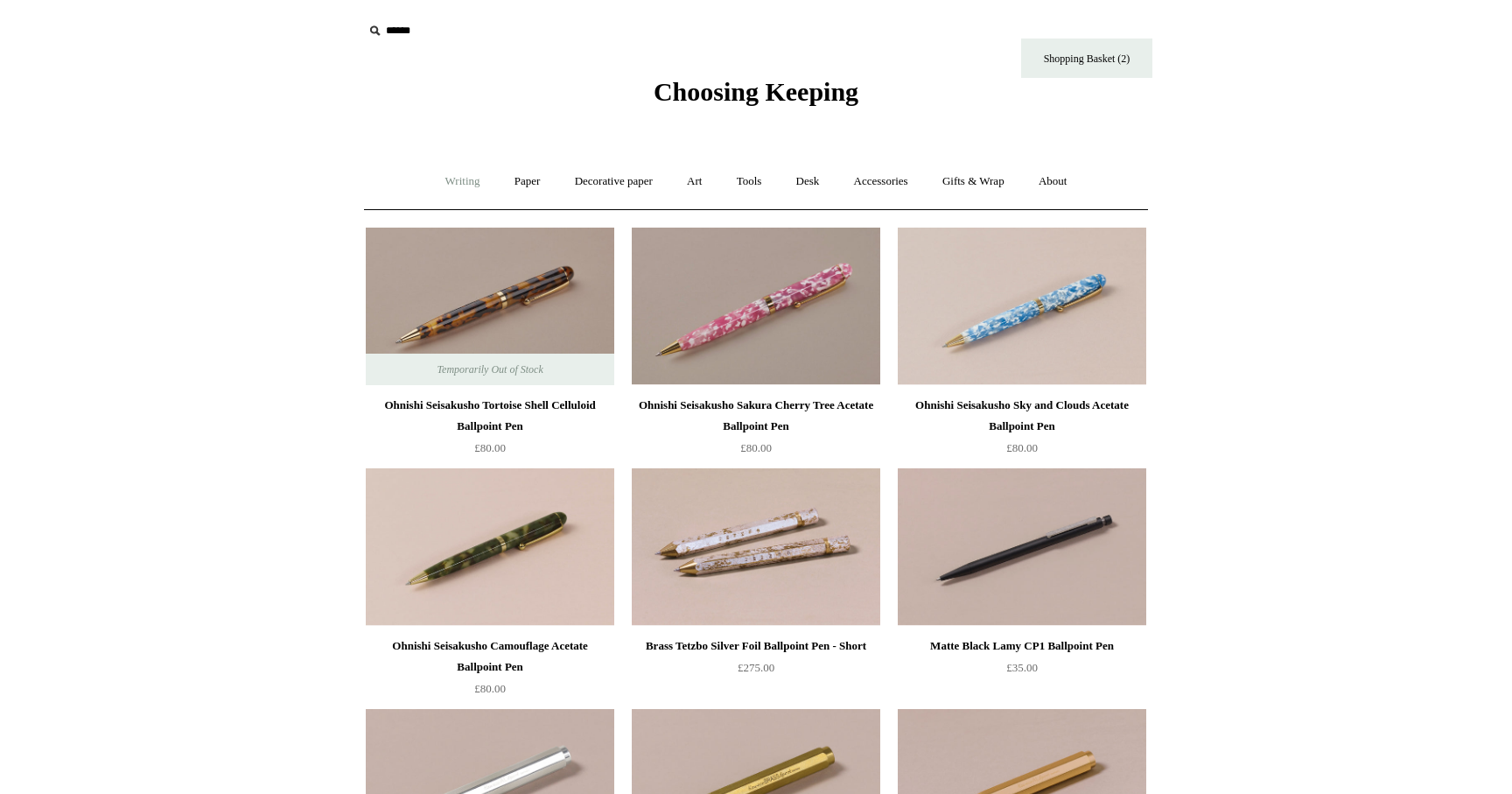
click at [460, 196] on link "Writing +" at bounding box center [463, 182] width 67 height 46
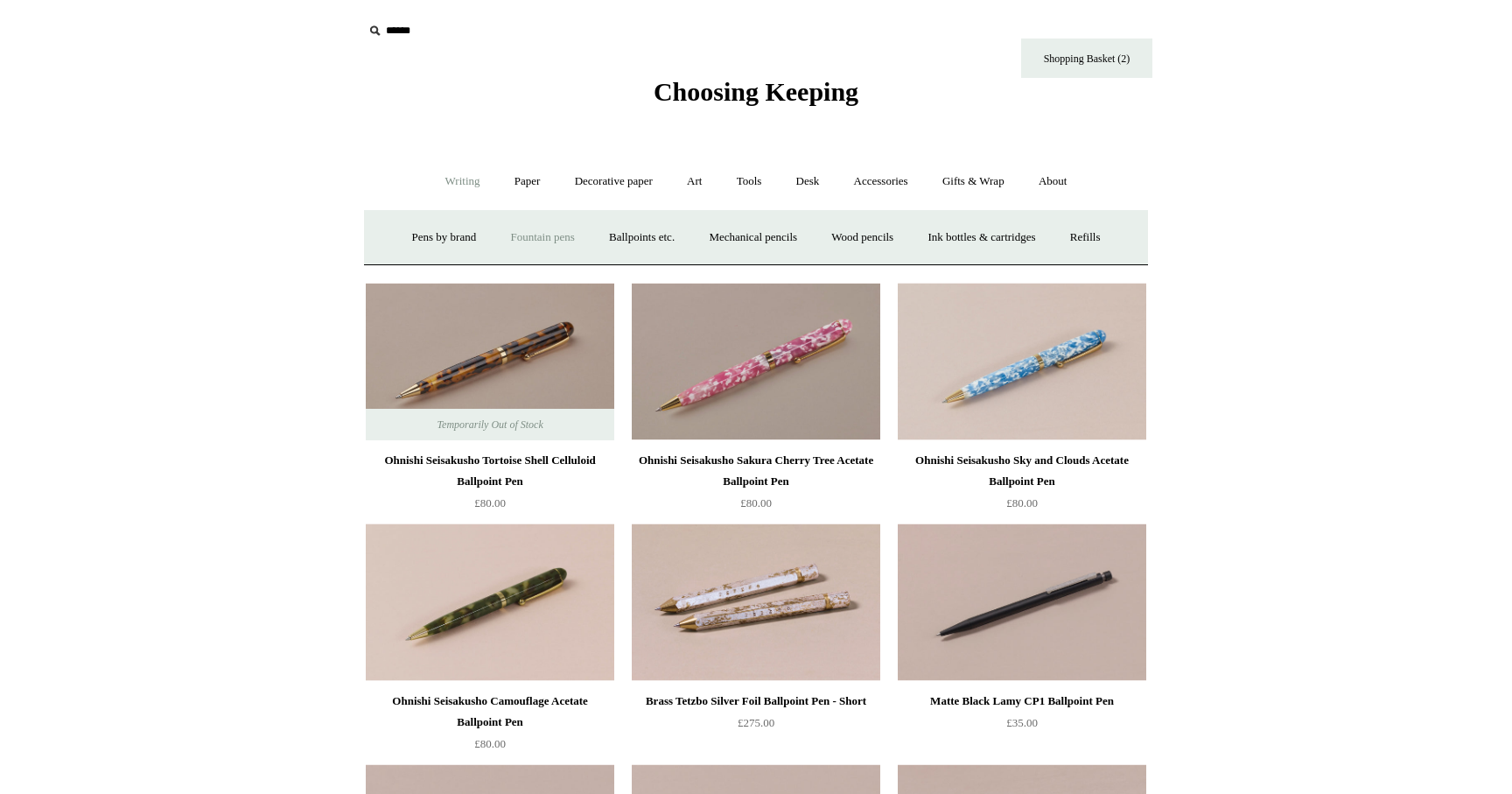
click at [505, 236] on link "Fountain pens +" at bounding box center [542, 237] width 96 height 46
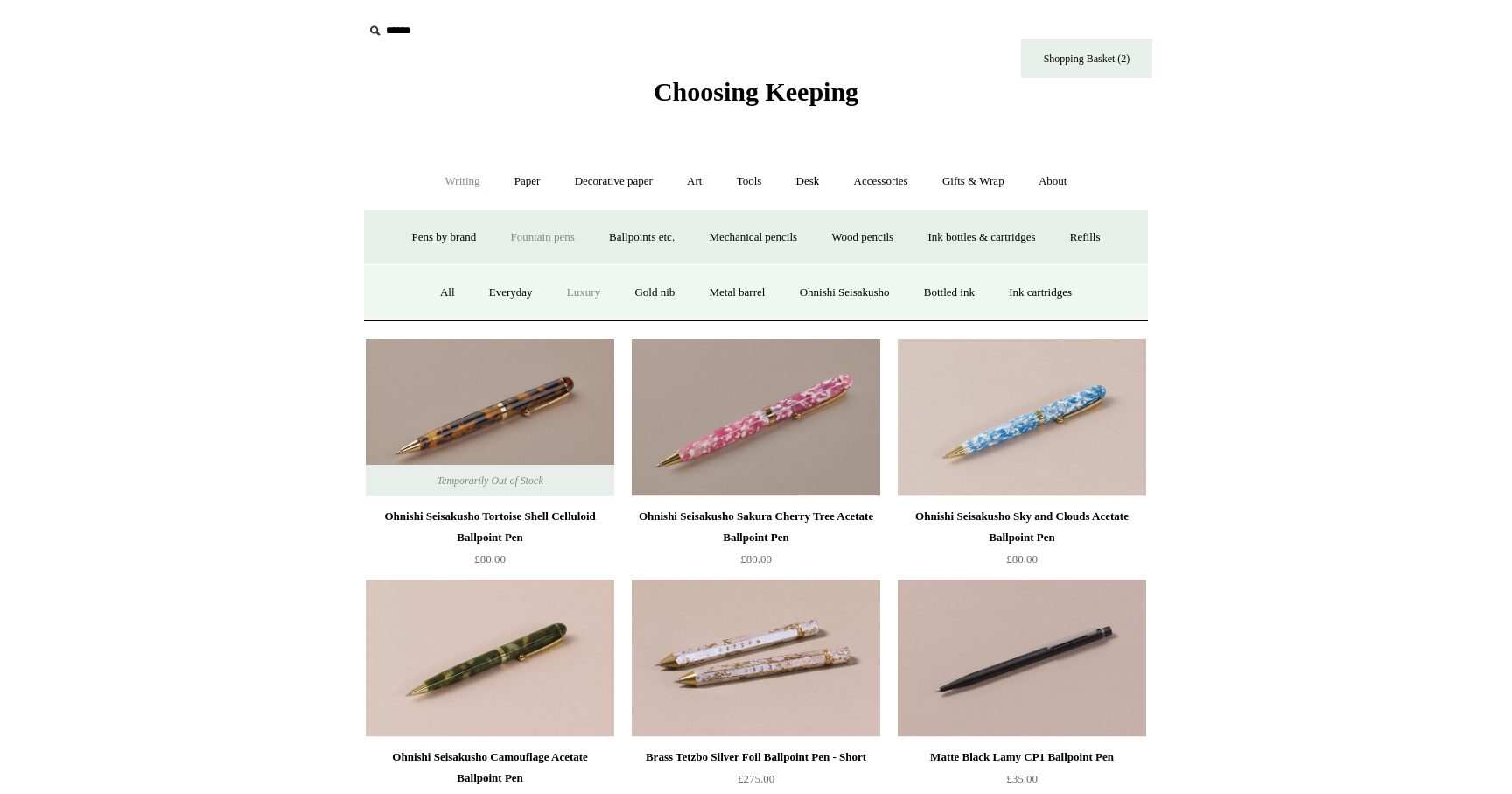
click at [563, 294] on link "Luxury" at bounding box center [583, 292] width 65 height 46
click at [417, 242] on link "Pens by brand +" at bounding box center [443, 237] width 96 height 46
click at [500, 290] on link "Lamy" at bounding box center [504, 292] width 58 height 46
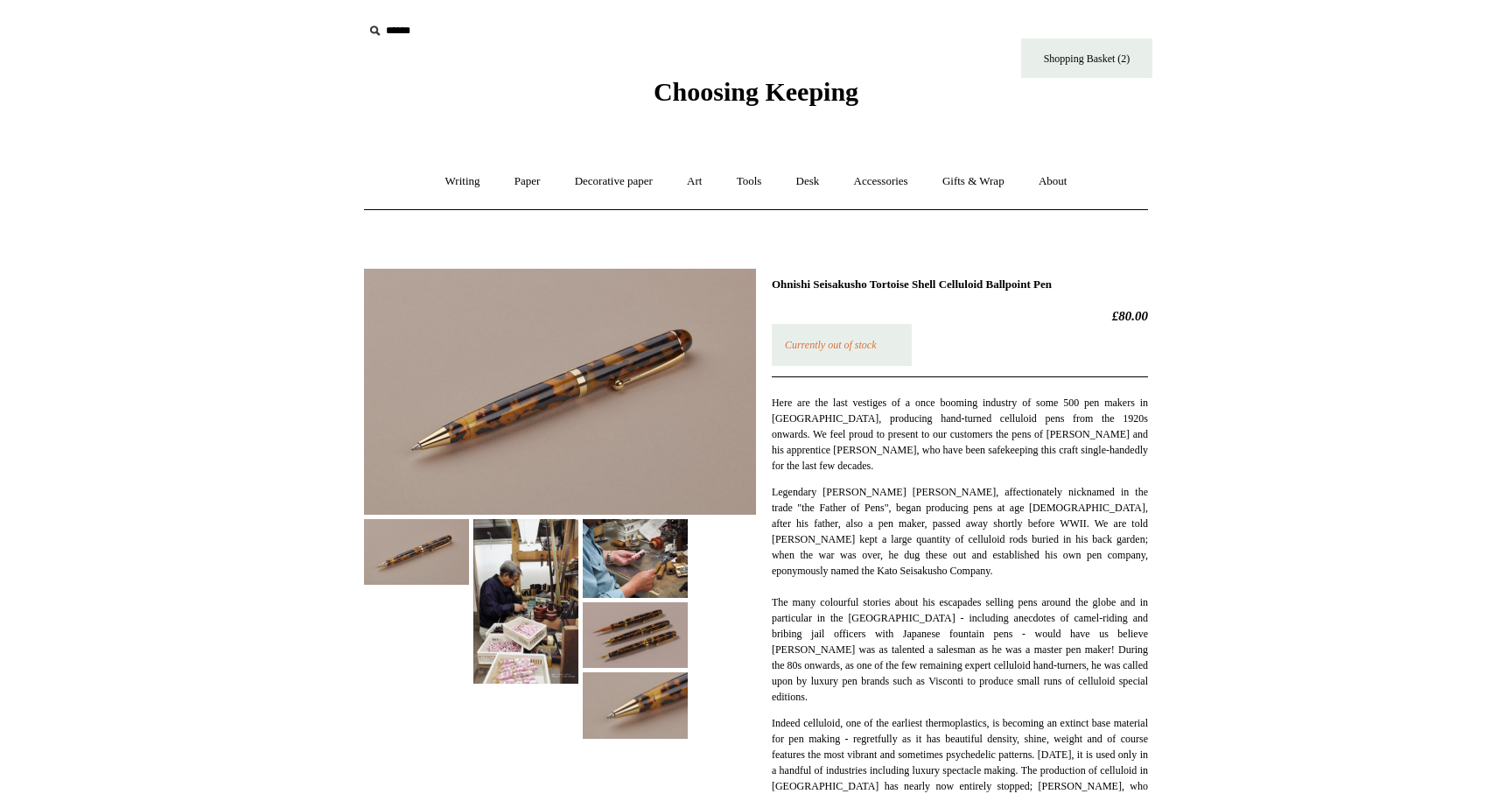
click at [624, 631] on img at bounding box center [635, 635] width 105 height 66
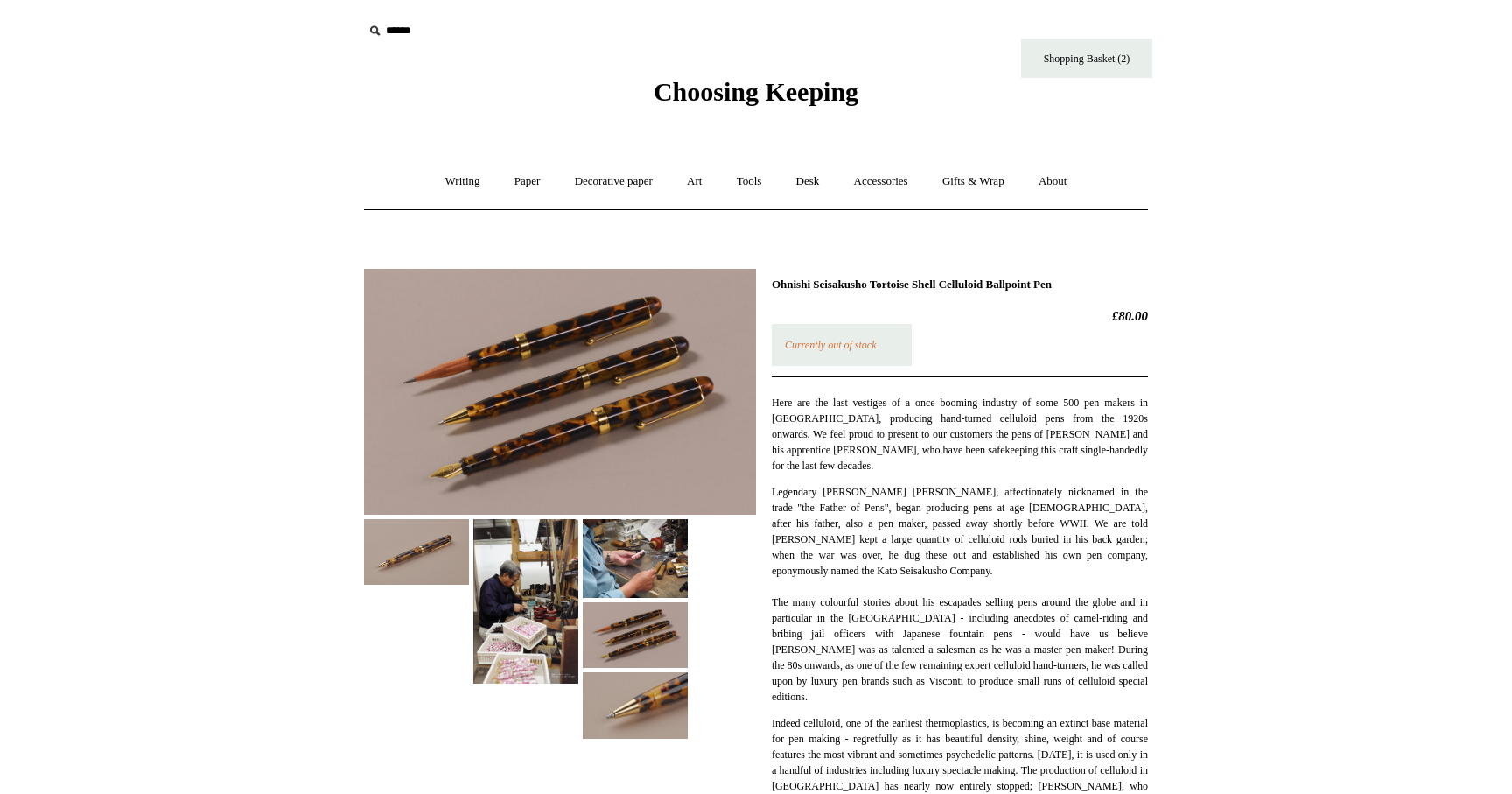
click at [404, 569] on img at bounding box center [416, 552] width 105 height 66
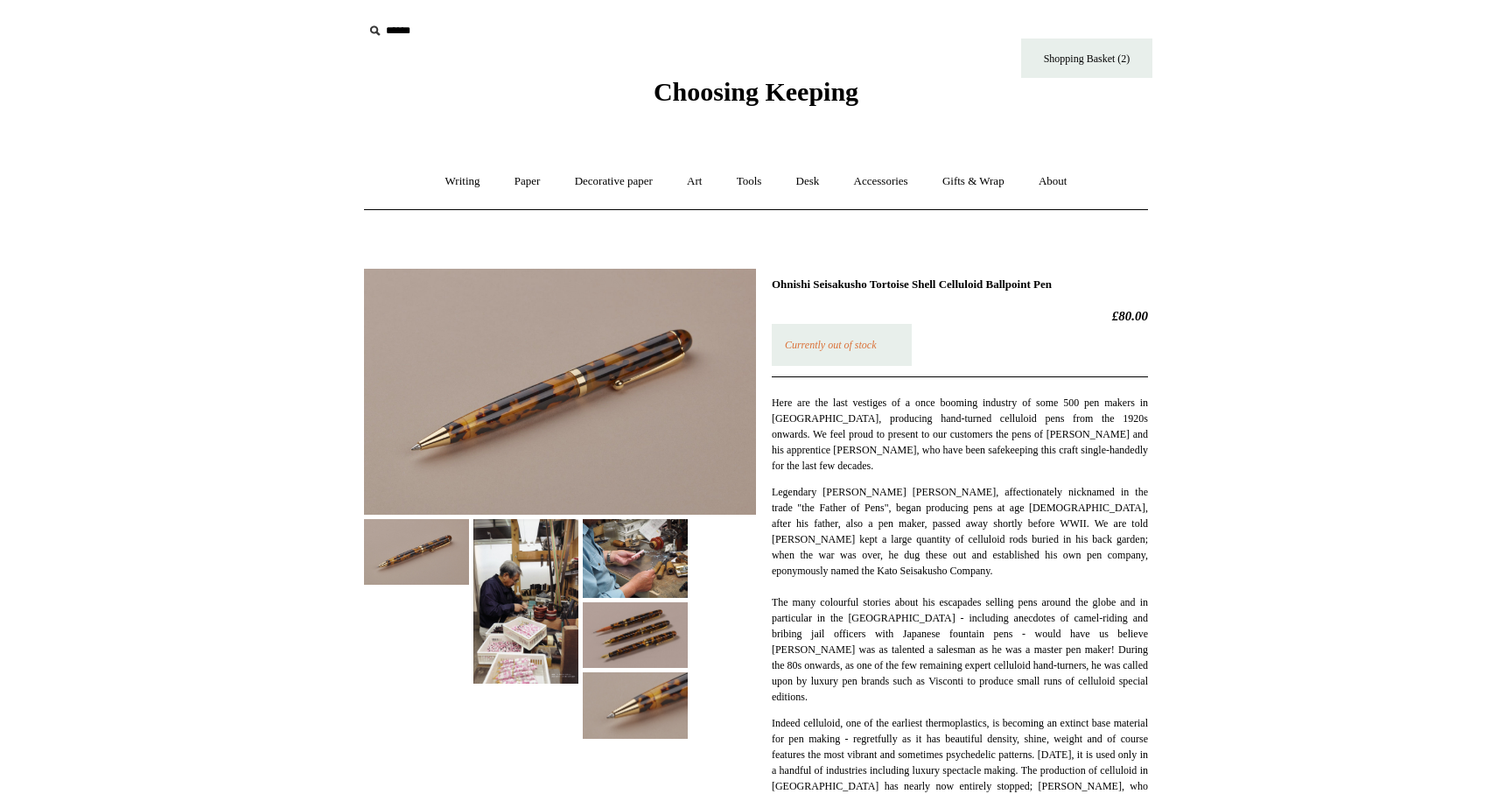
click at [615, 547] on img at bounding box center [635, 558] width 105 height 78
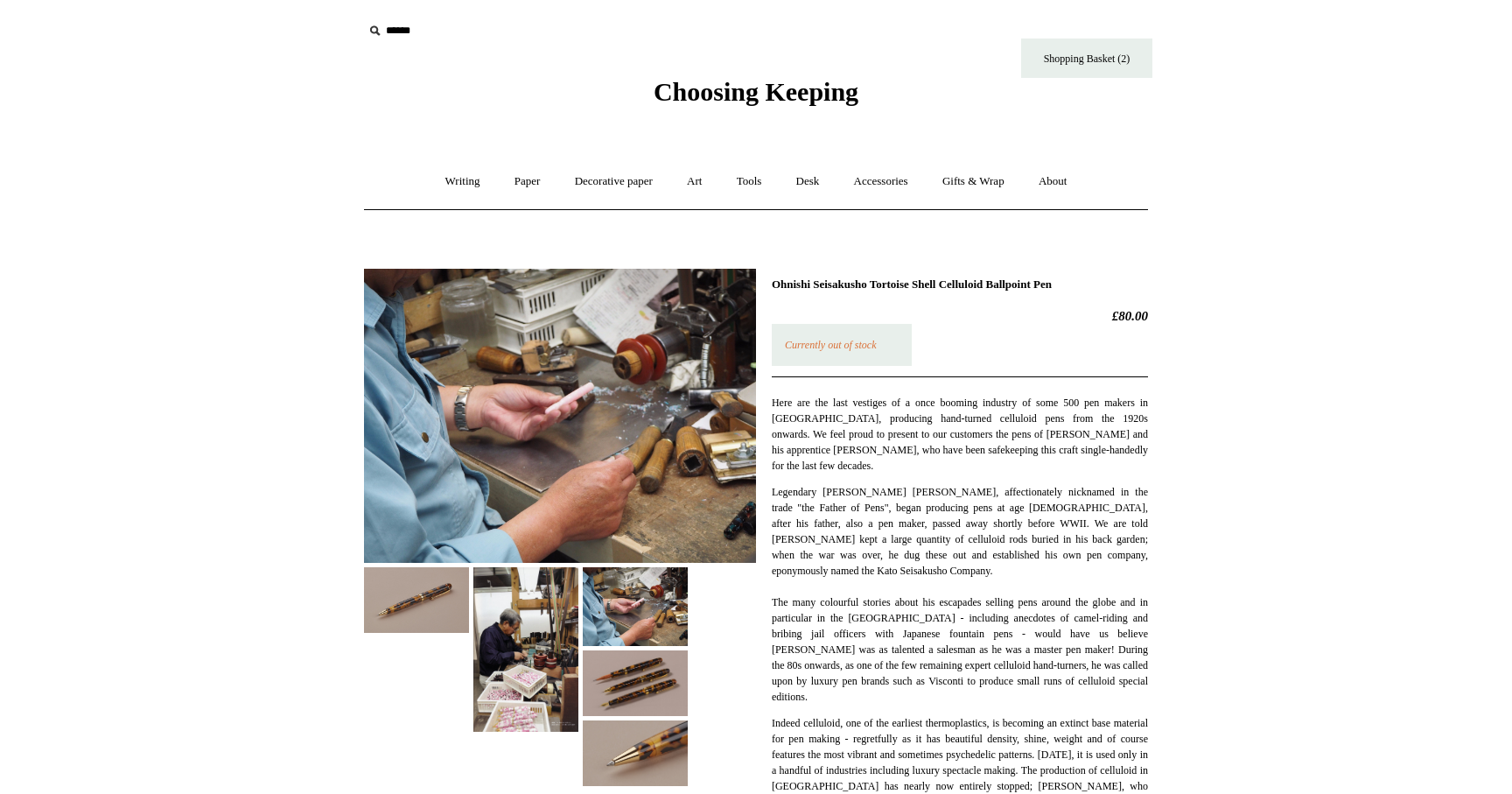
click at [660, 752] on img at bounding box center [635, 753] width 105 height 66
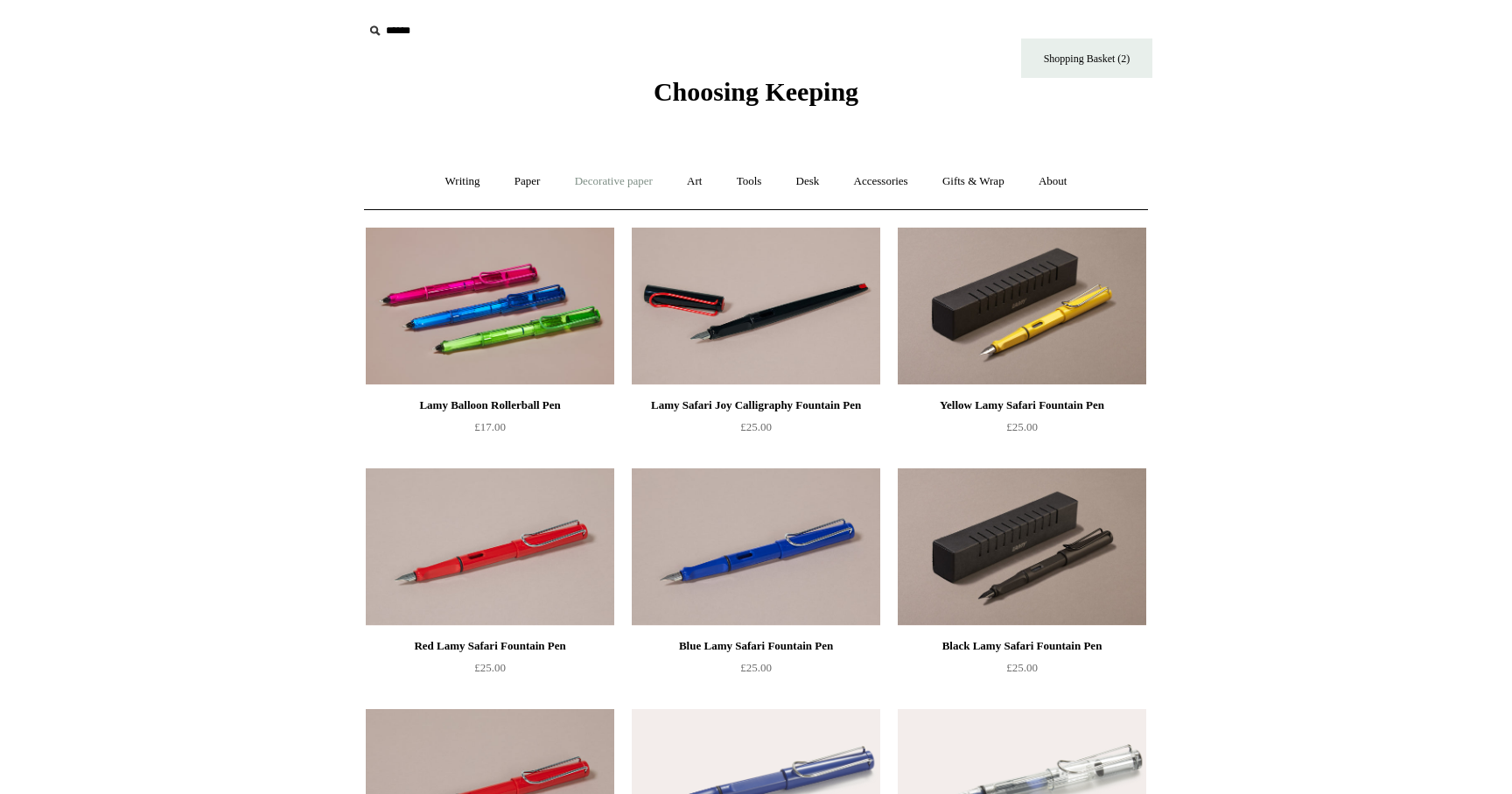
click at [615, 181] on link "Decorative paper +" at bounding box center [614, 182] width 109 height 46
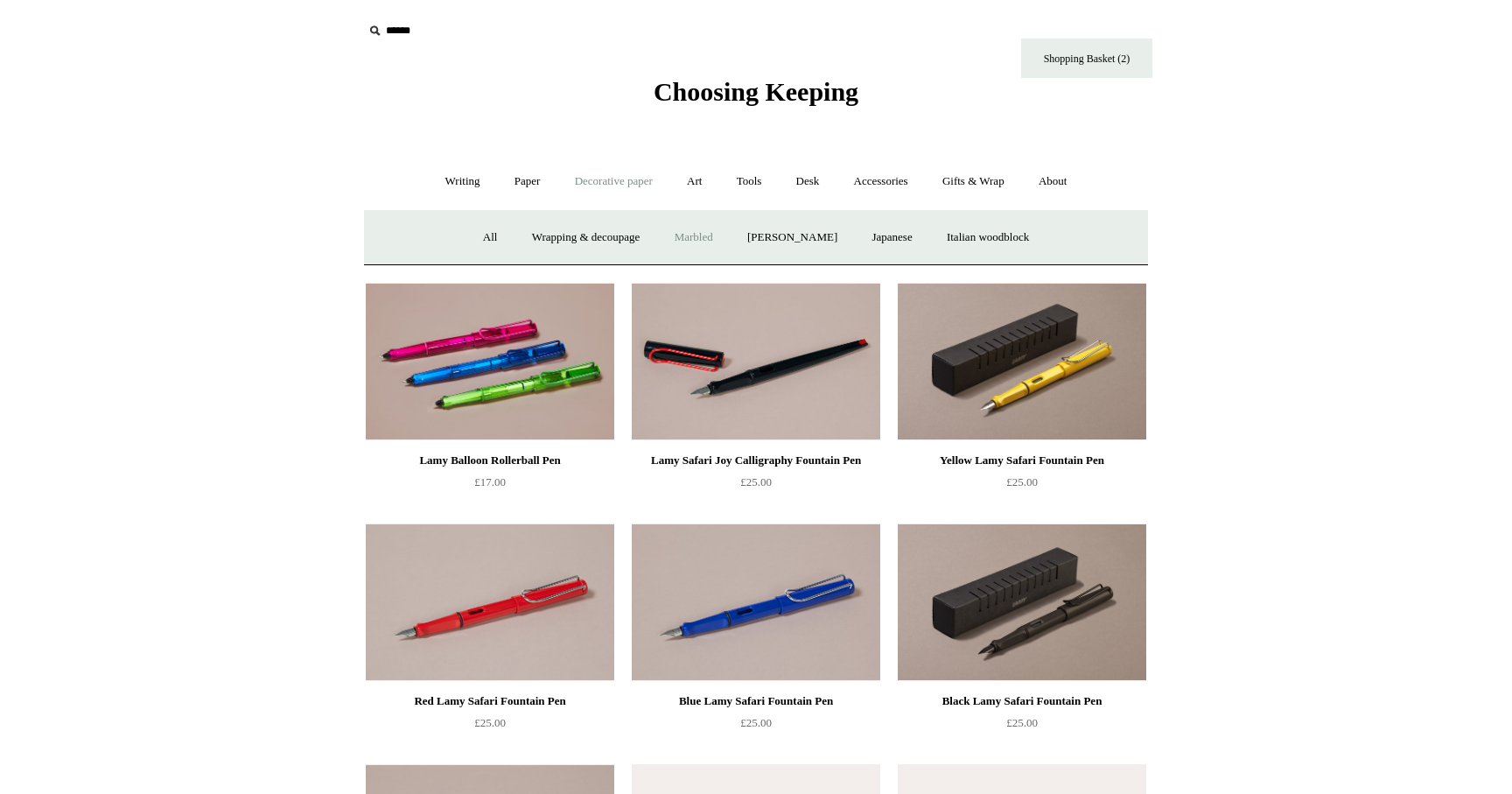
click at [688, 236] on link "Marbled" at bounding box center [694, 237] width 70 height 46
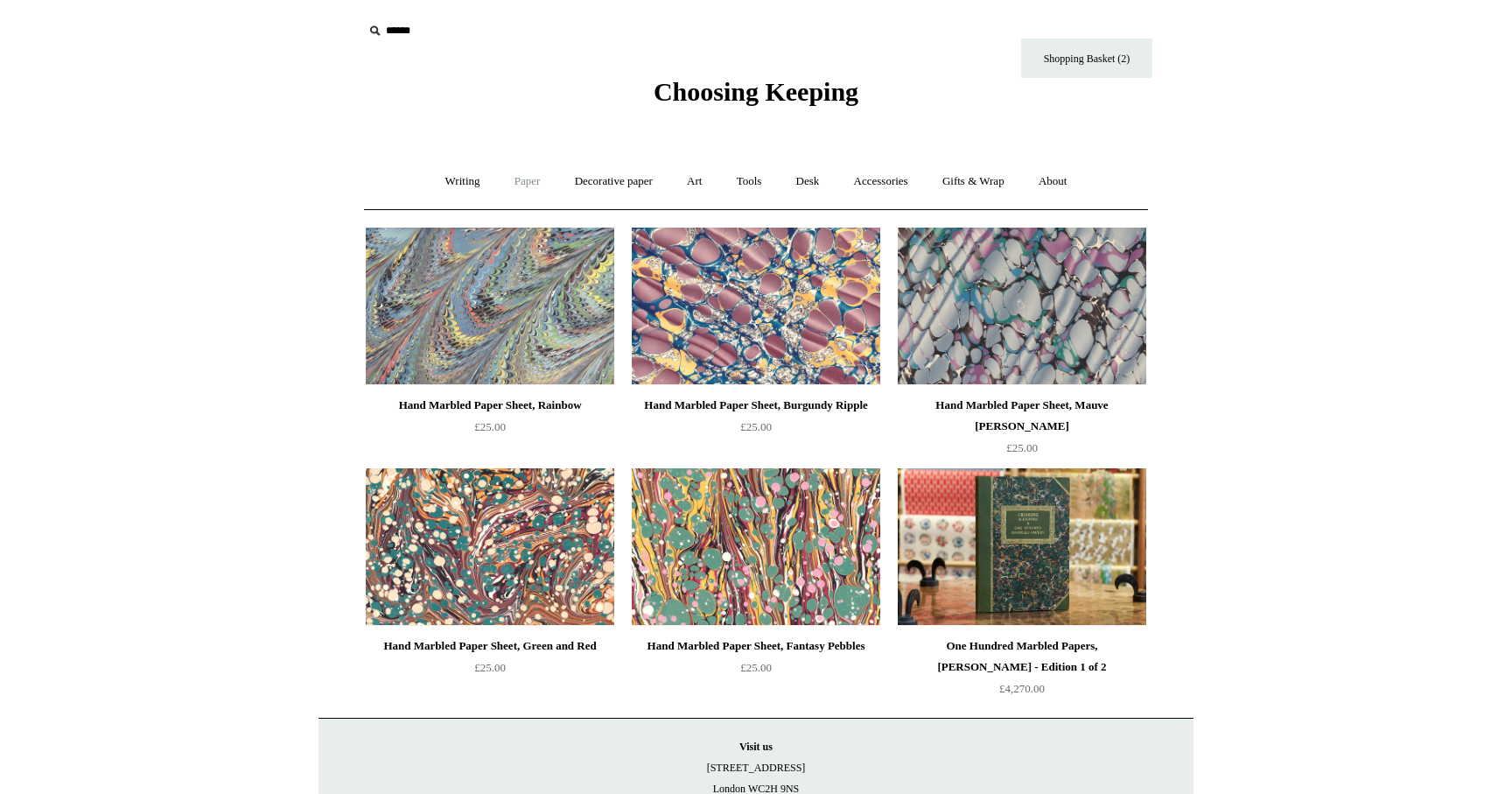
click at [510, 187] on link "Paper +" at bounding box center [528, 182] width 58 height 46
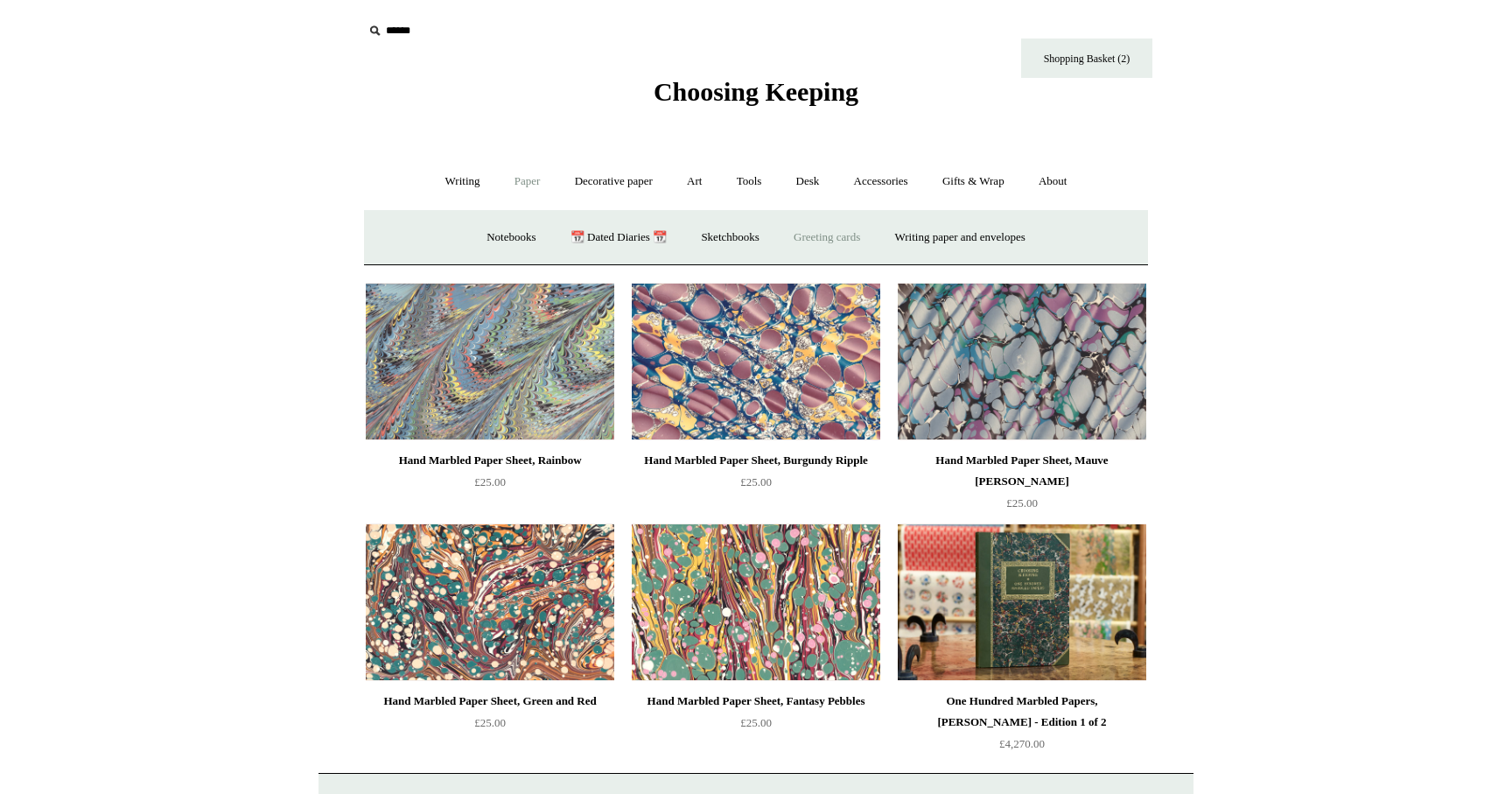
click at [837, 240] on link "Greeting cards +" at bounding box center [827, 237] width 98 height 46
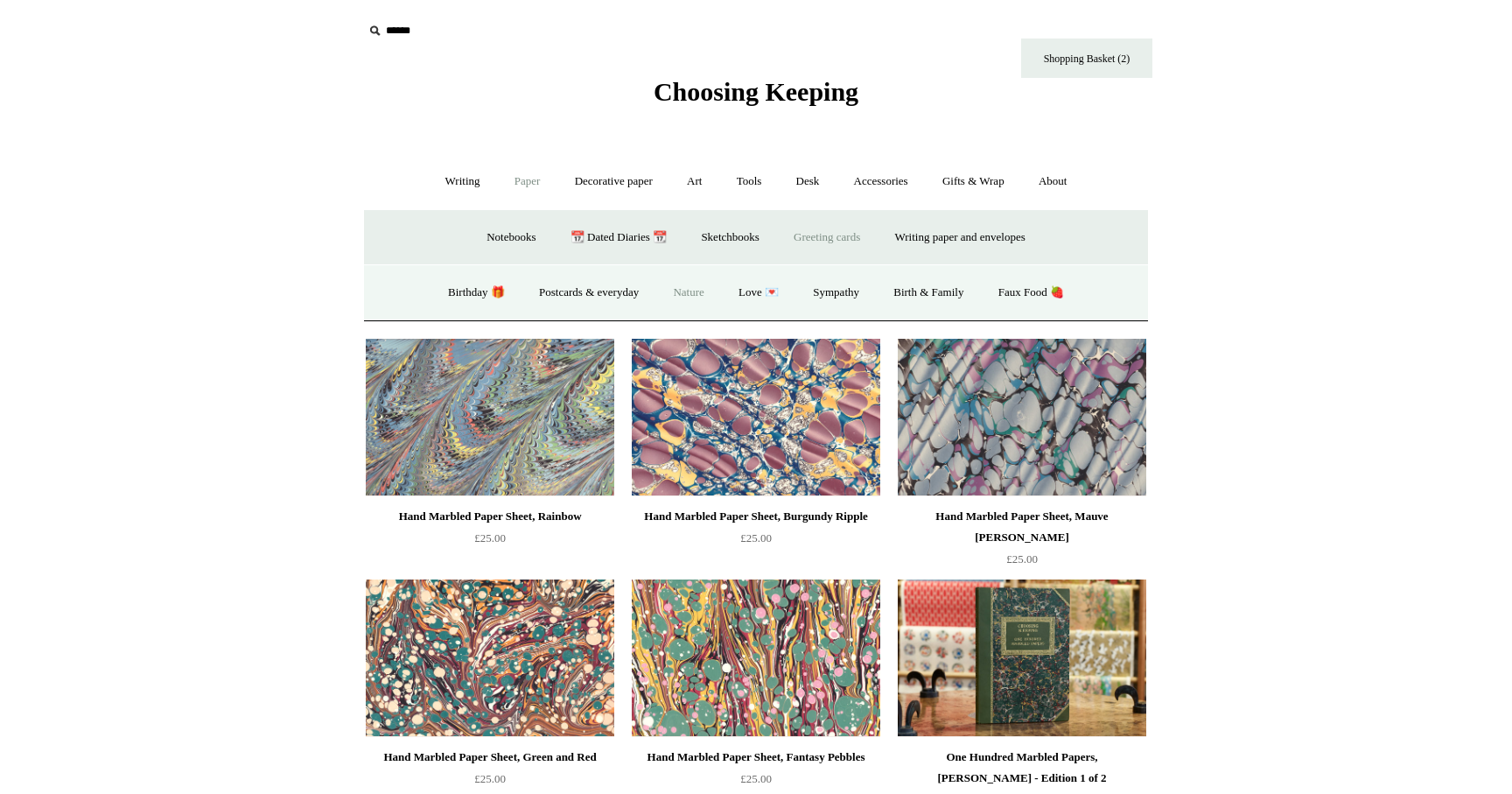
click at [695, 294] on link "Nature" at bounding box center [688, 292] width 62 height 46
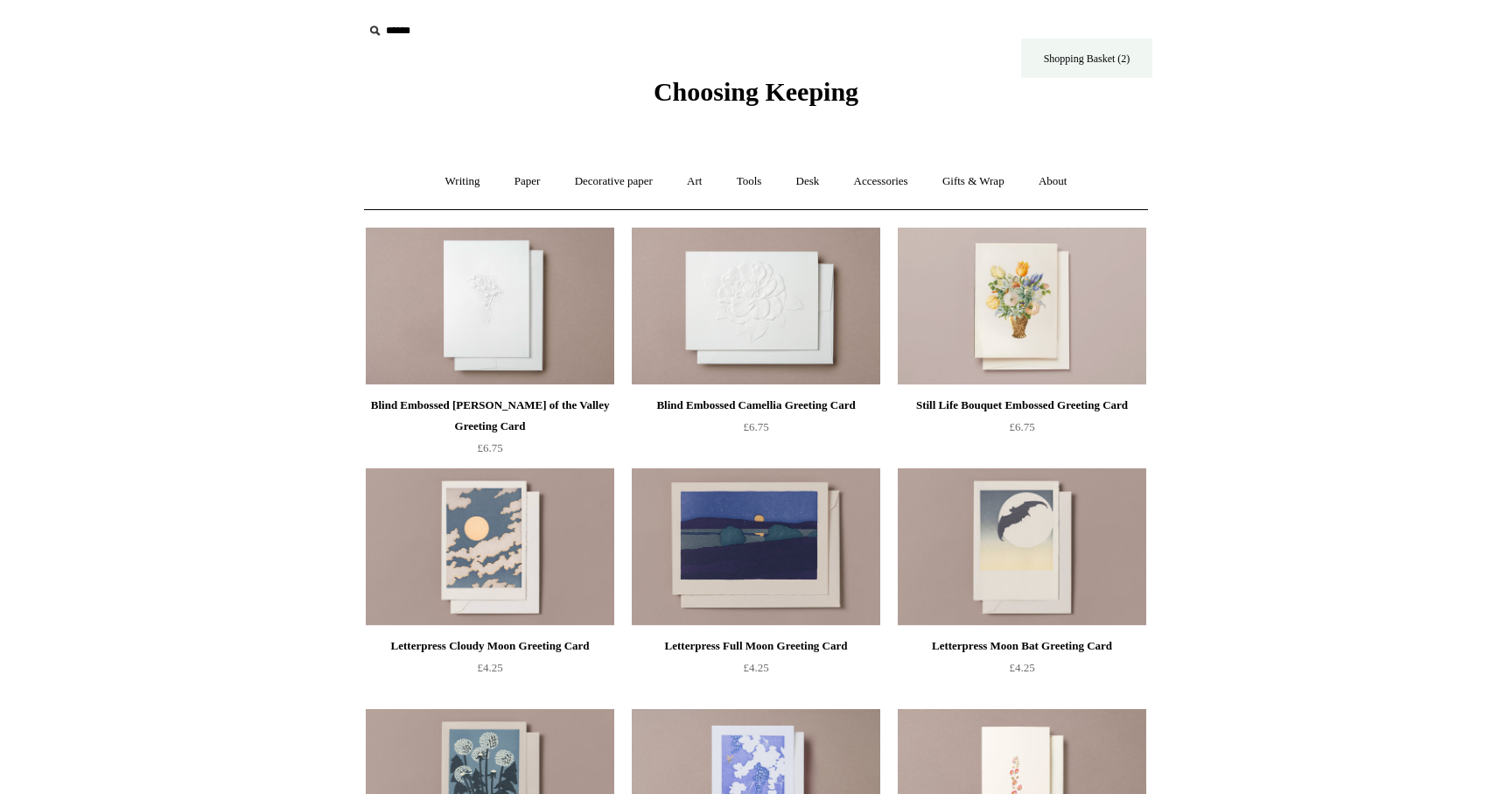
click at [1103, 68] on link "Shopping Basket (2)" at bounding box center [1087, 58] width 132 height 40
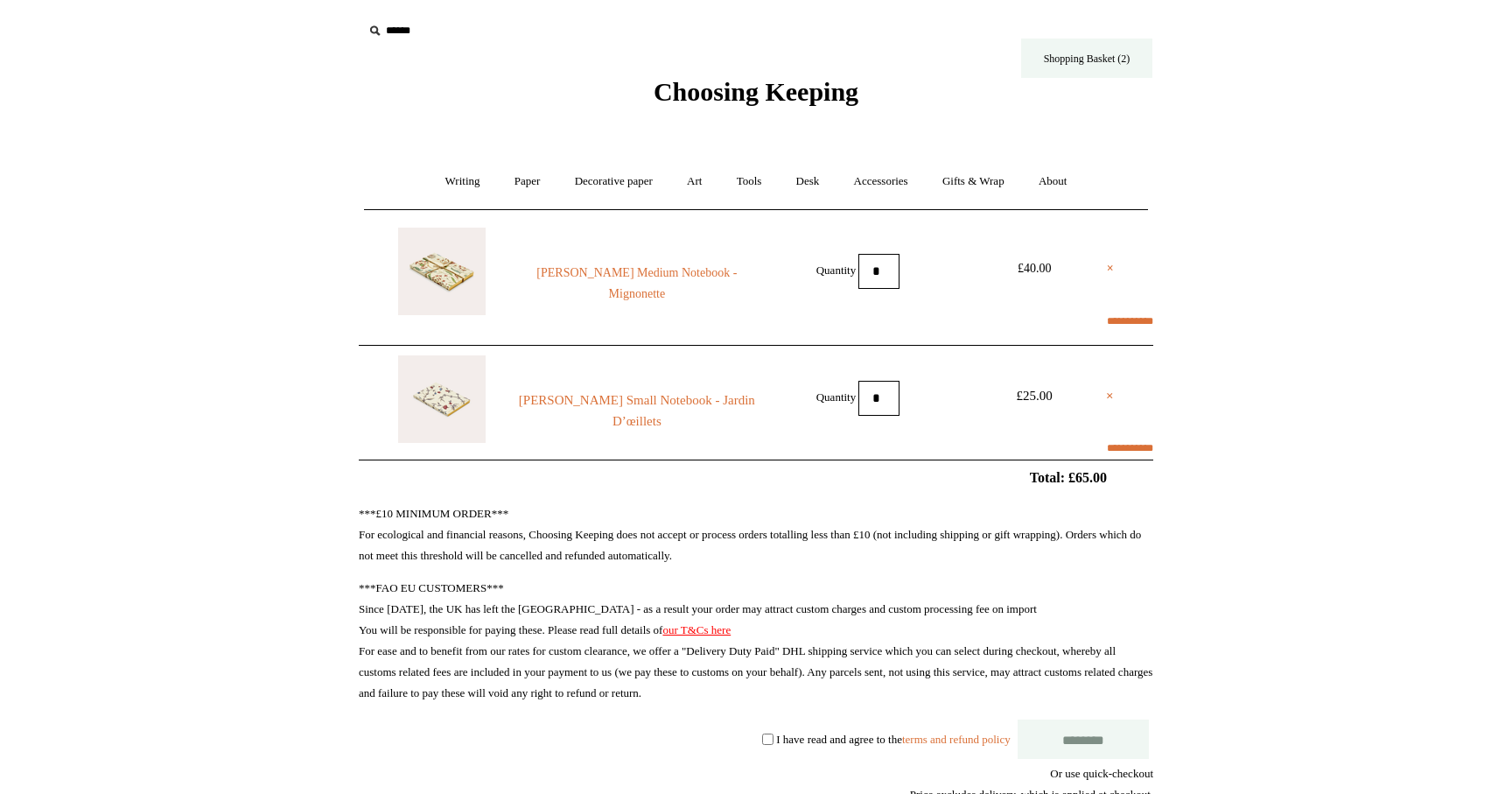
select select "**********"
type input "********"
select select "*******"
